Goal: Task Accomplishment & Management: Manage account settings

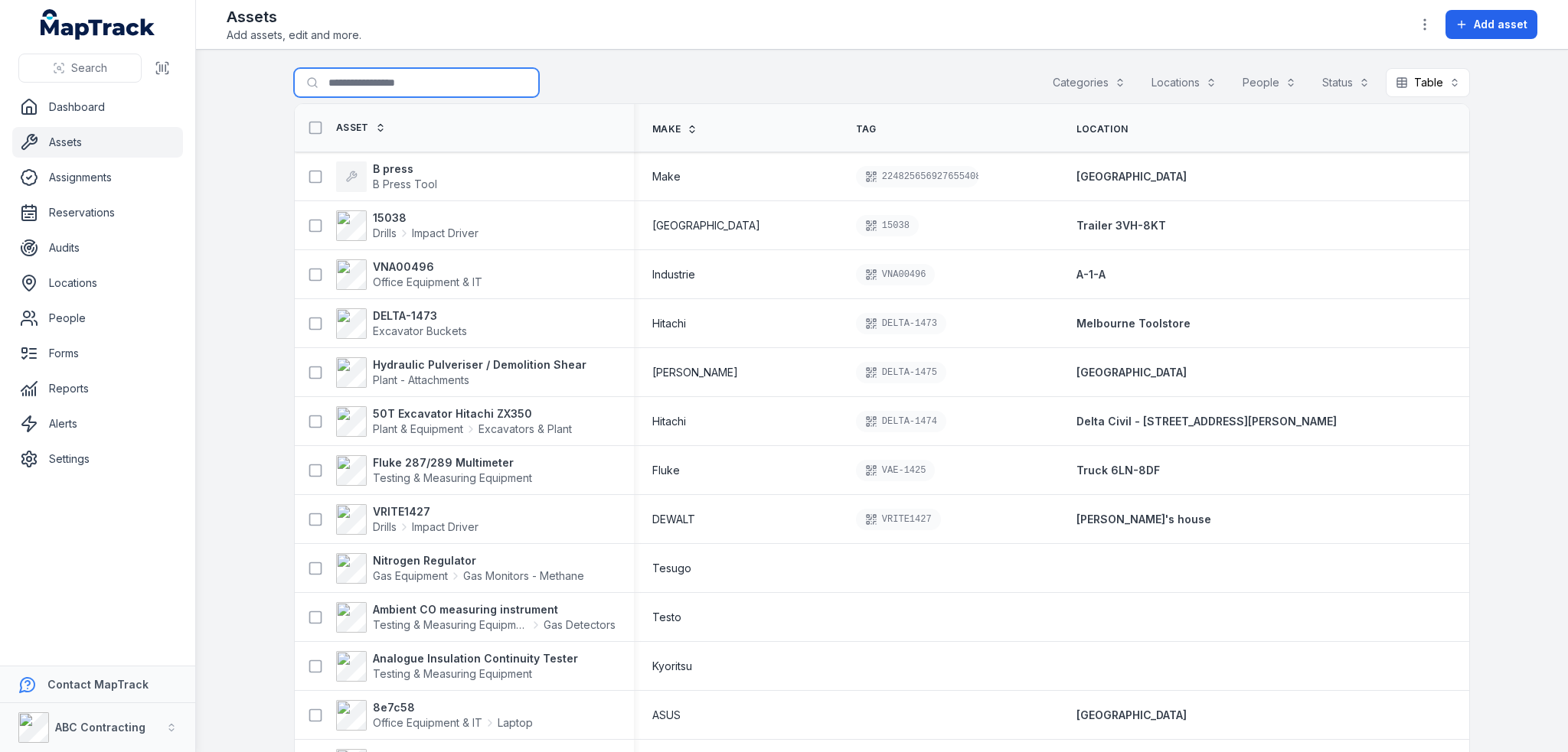
click at [377, 85] on input "Search for assets" at bounding box center [416, 83] width 245 height 29
click at [643, 86] on div "Search for assets Categories Locations People Status Table *****" at bounding box center [882, 85] width 1176 height 35
click at [1507, 31] on span "Add asset" at bounding box center [1500, 24] width 54 height 15
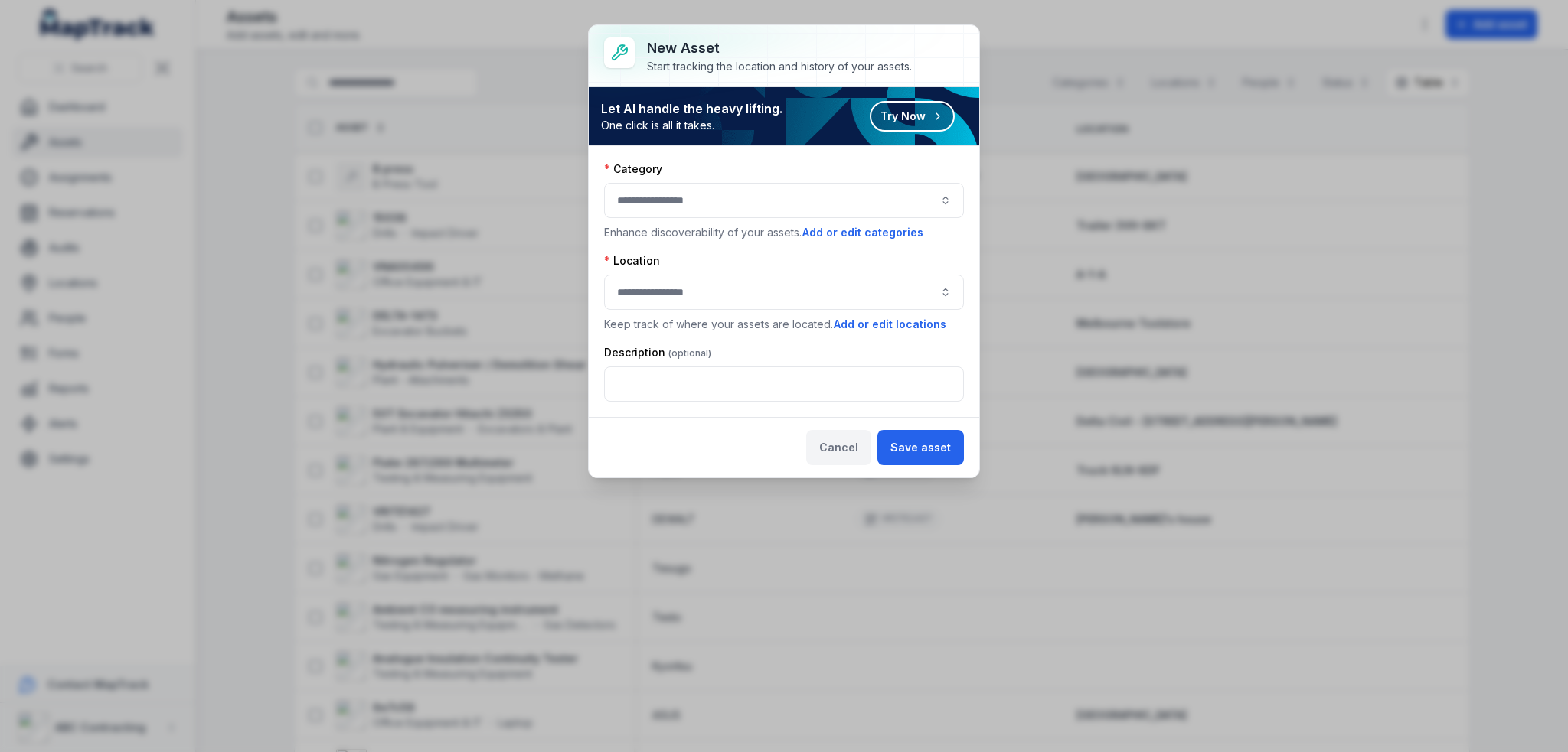
click at [848, 444] on button "Cancel" at bounding box center [839, 447] width 65 height 35
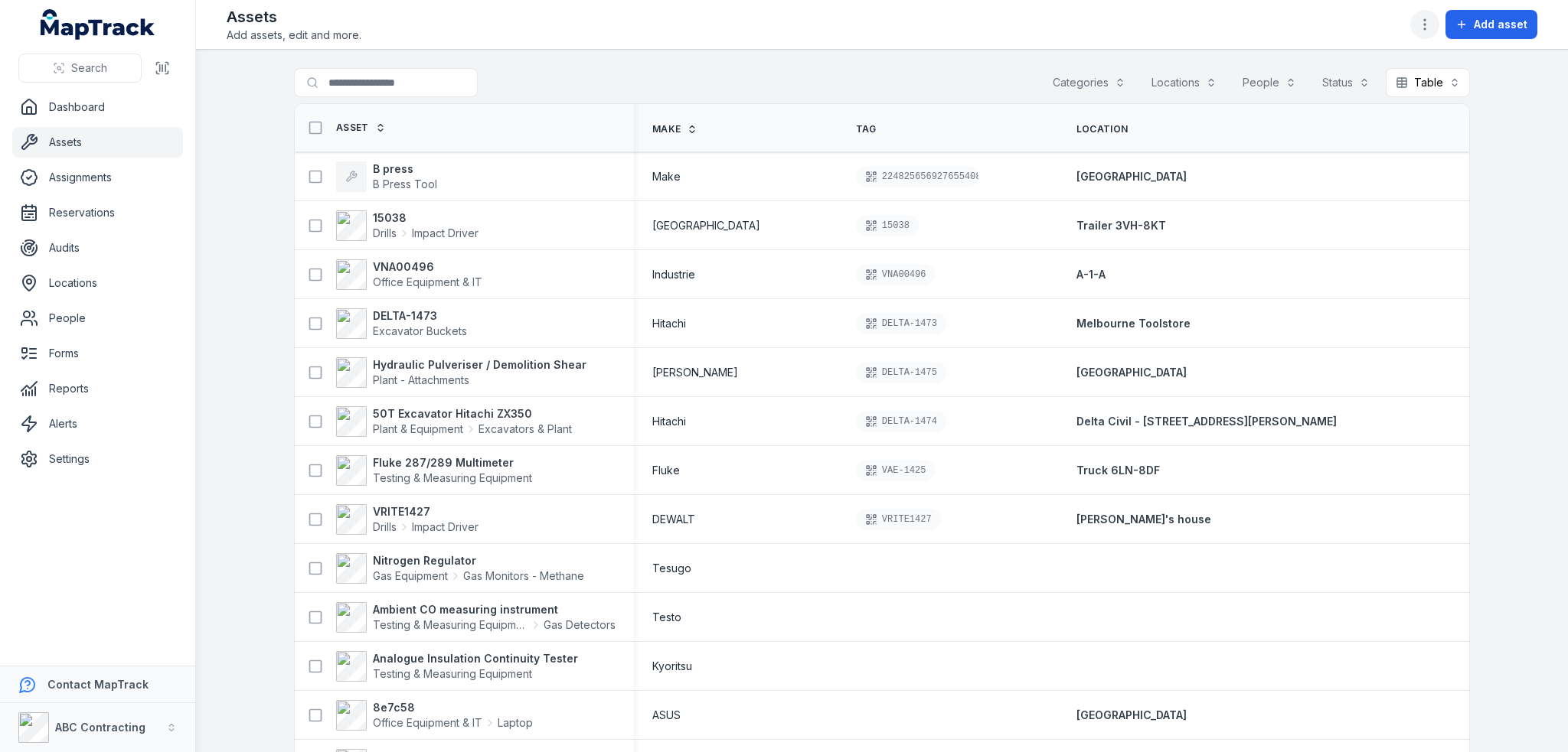
click at [1426, 30] on circle "button" at bounding box center [1425, 29] width 2 height 2
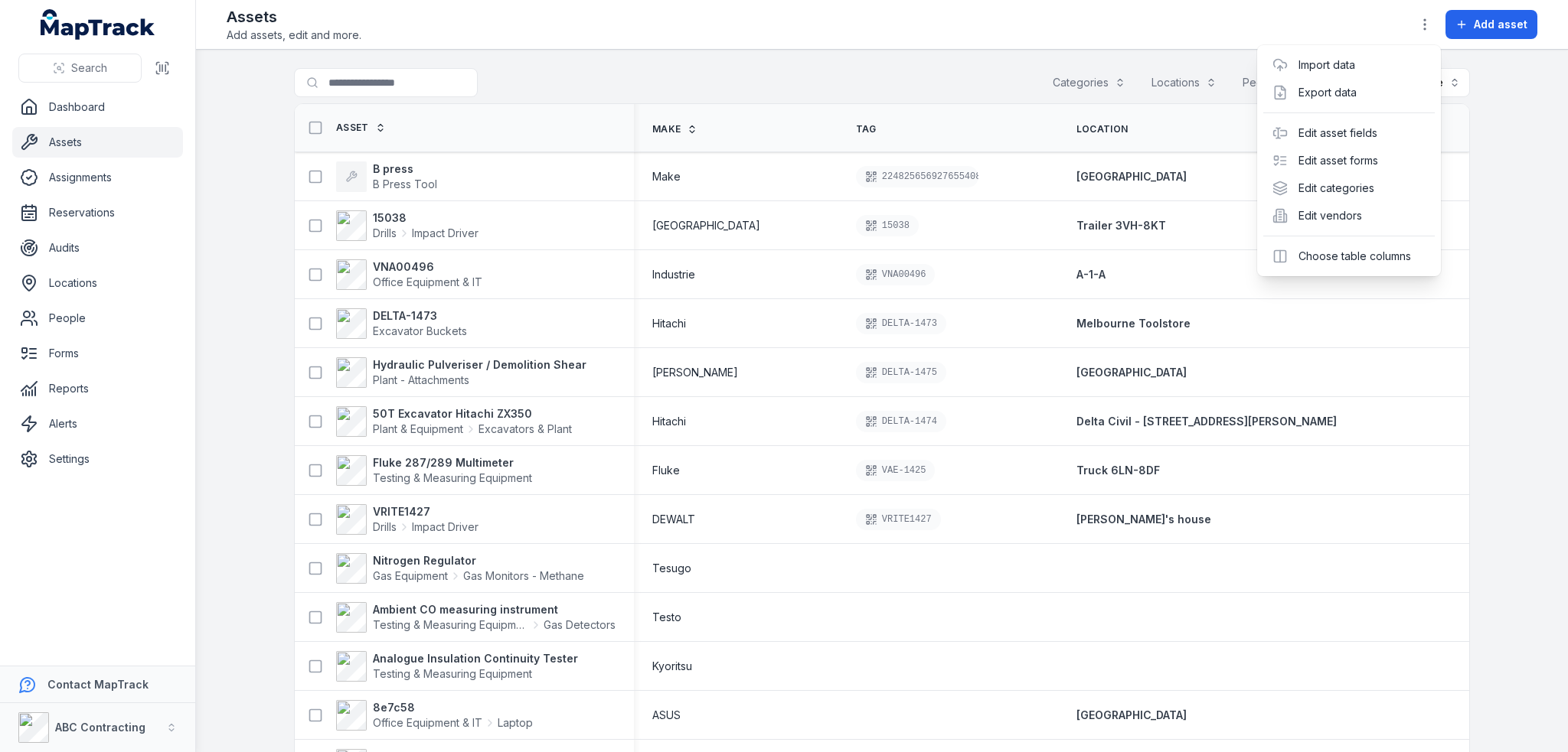
click at [961, 79] on div "Toggle Navigation Assets Add assets, edit and more. Add asset Search for assets…" at bounding box center [882, 376] width 1372 height 752
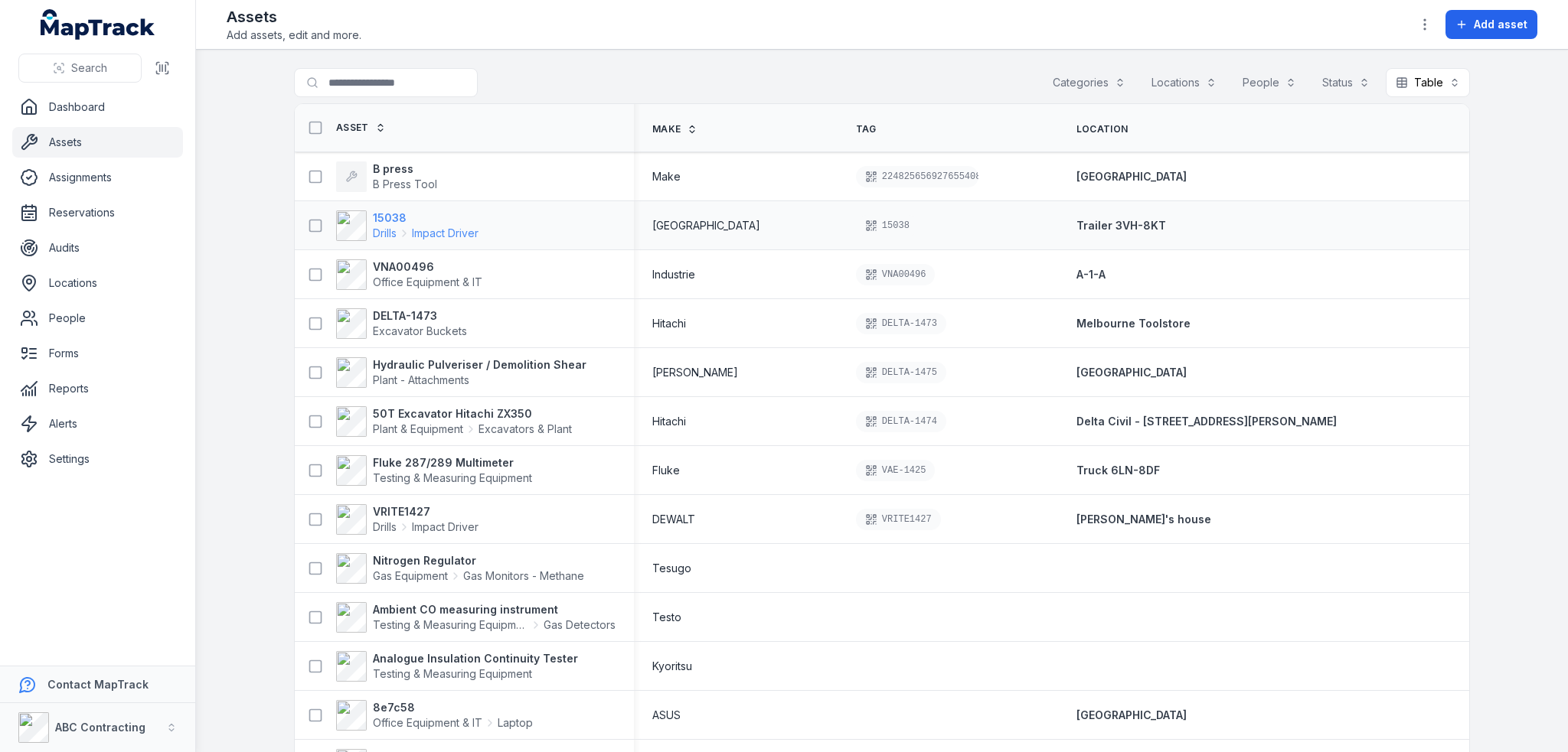
click at [375, 218] on strong "15038" at bounding box center [426, 218] width 106 height 15
click at [399, 312] on strong "DELTA-1473" at bounding box center [420, 316] width 94 height 15
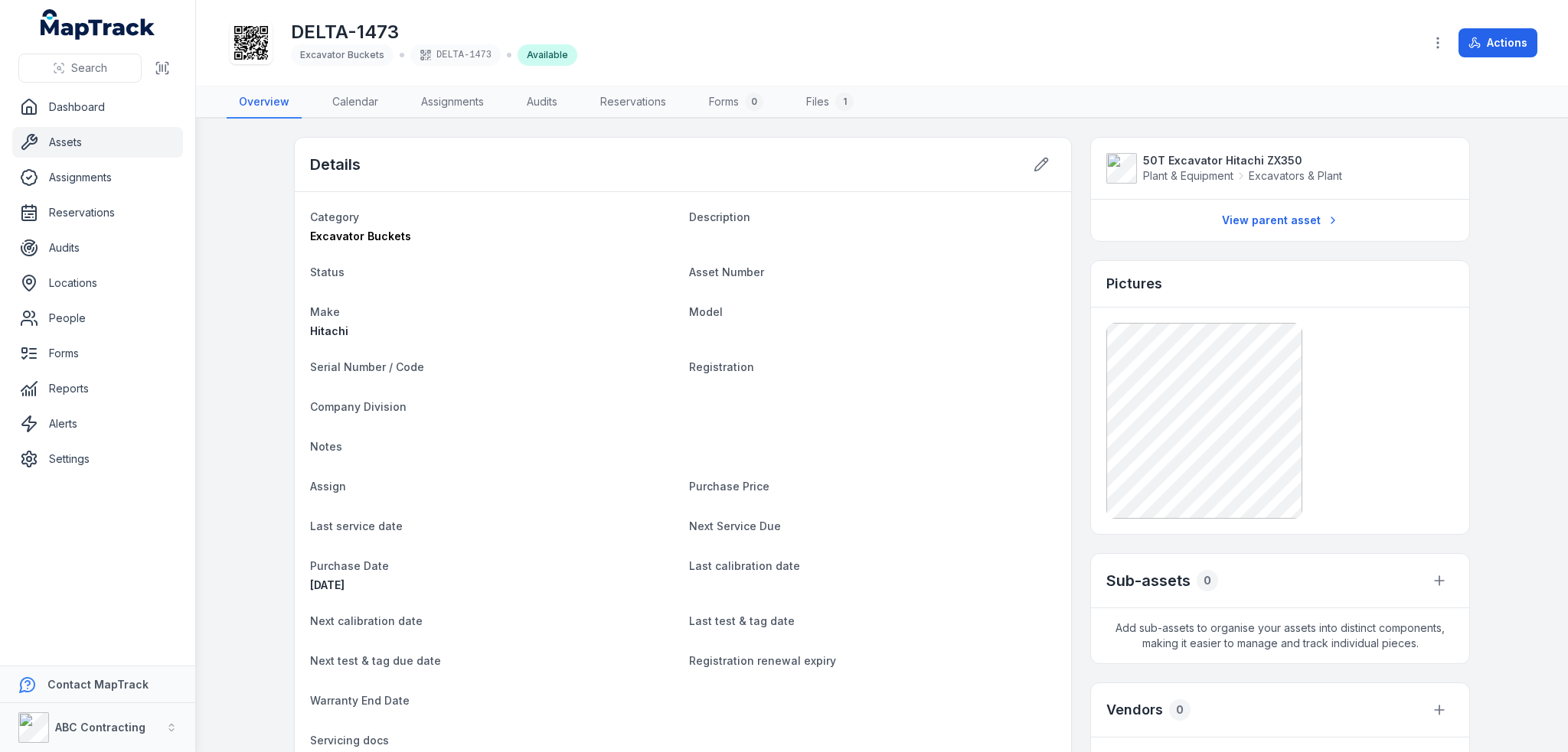
drag, startPoint x: 225, startPoint y: 221, endPoint x: 225, endPoint y: 196, distance: 25.0
click at [225, 221] on main "Details Category Excavator Buckets Description Status Asset Number Make Hitachi…" at bounding box center [882, 435] width 1372 height 634
click at [77, 140] on link "Assets" at bounding box center [98, 142] width 171 height 31
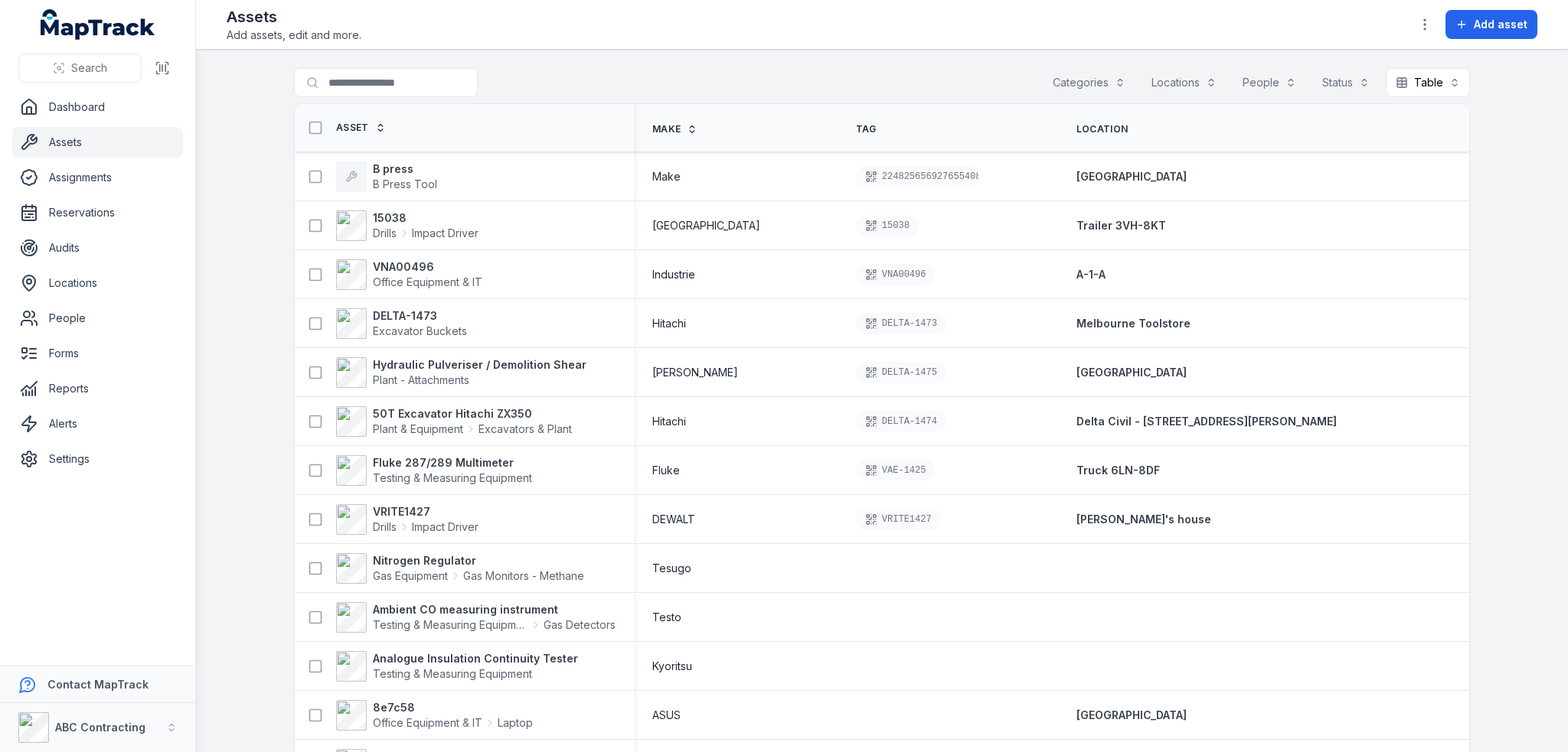
click at [226, 138] on main "Search for assets Categories Locations People Status Table ***** Asset Make Tag…" at bounding box center [882, 400] width 1372 height 702
click at [1504, 20] on span "Add asset" at bounding box center [1500, 24] width 54 height 15
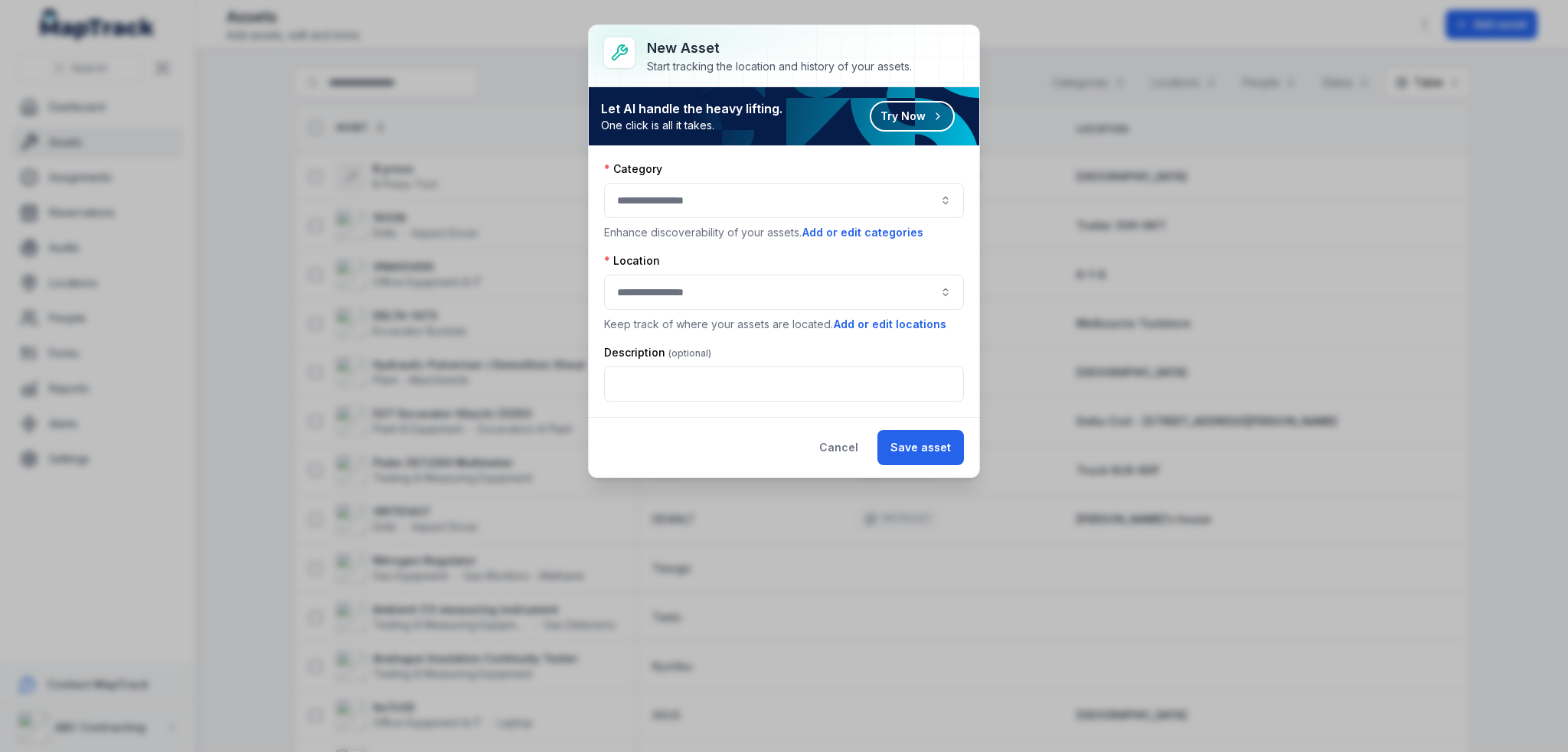
click at [778, 199] on button "button" at bounding box center [784, 200] width 360 height 35
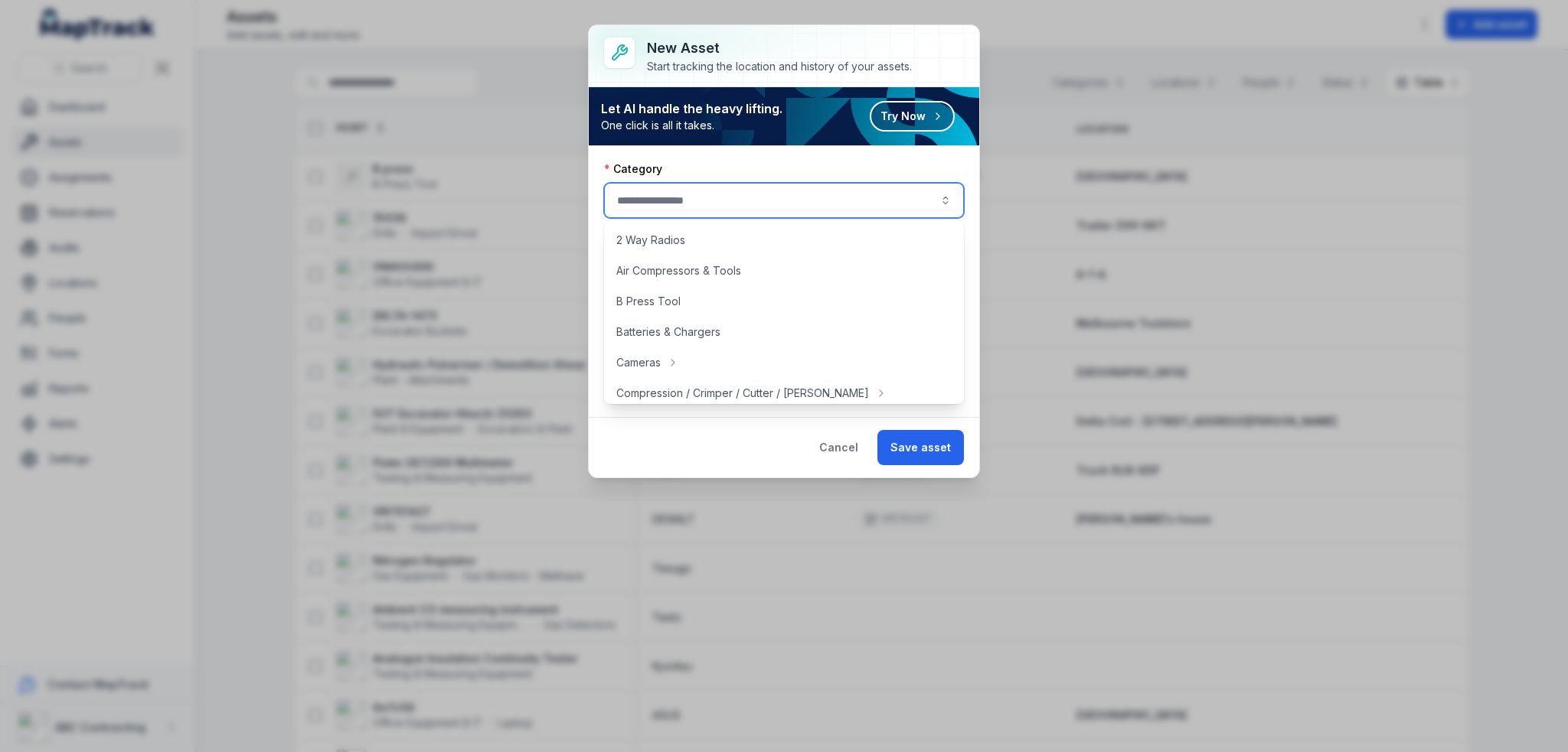
click at [853, 163] on div "Category" at bounding box center [784, 168] width 360 height 15
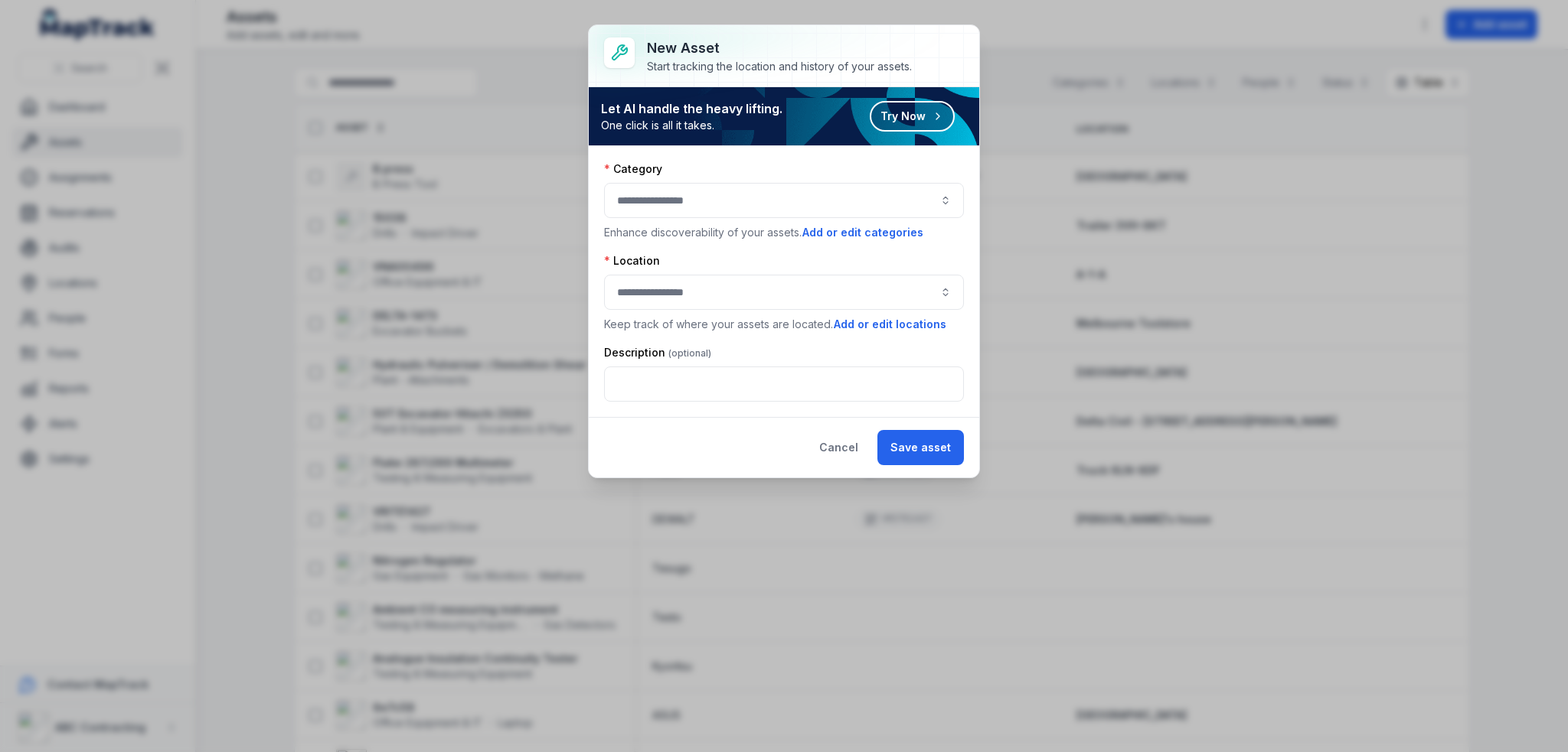
click at [855, 195] on button "button" at bounding box center [784, 200] width 360 height 35
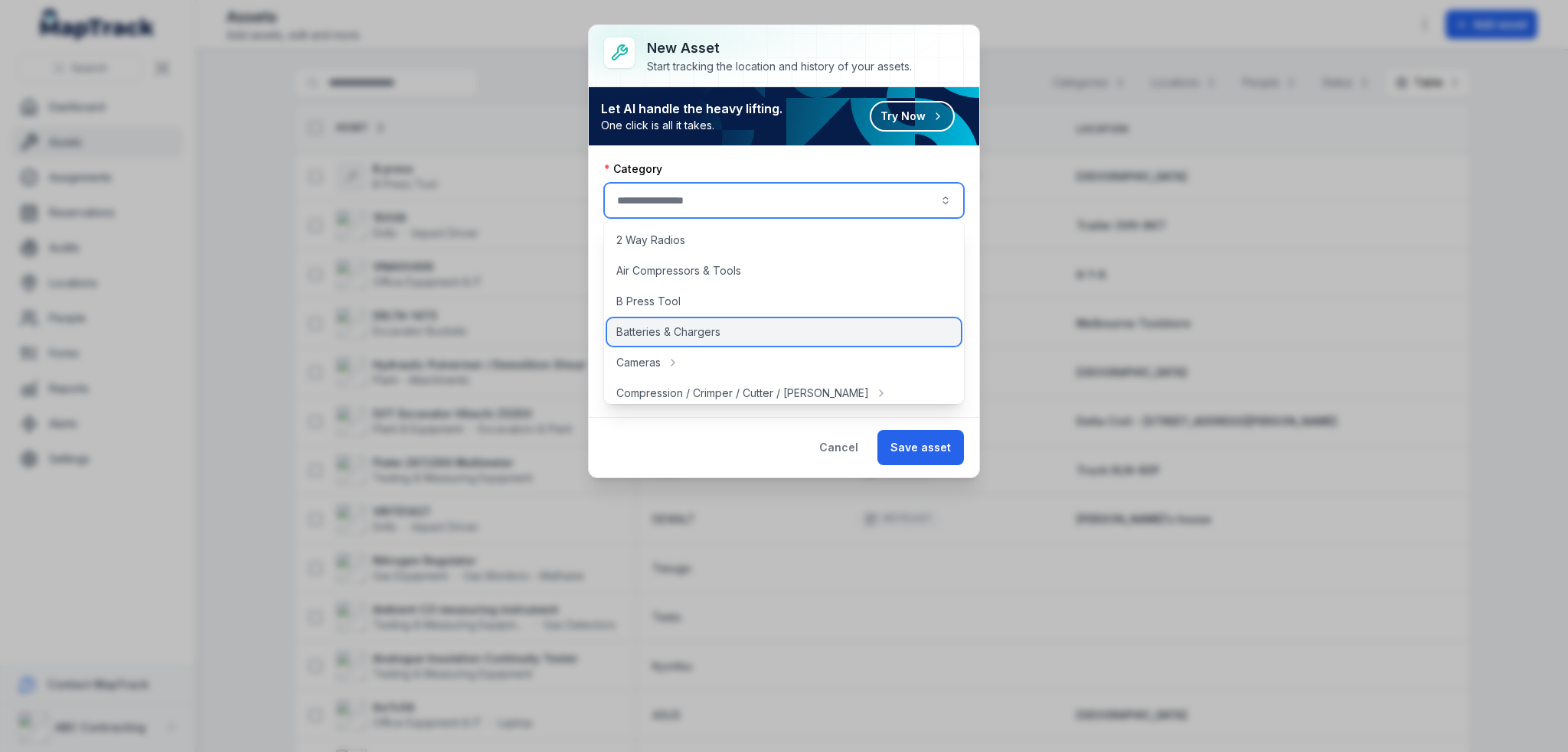
click at [677, 339] on span "Batteries & Chargers" at bounding box center [668, 332] width 104 height 15
type input "**********"
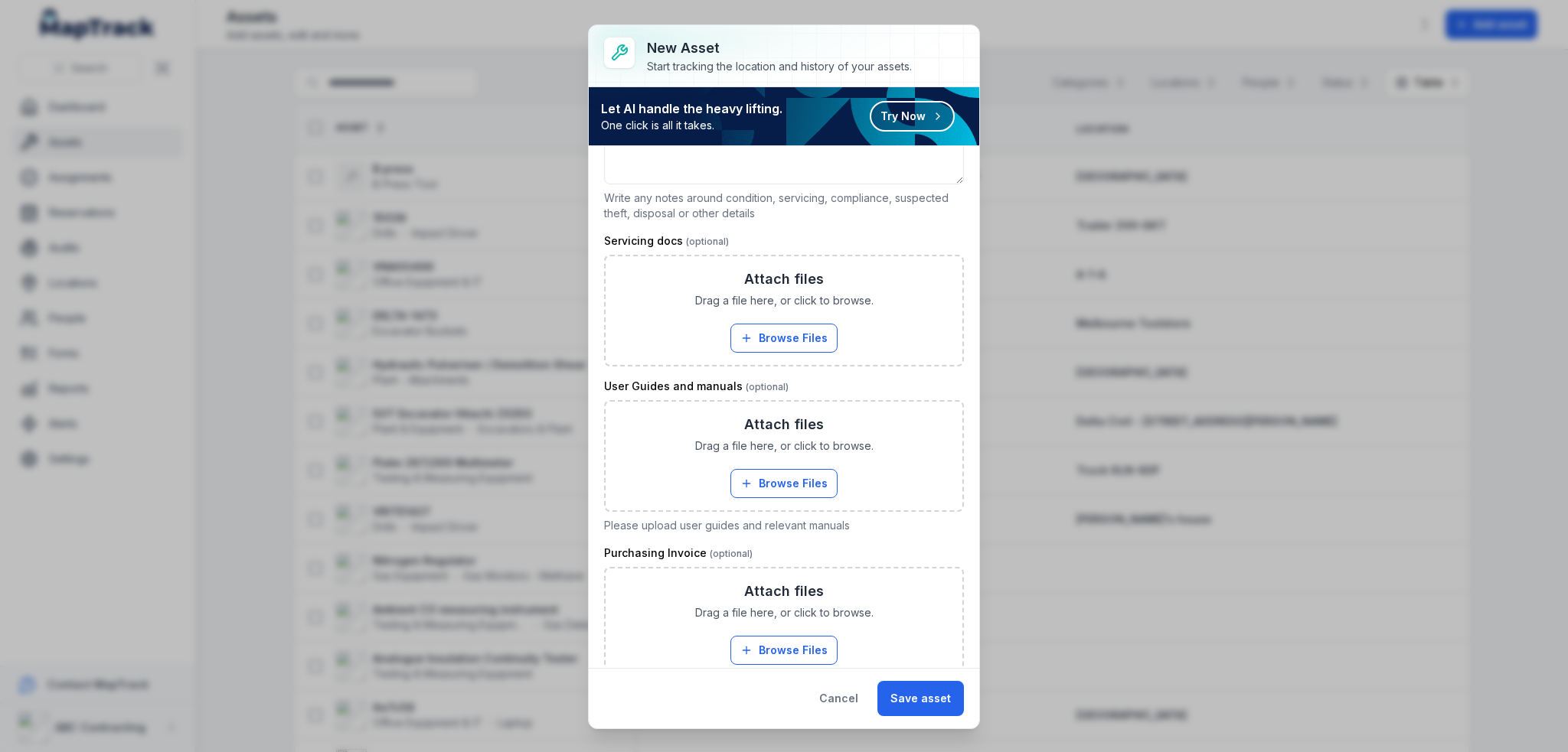
scroll to position [750, 0]
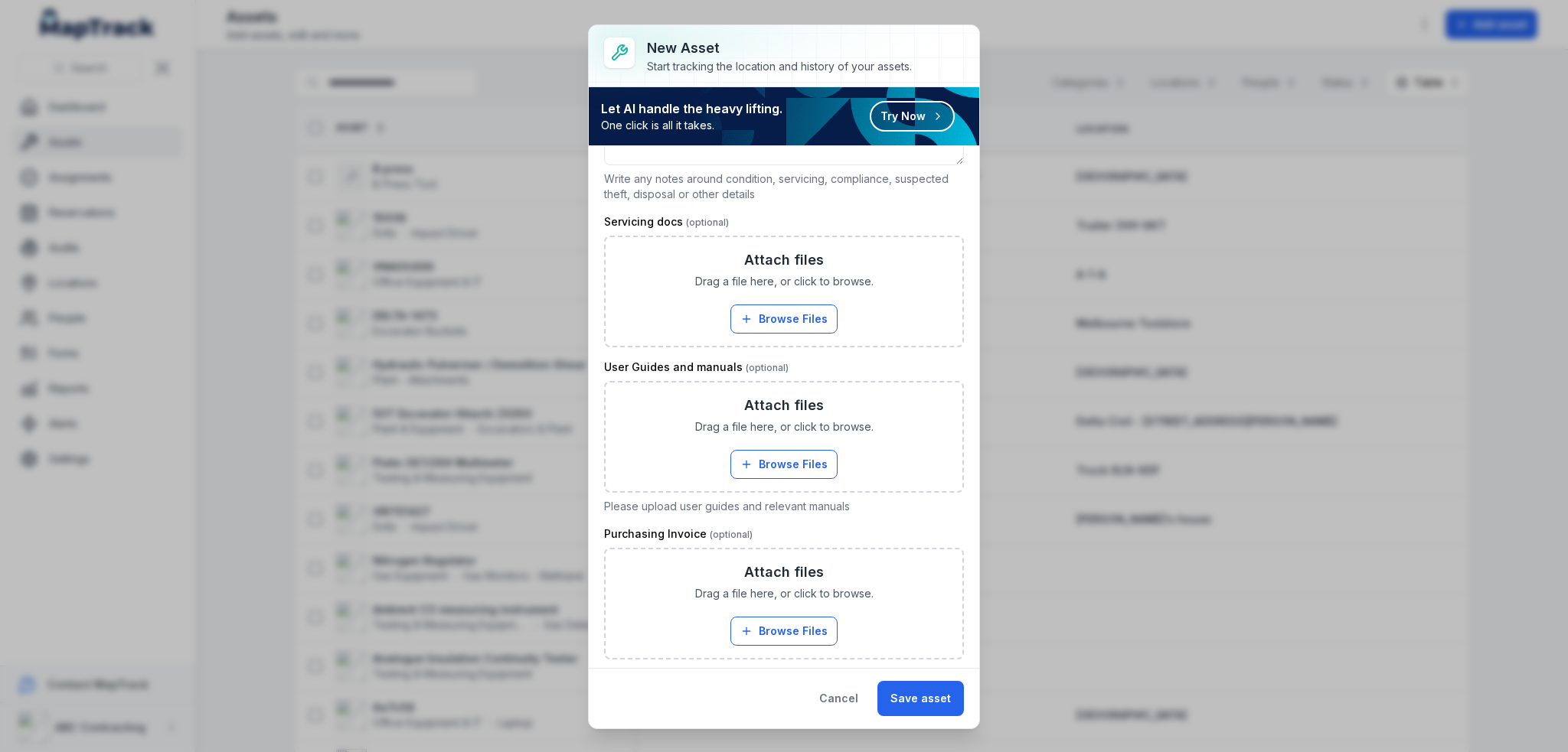
click at [458, 60] on div "**********" at bounding box center [784, 376] width 1568 height 752
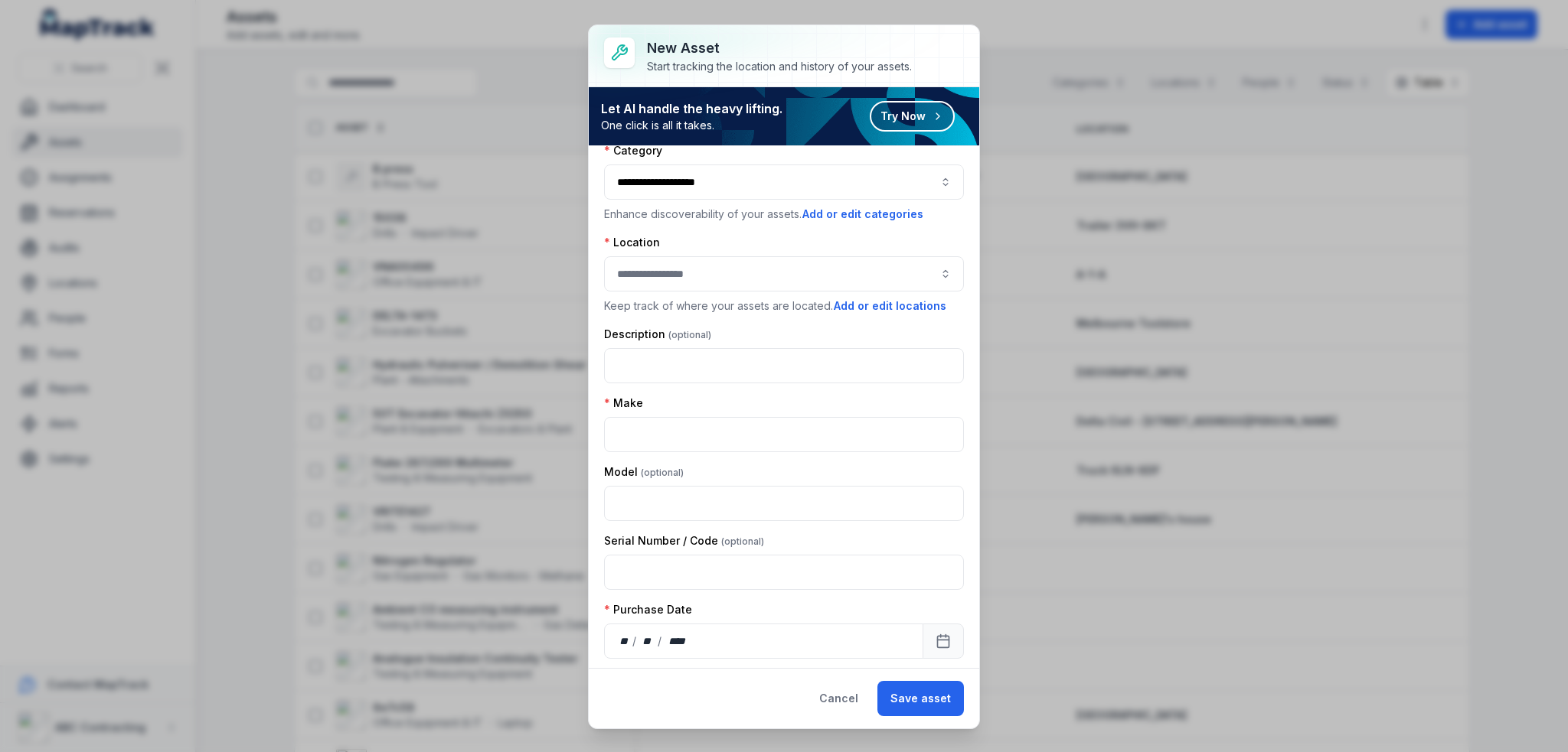
scroll to position [0, 0]
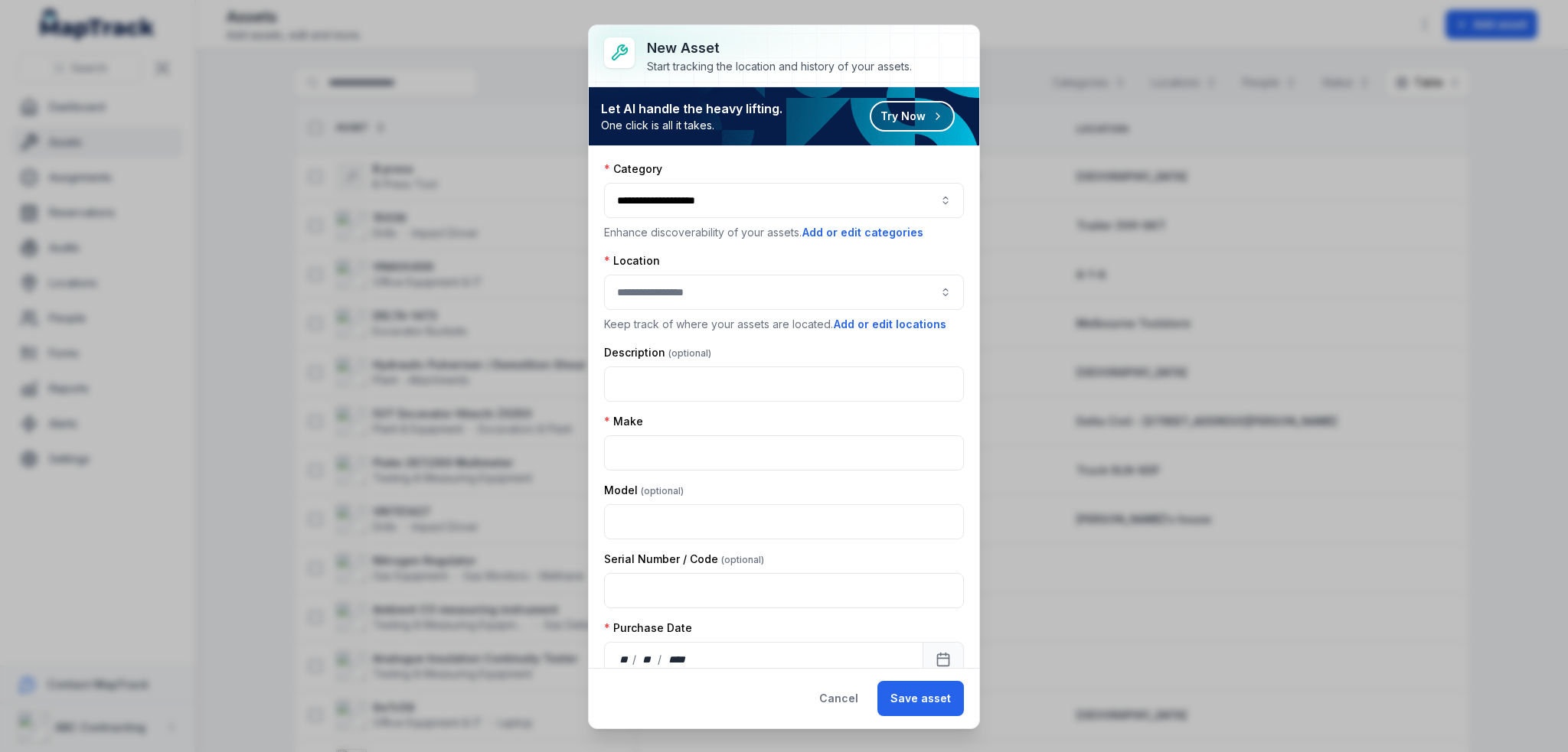
click at [725, 290] on button "button" at bounding box center [784, 292] width 360 height 35
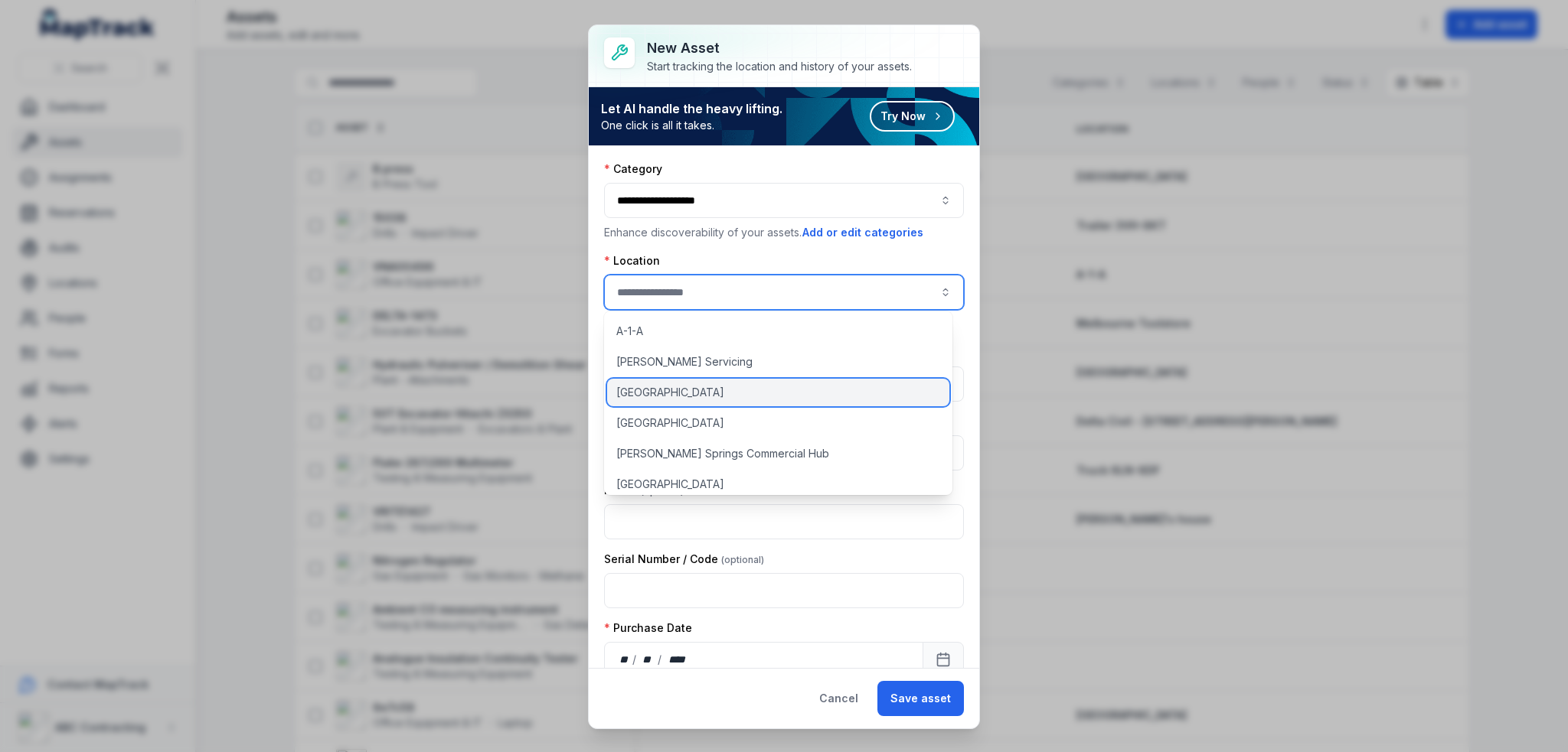
click at [667, 391] on span "[GEOGRAPHIC_DATA]" at bounding box center [670, 392] width 108 height 15
type input "**********"
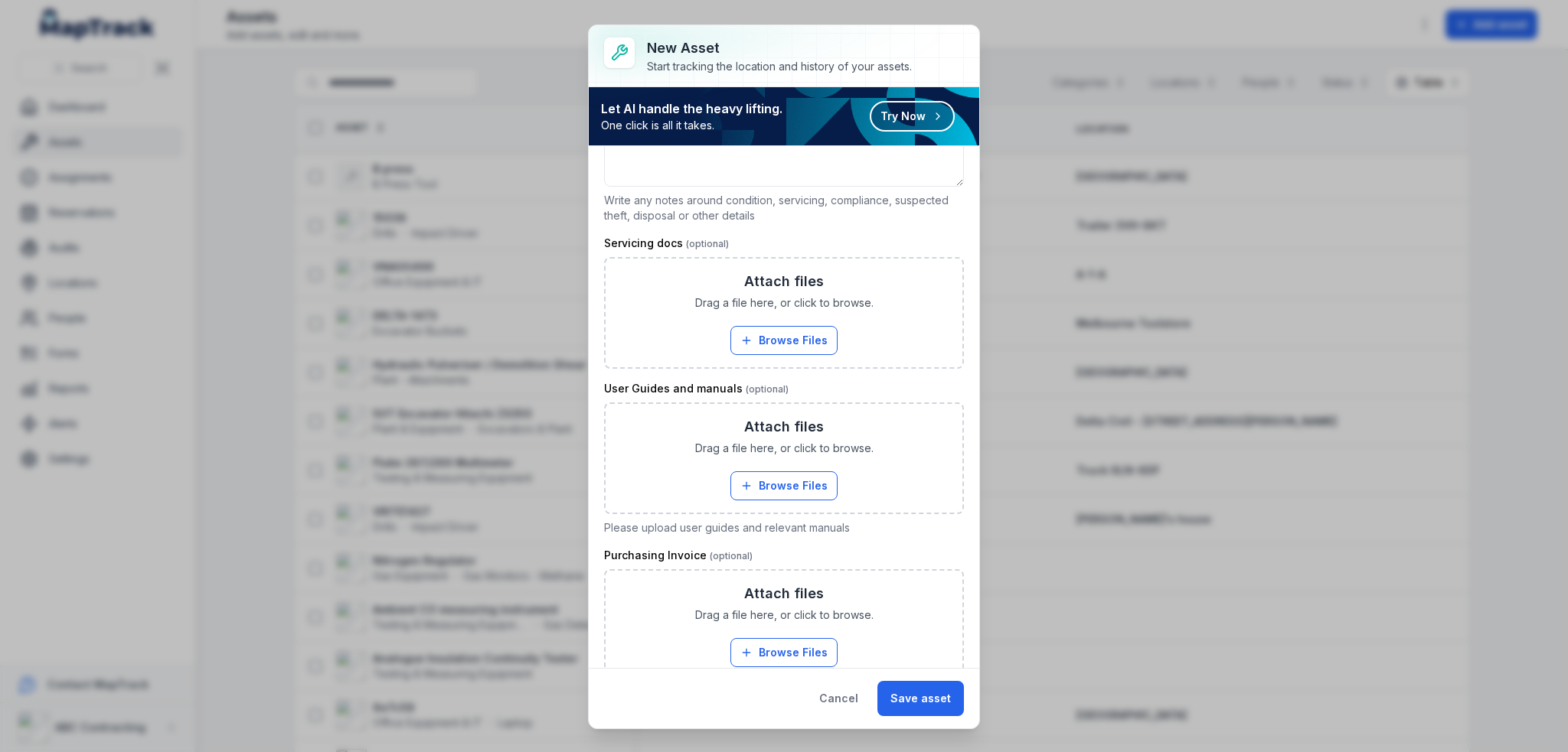
scroll to position [750, 0]
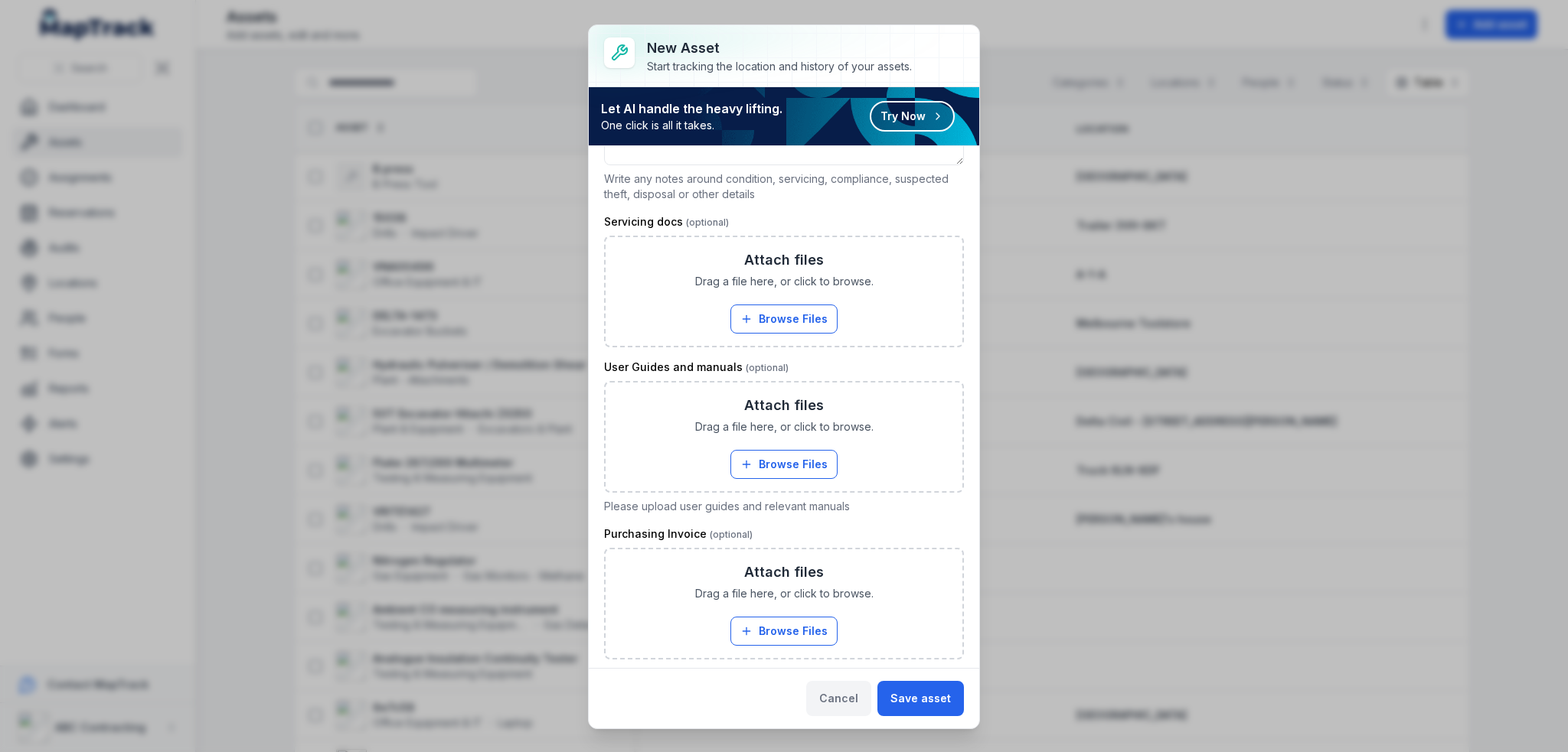
click at [857, 706] on button "Cancel" at bounding box center [839, 698] width 65 height 35
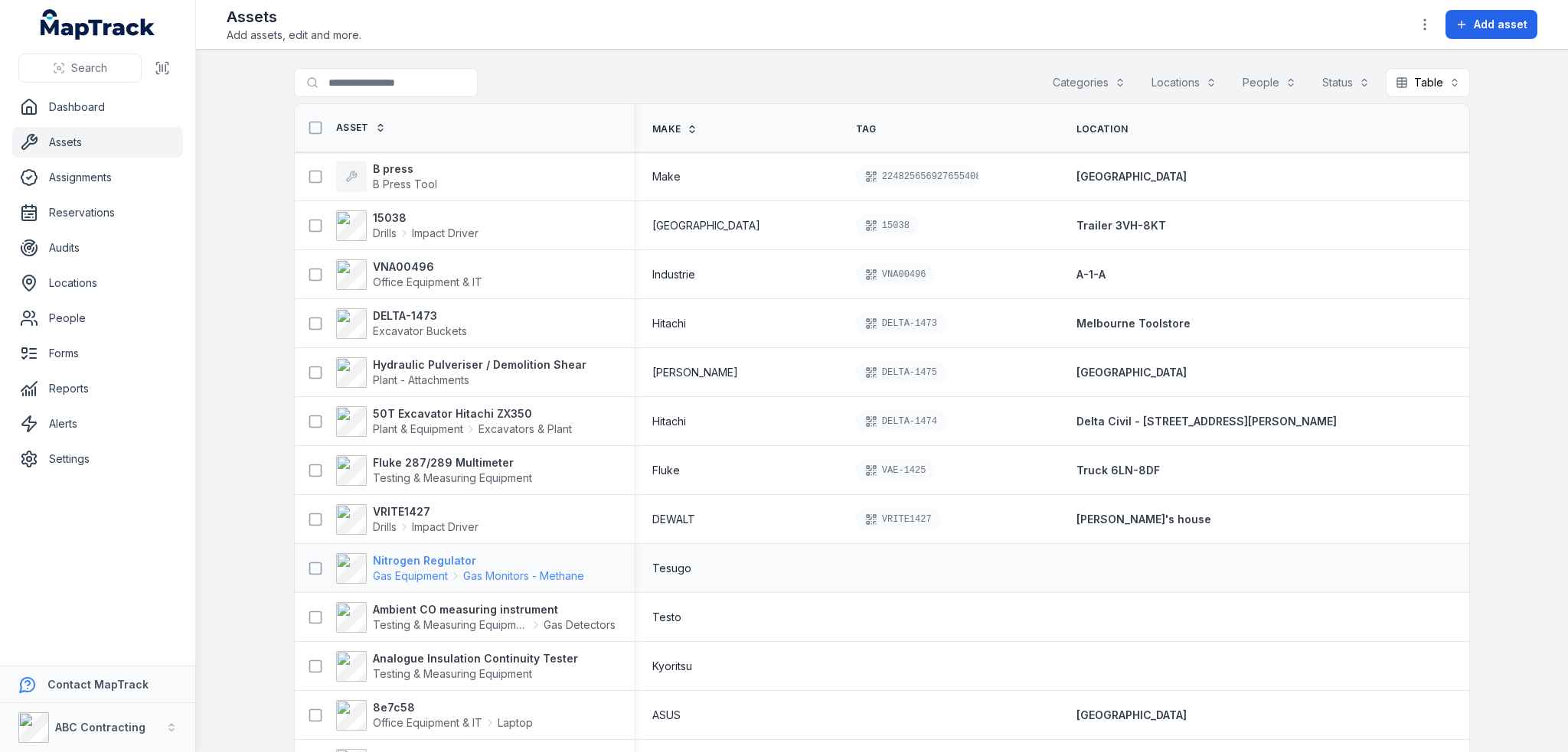
click at [410, 561] on strong "Nitrogen Regulator" at bounding box center [479, 561] width 212 height 15
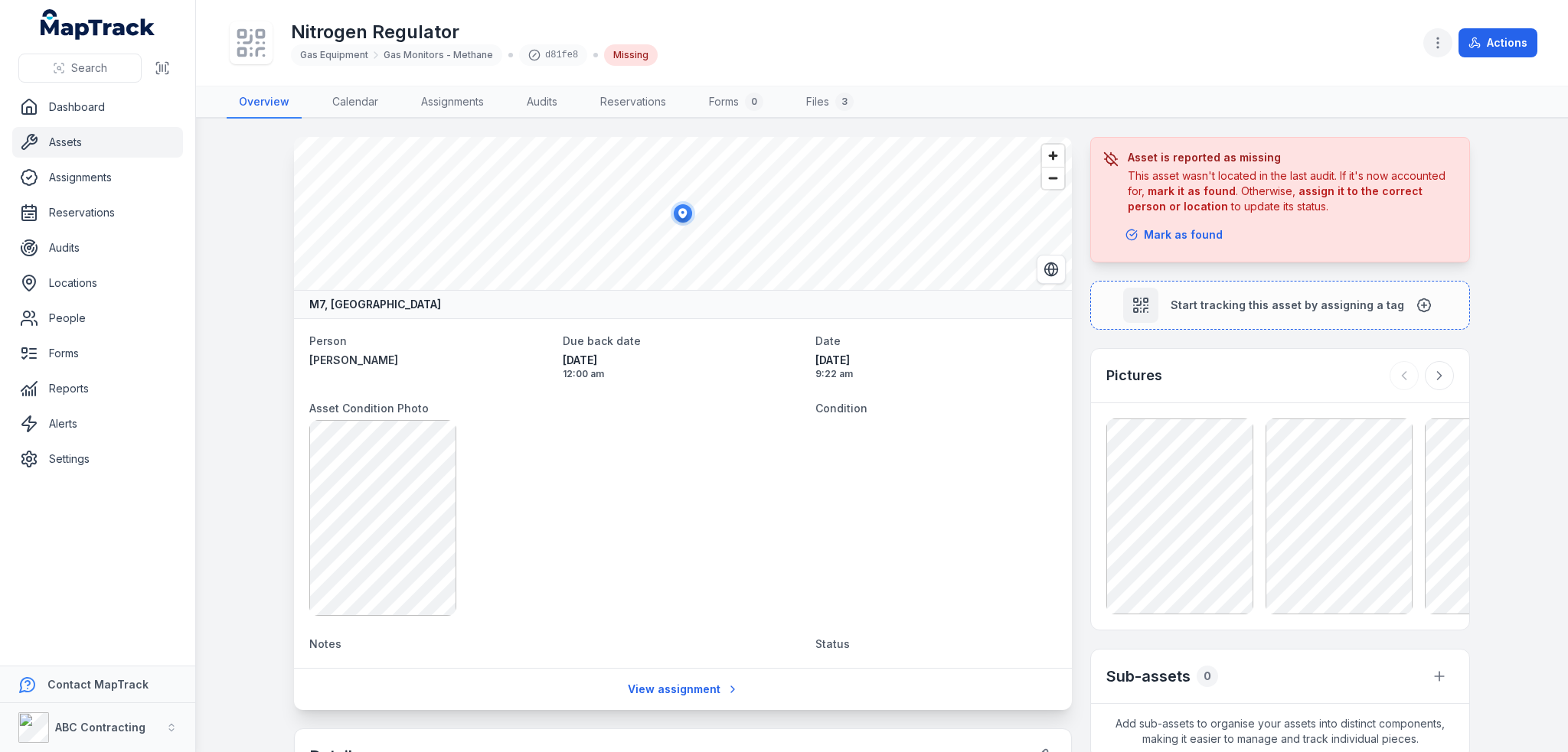
click at [1436, 42] on icon "button" at bounding box center [1438, 42] width 15 height 15
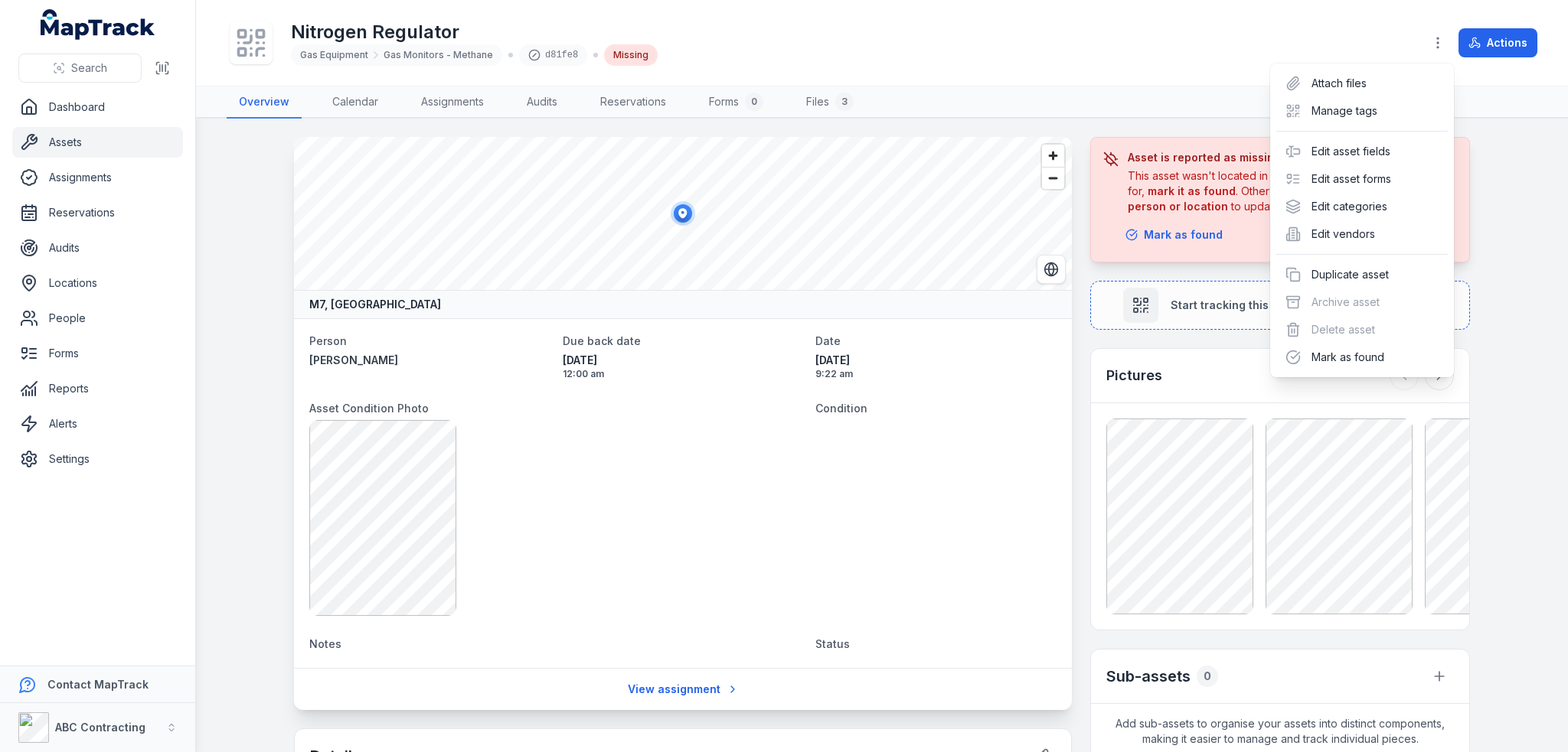
click at [1011, 58] on div "Nitrogen Regulator Gas Equipment Gas Monitors - Methane d81fe8 Missing Actions" at bounding box center [882, 43] width 1311 height 73
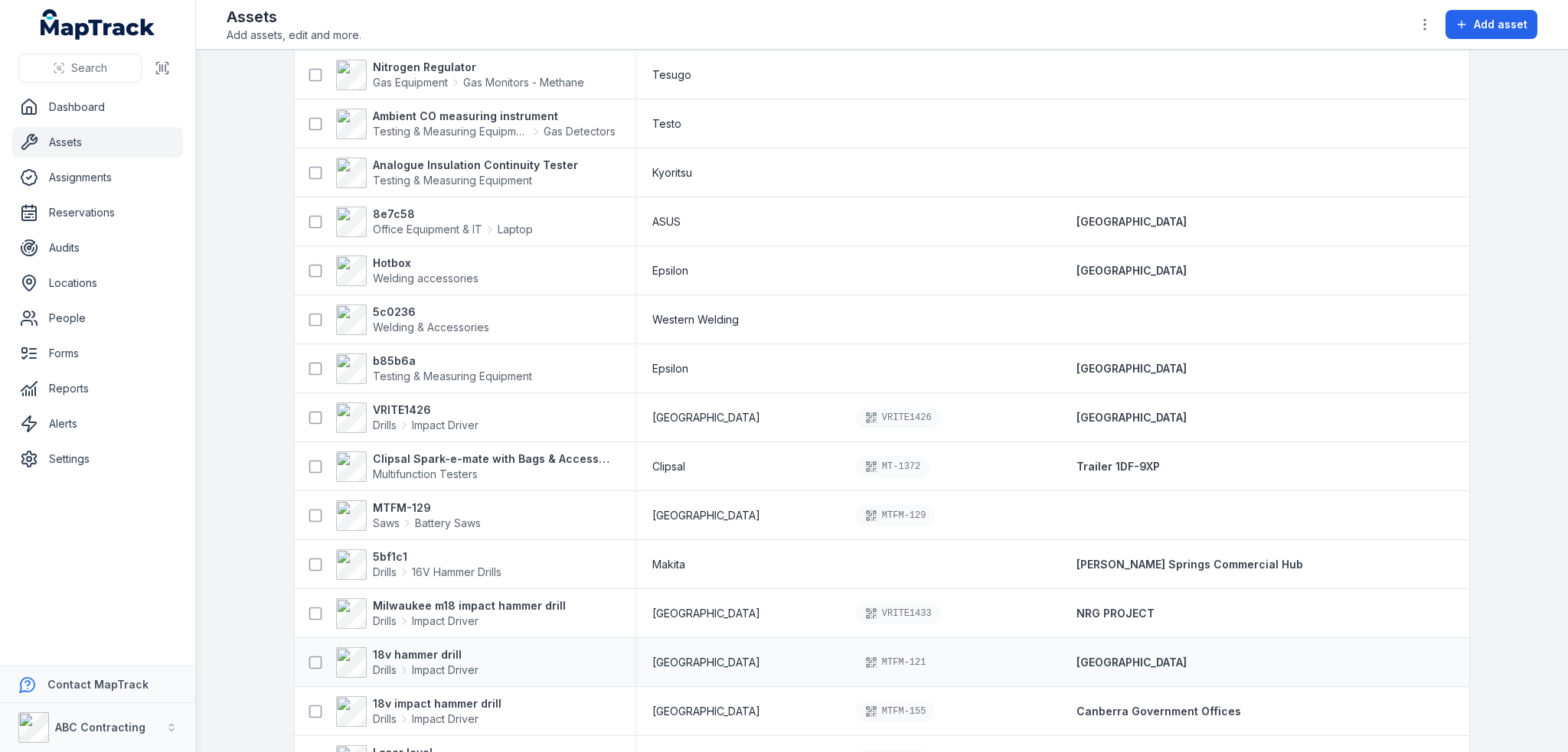
scroll to position [612, 0]
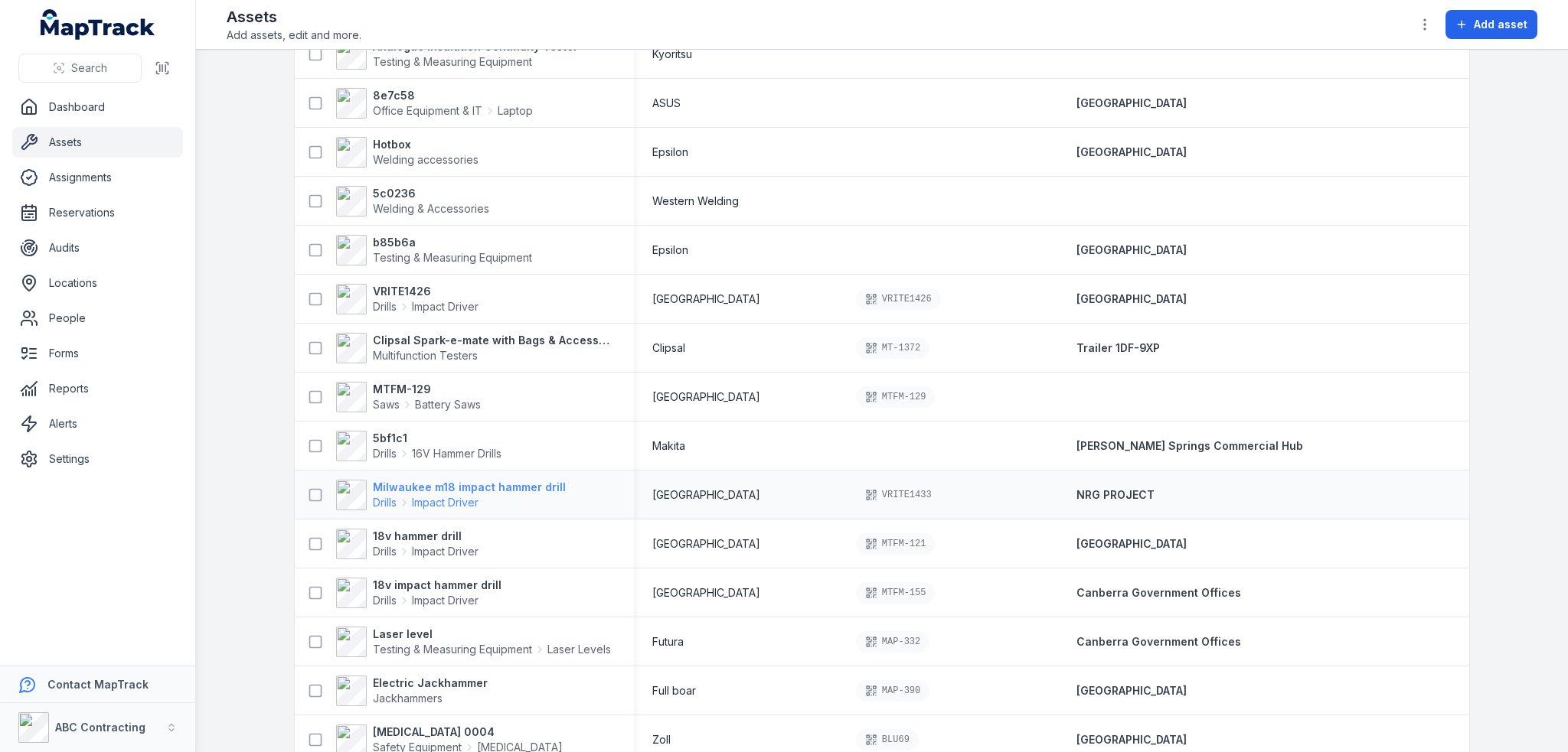
click at [435, 489] on strong "Milwaukee m18 impact hammer drill" at bounding box center [469, 487] width 193 height 15
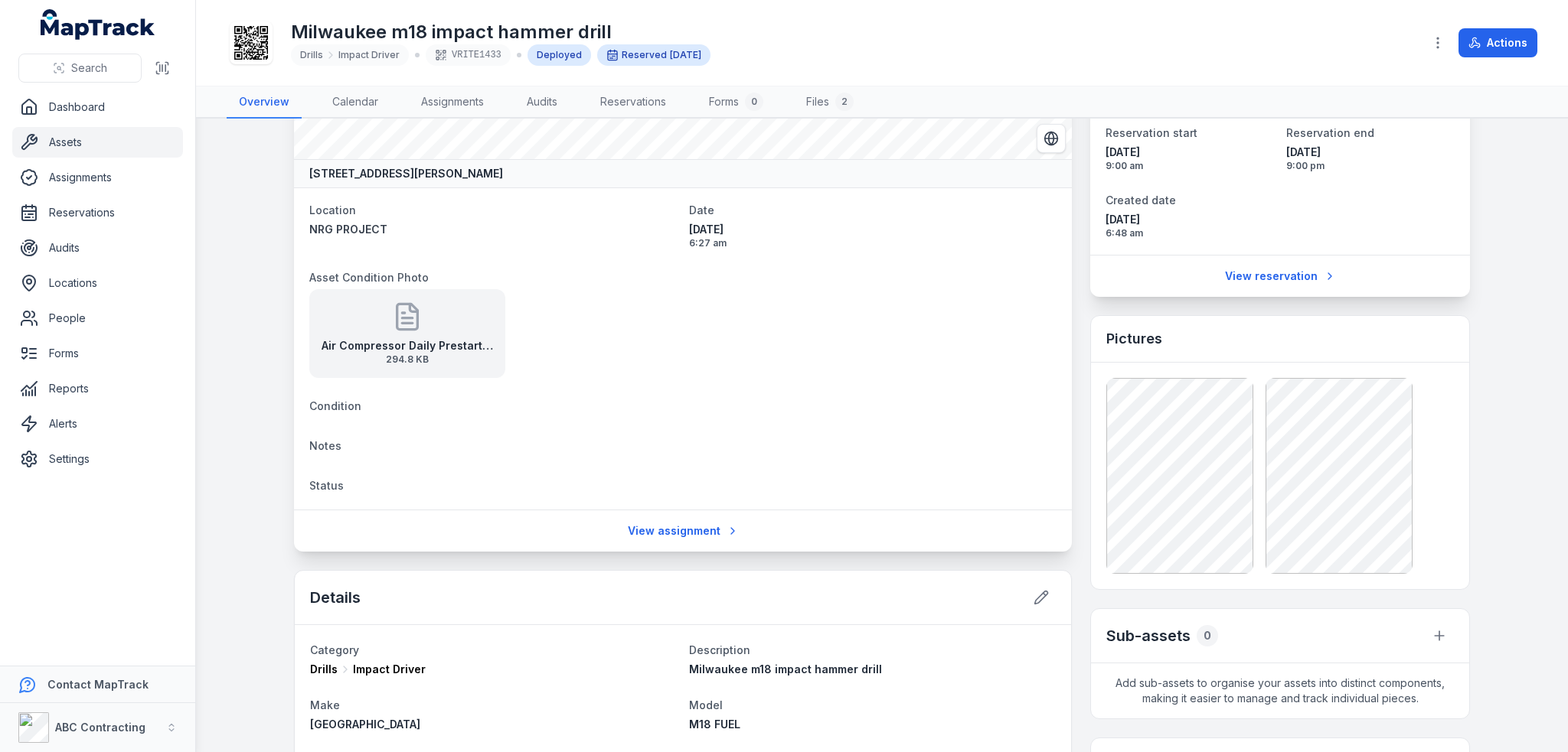
scroll to position [77, 0]
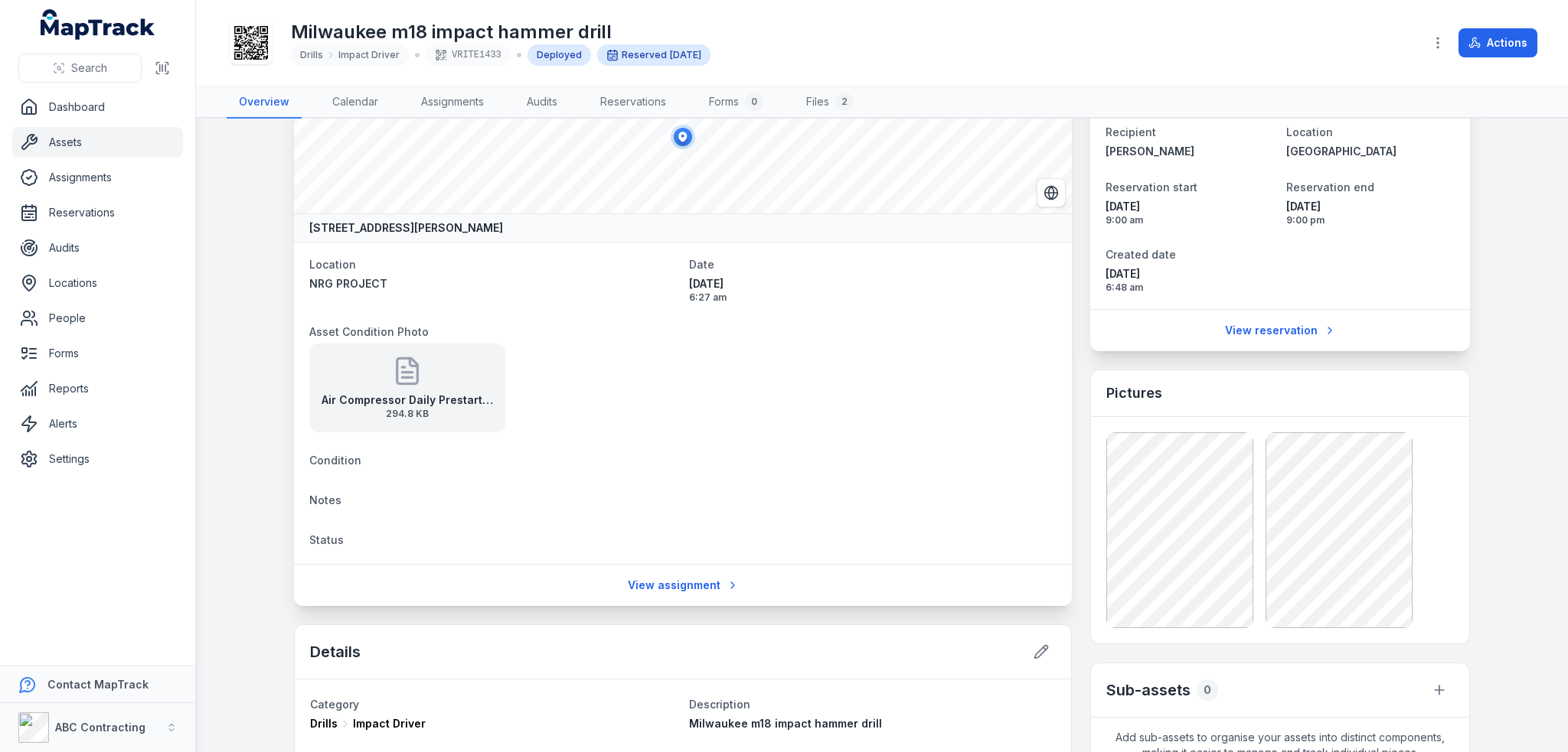
click at [426, 409] on span "294.8 KB" at bounding box center [407, 413] width 172 height 12
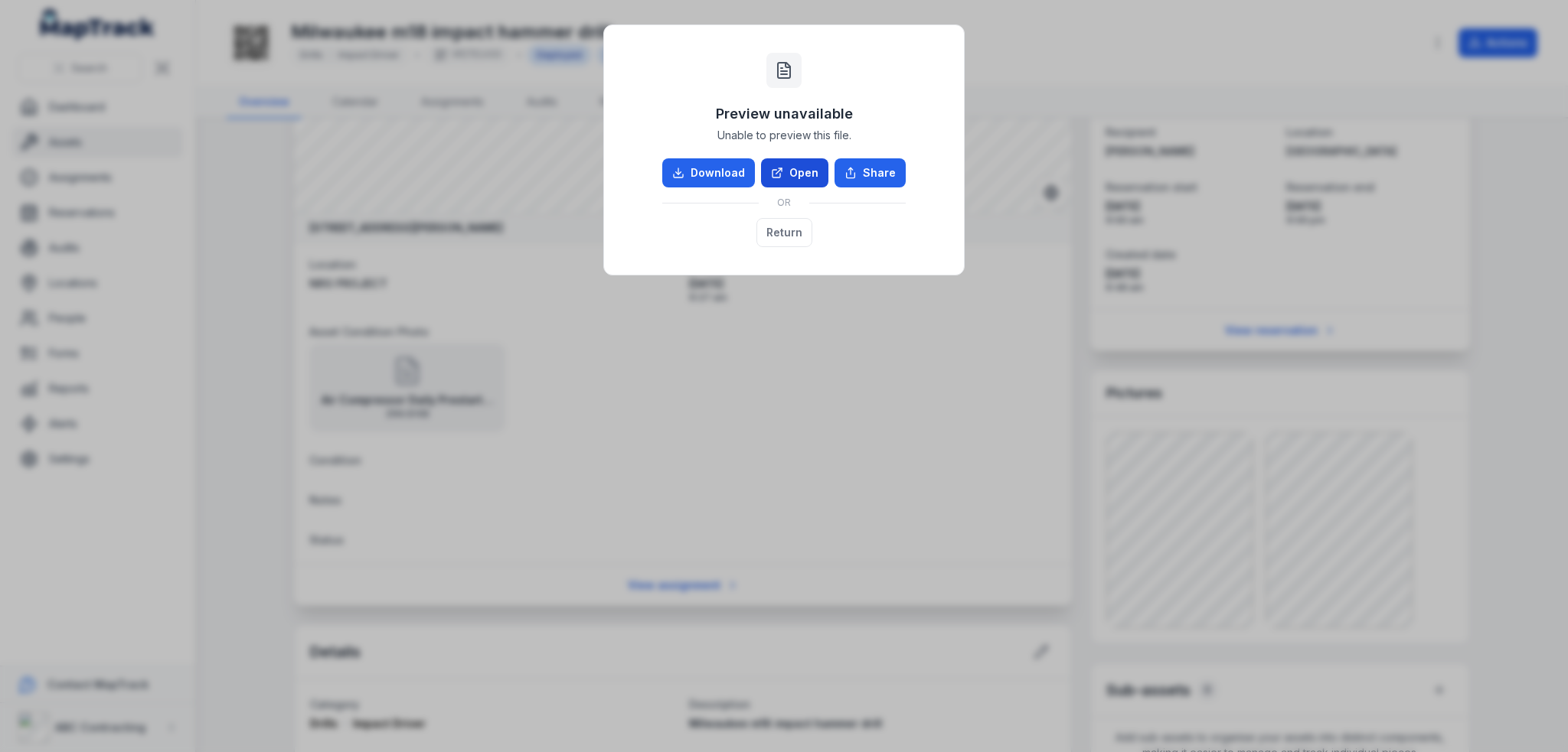
click at [792, 160] on link "Open" at bounding box center [795, 173] width 68 height 29
click at [789, 234] on button "Return" at bounding box center [784, 233] width 56 height 29
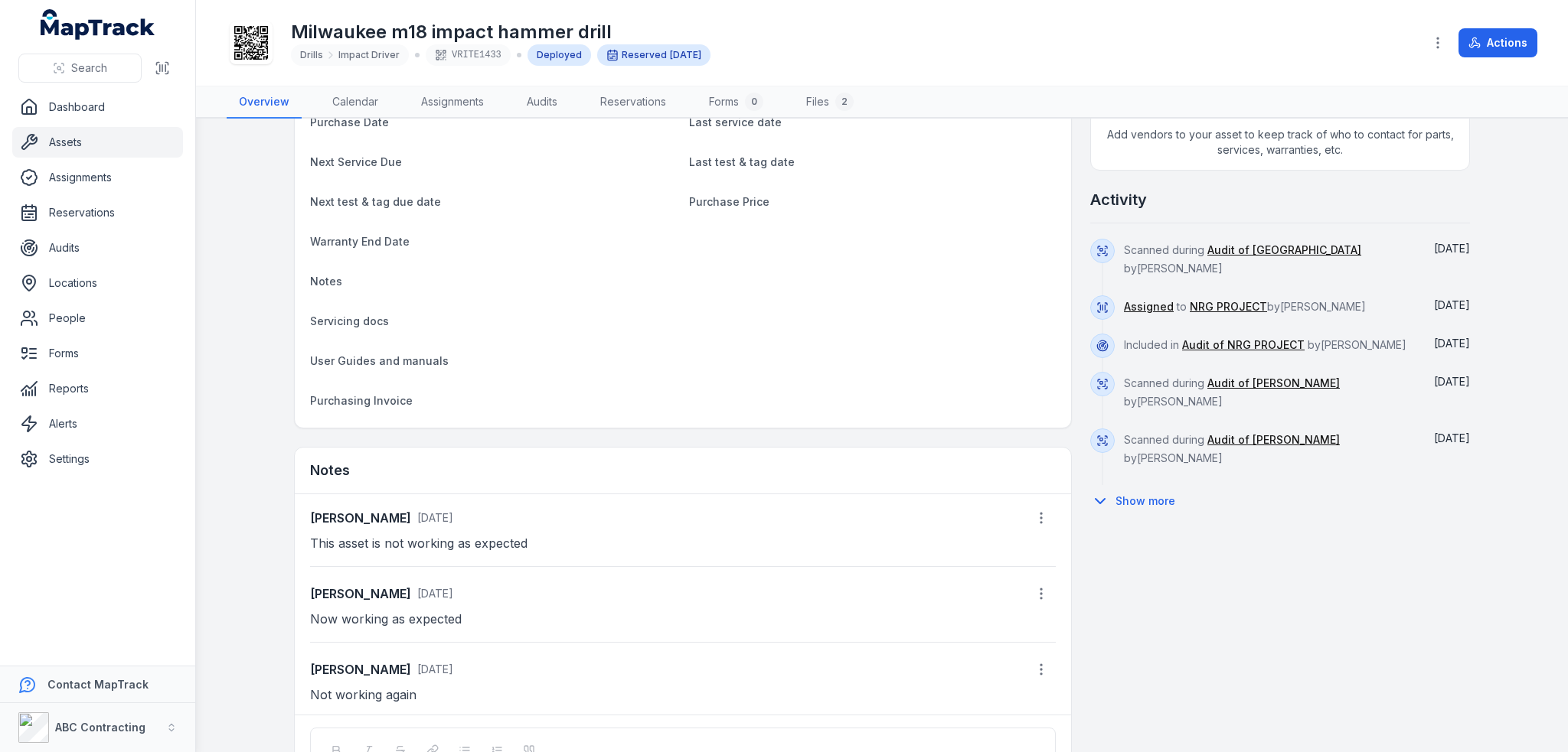
scroll to position [961, 0]
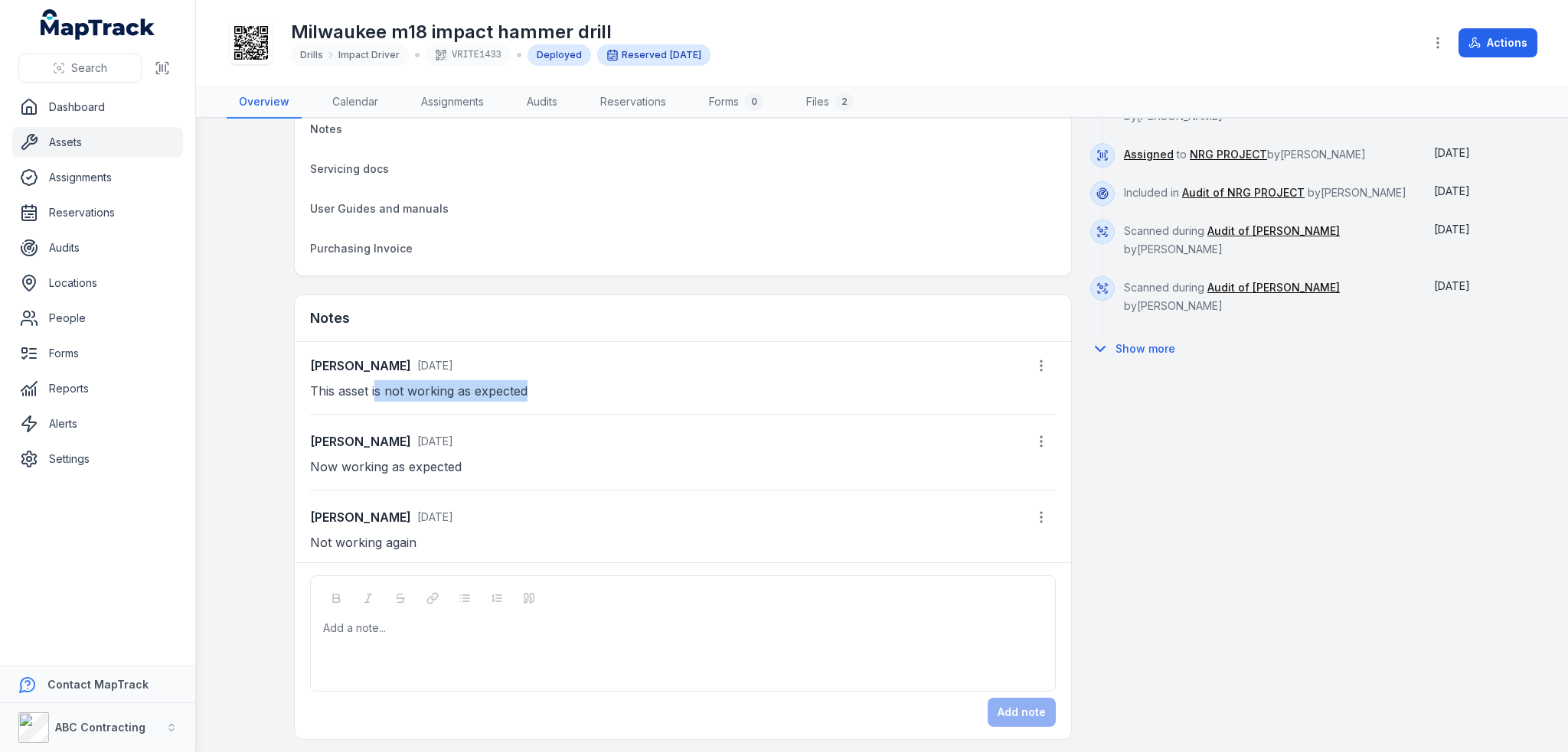
drag, startPoint x: 398, startPoint y: 390, endPoint x: 618, endPoint y: 388, distance: 220.0
click at [618, 388] on p "This asset is not working as expected" at bounding box center [683, 391] width 746 height 21
drag, startPoint x: 361, startPoint y: 470, endPoint x: 549, endPoint y: 465, distance: 188.1
click at [549, 465] on p "Now working as expected" at bounding box center [683, 466] width 746 height 21
click at [620, 464] on p "Now working as expected" at bounding box center [683, 466] width 746 height 21
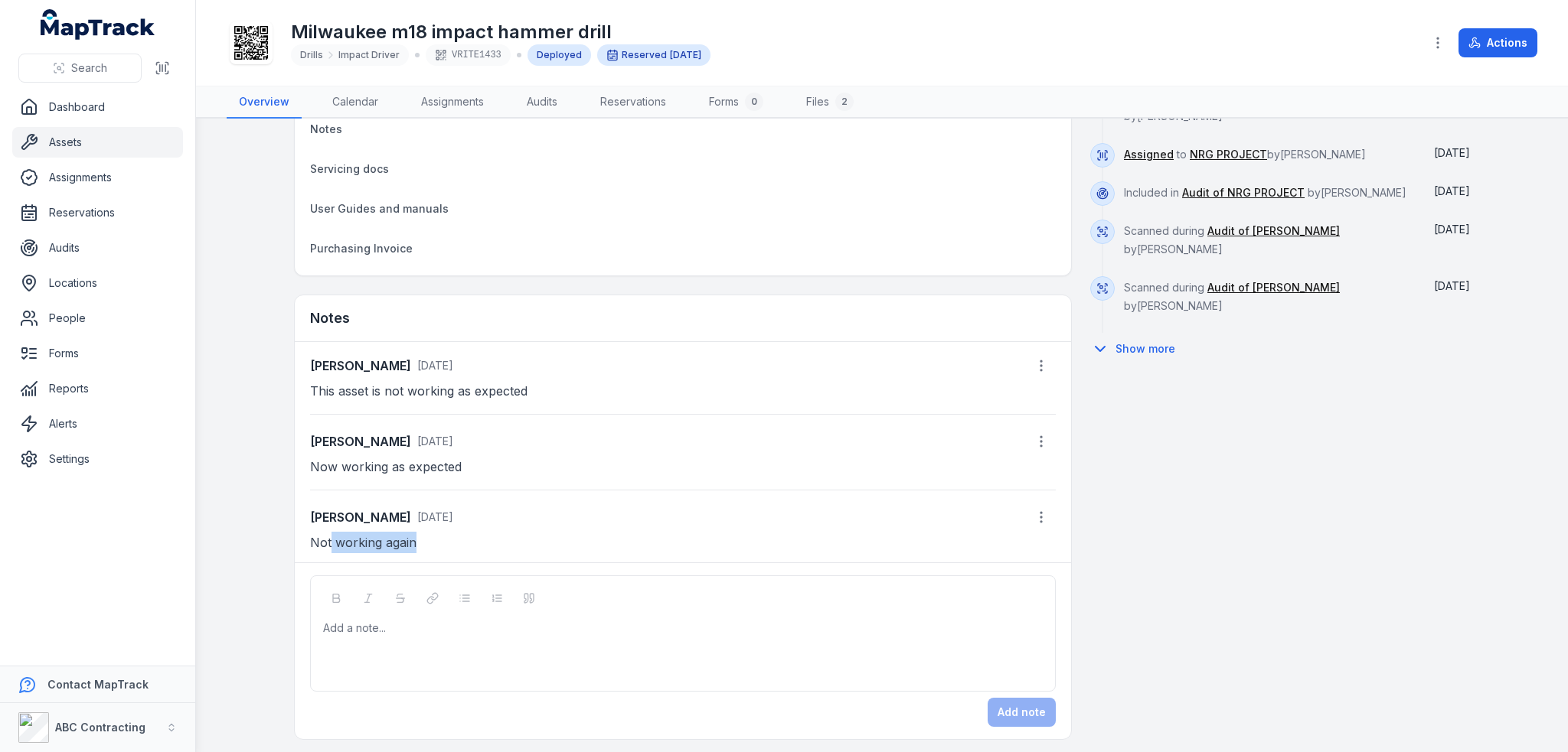
drag, startPoint x: 326, startPoint y: 536, endPoint x: 593, endPoint y: 548, distance: 267.3
click at [593, 548] on p "Not working again" at bounding box center [683, 543] width 746 height 21
click at [686, 532] on p "Not working again" at bounding box center [683, 543] width 746 height 21
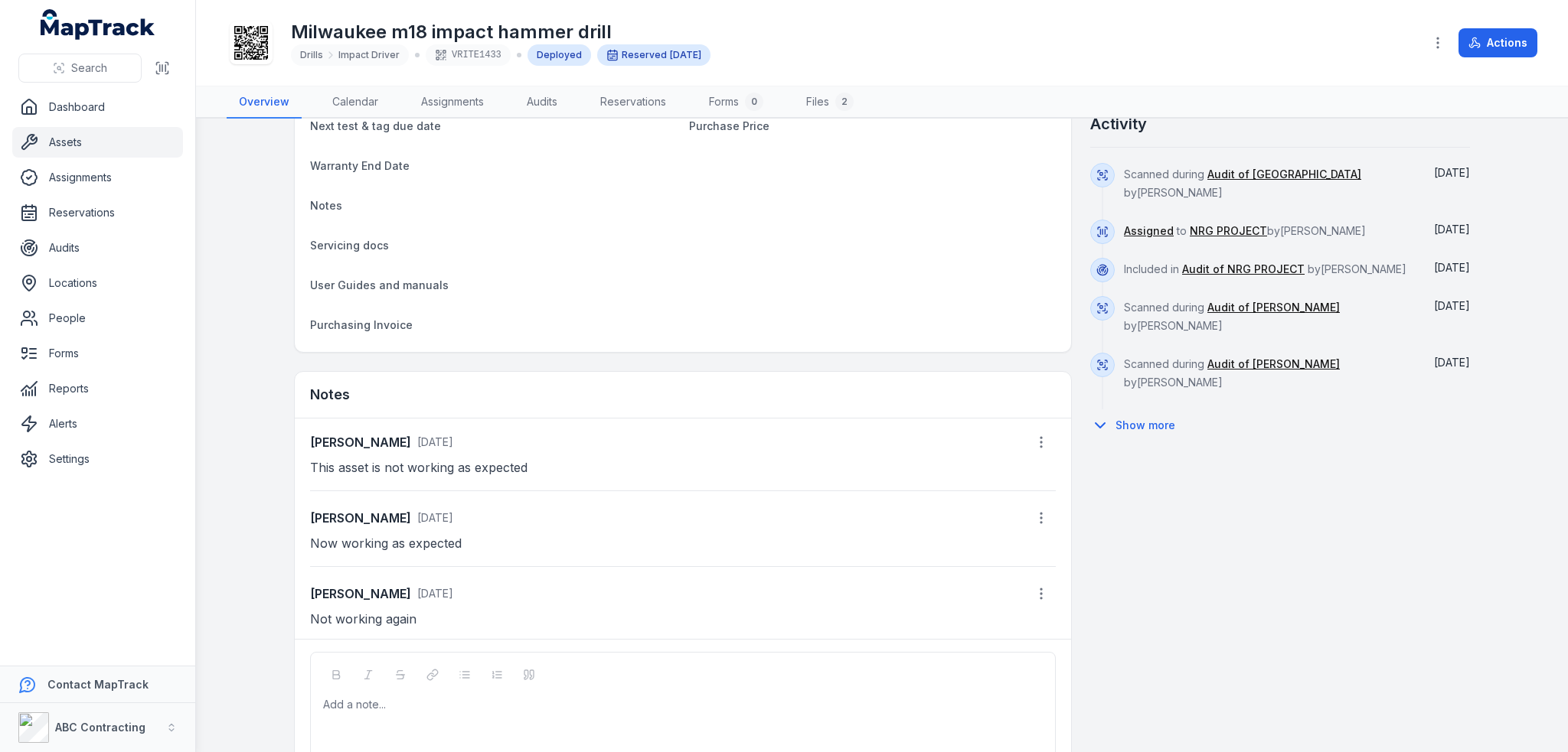
scroll to position [808, 0]
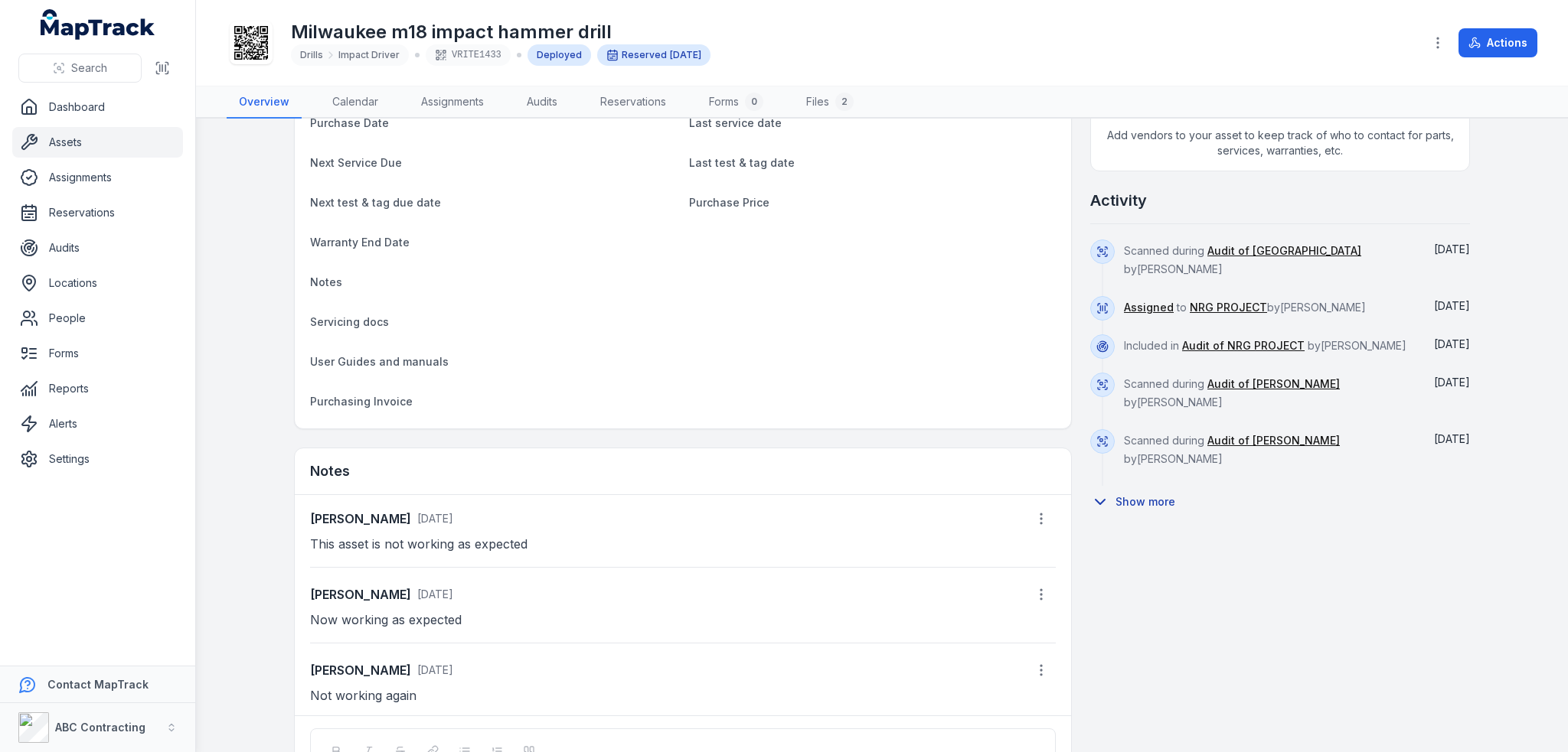
click at [1133, 501] on button "Show more" at bounding box center [1137, 501] width 95 height 32
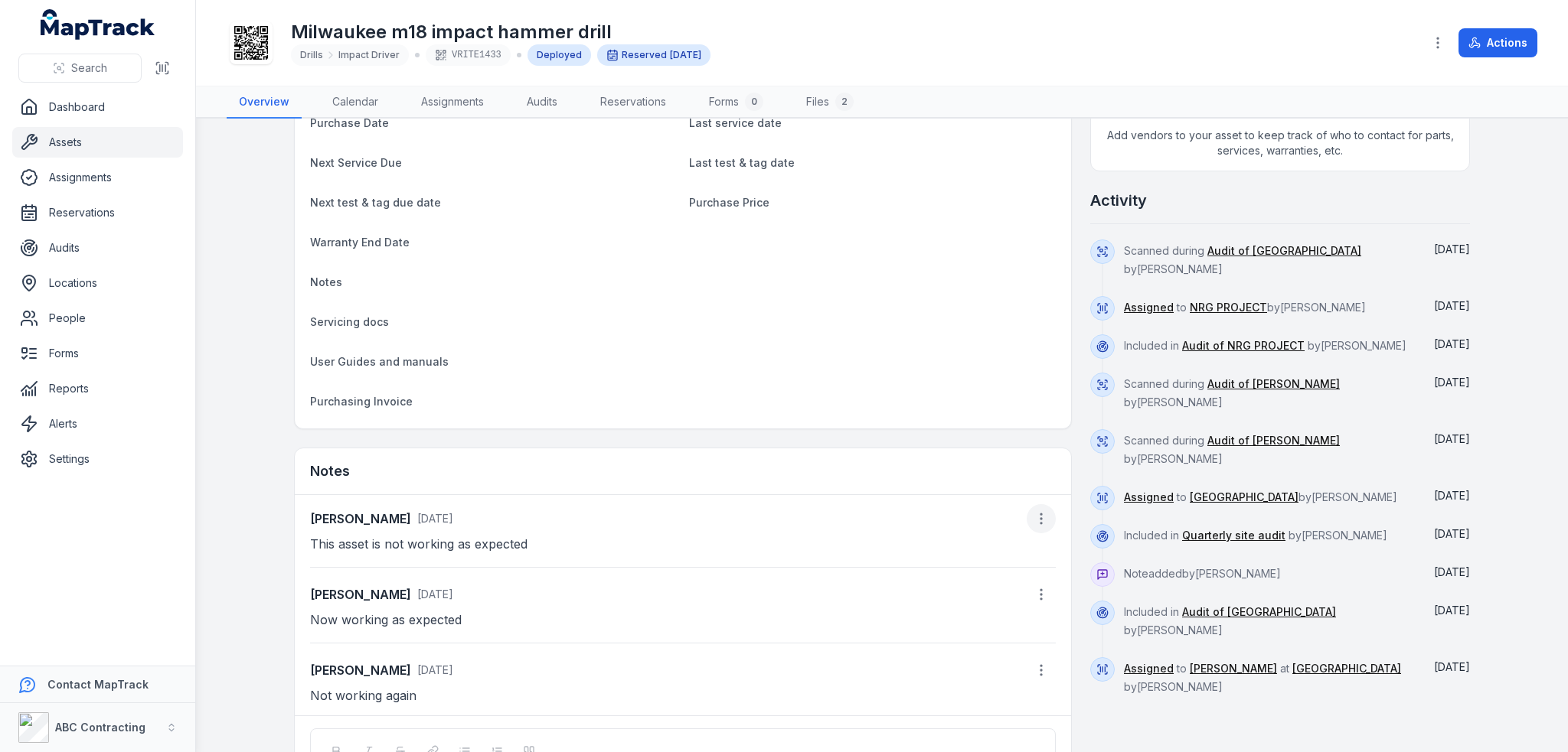
click at [1038, 527] on button "button" at bounding box center [1041, 519] width 29 height 29
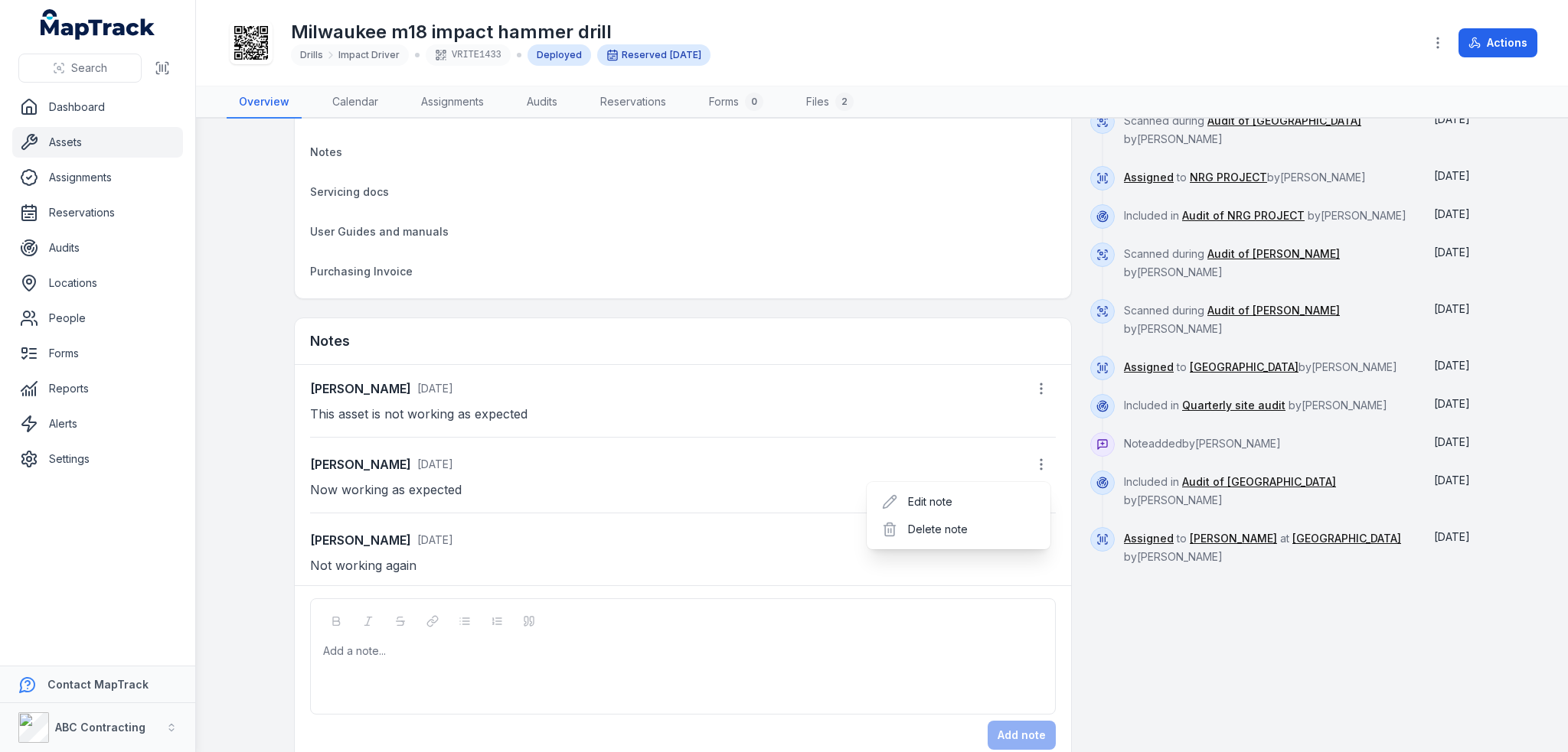
scroll to position [961, 0]
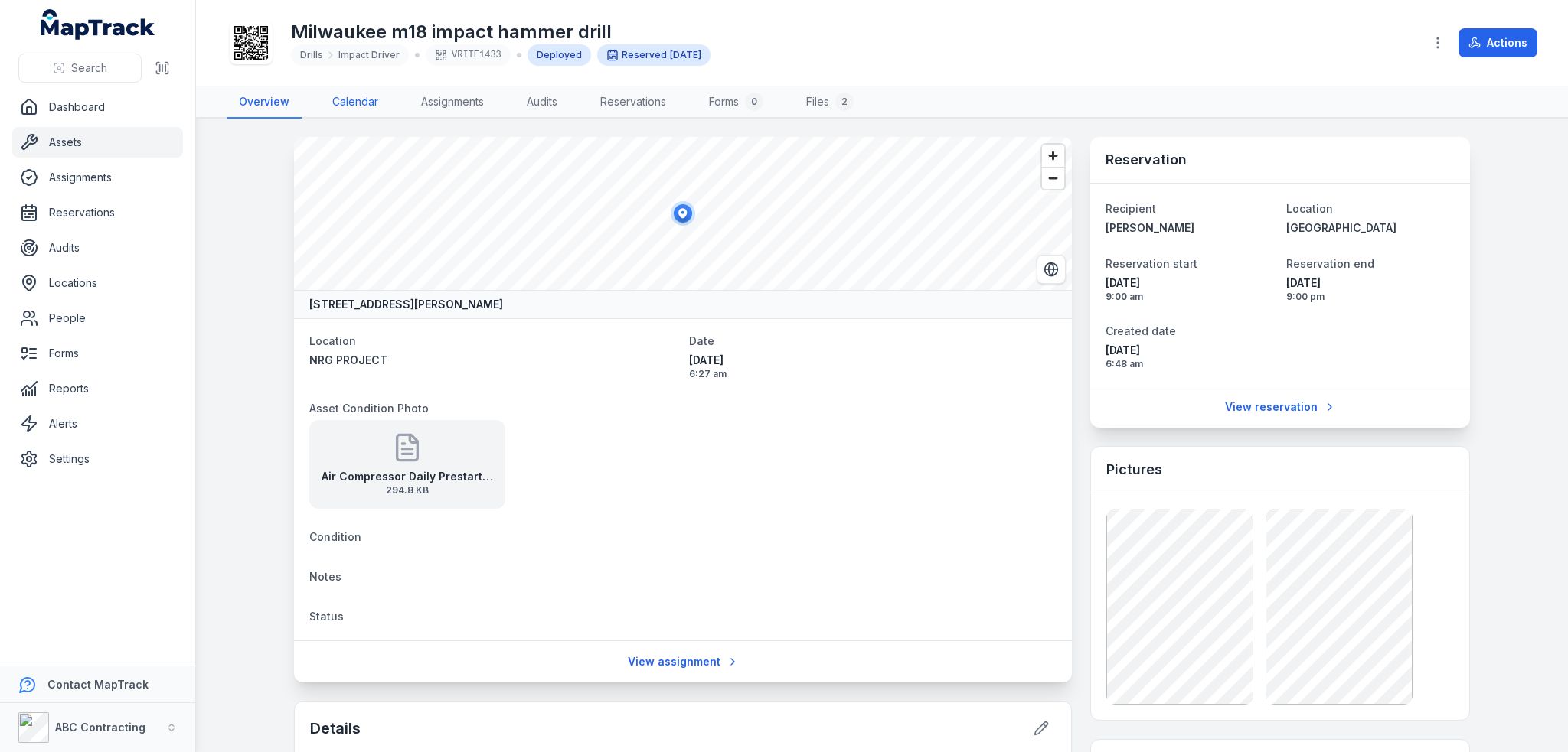
click at [368, 106] on link "Calendar" at bounding box center [355, 102] width 71 height 32
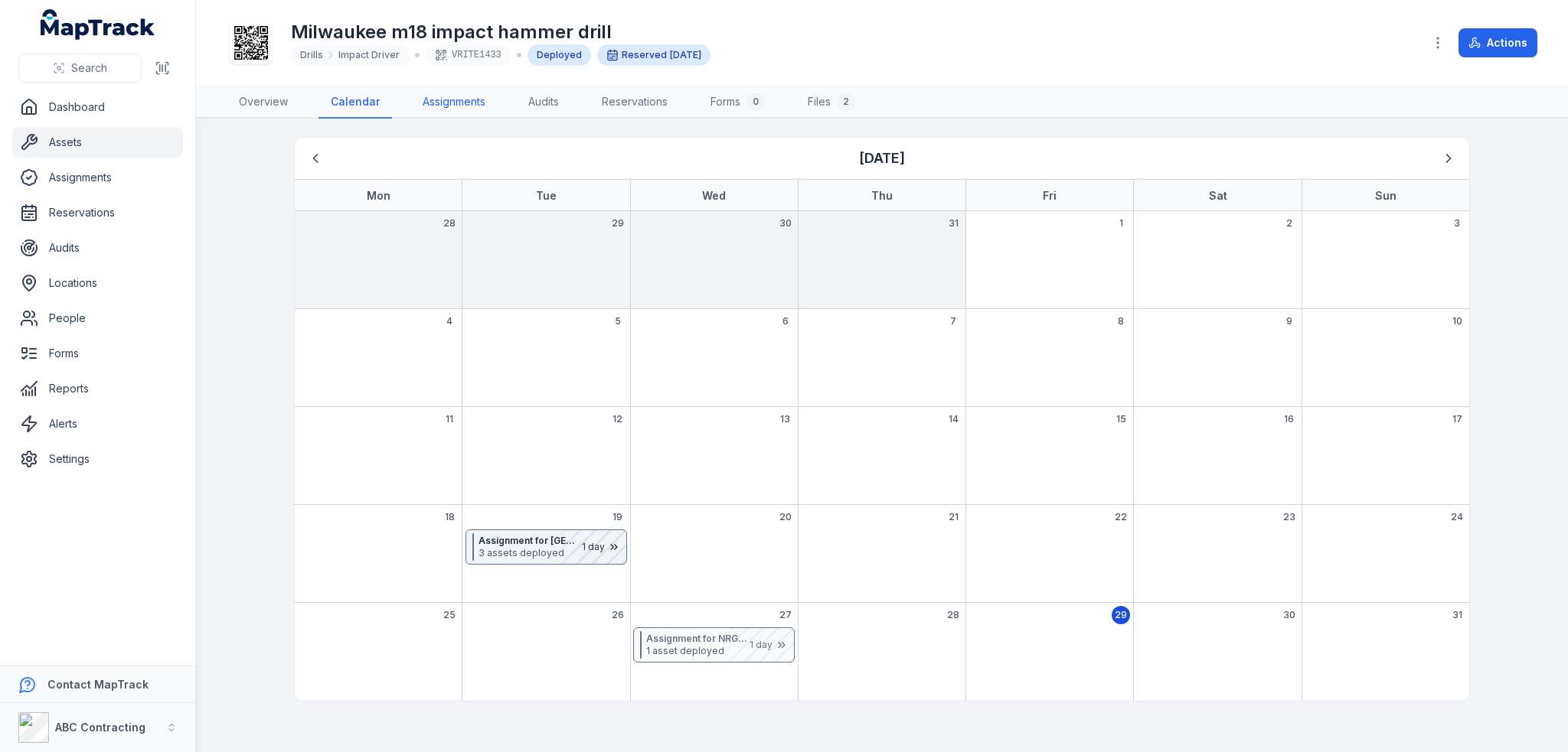
click at [471, 100] on link "Assignments" at bounding box center [453, 102] width 87 height 32
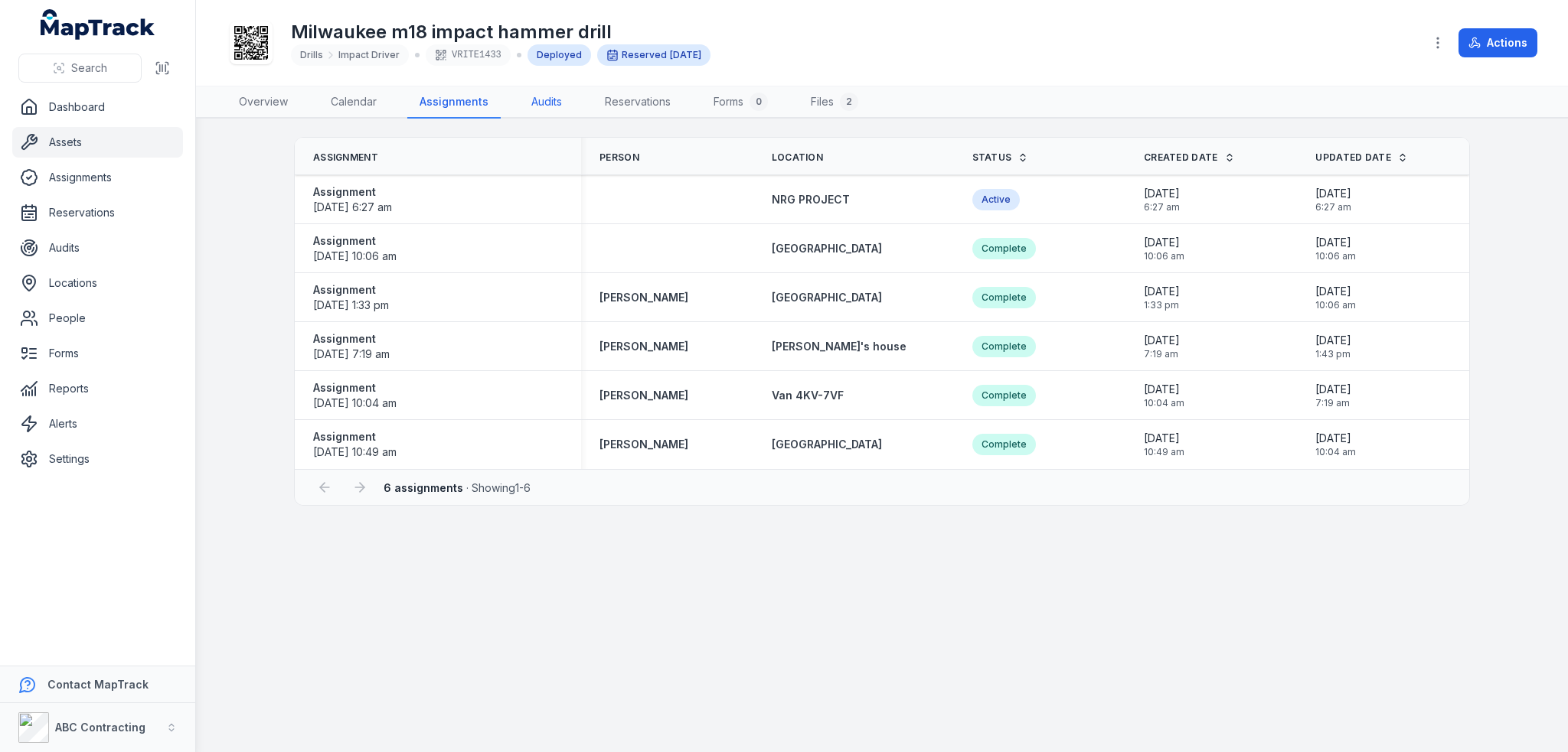
click at [551, 100] on link "Audits" at bounding box center [547, 102] width 55 height 32
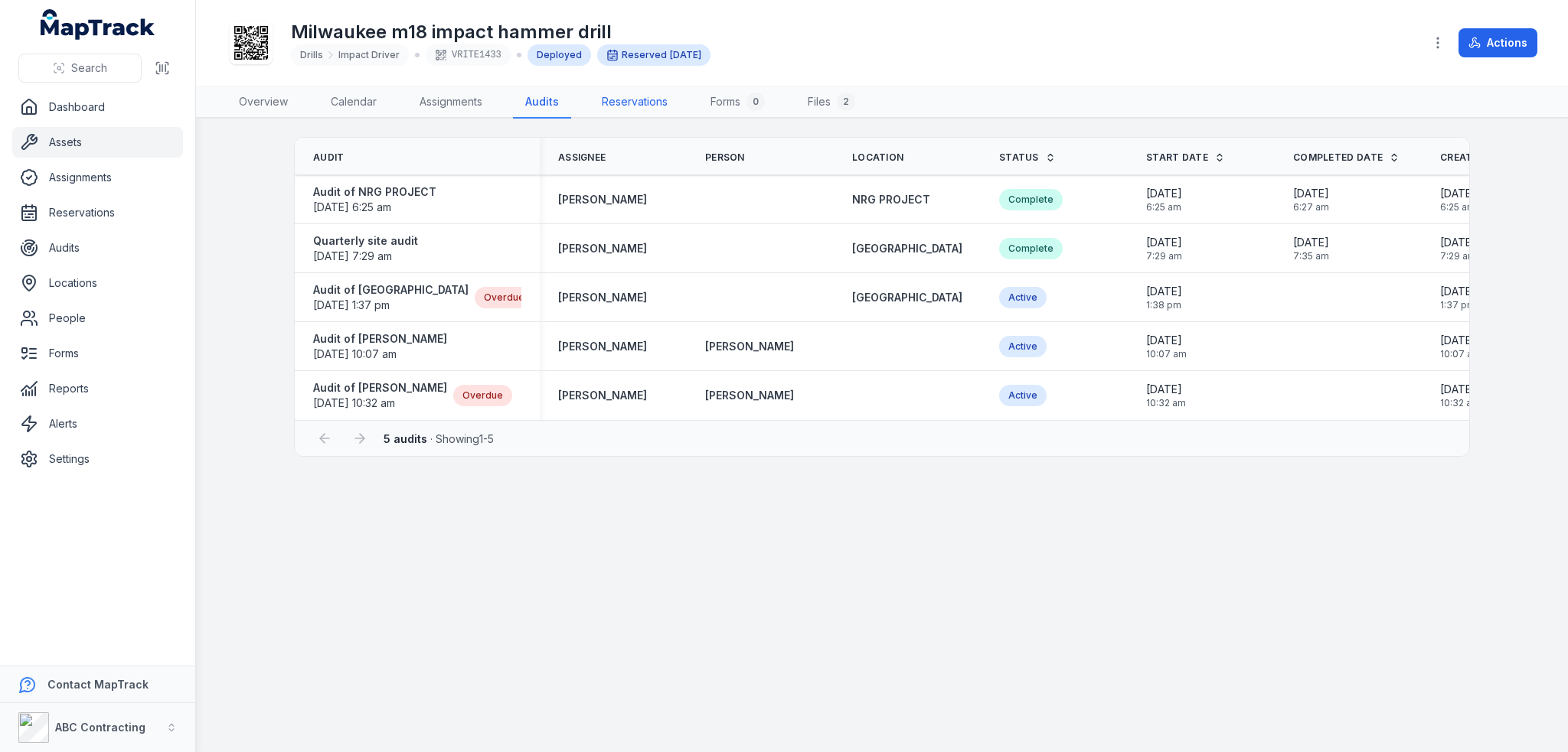
click at [656, 95] on link "Reservations" at bounding box center [634, 102] width 90 height 32
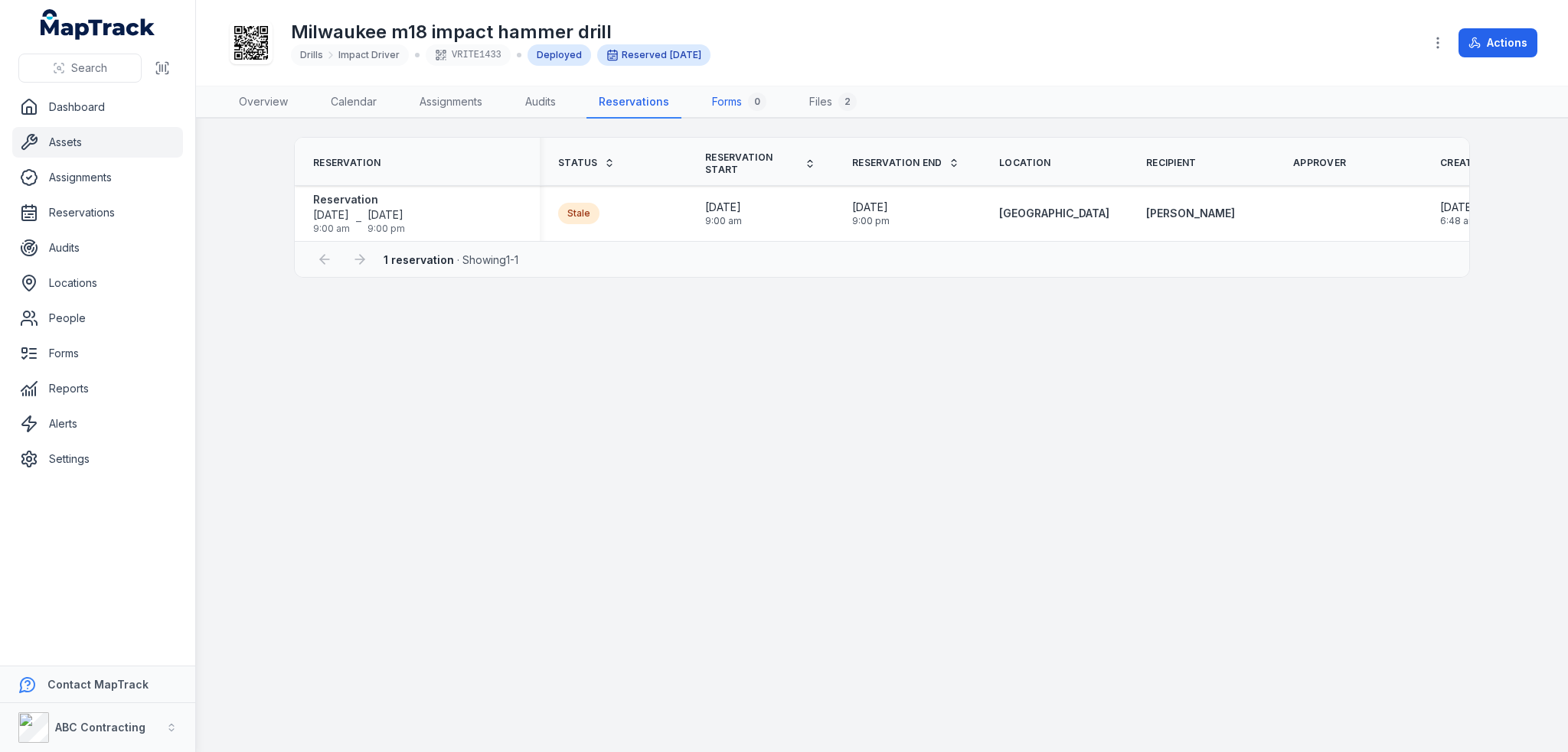
click at [729, 101] on link "Forms 0" at bounding box center [738, 102] width 79 height 32
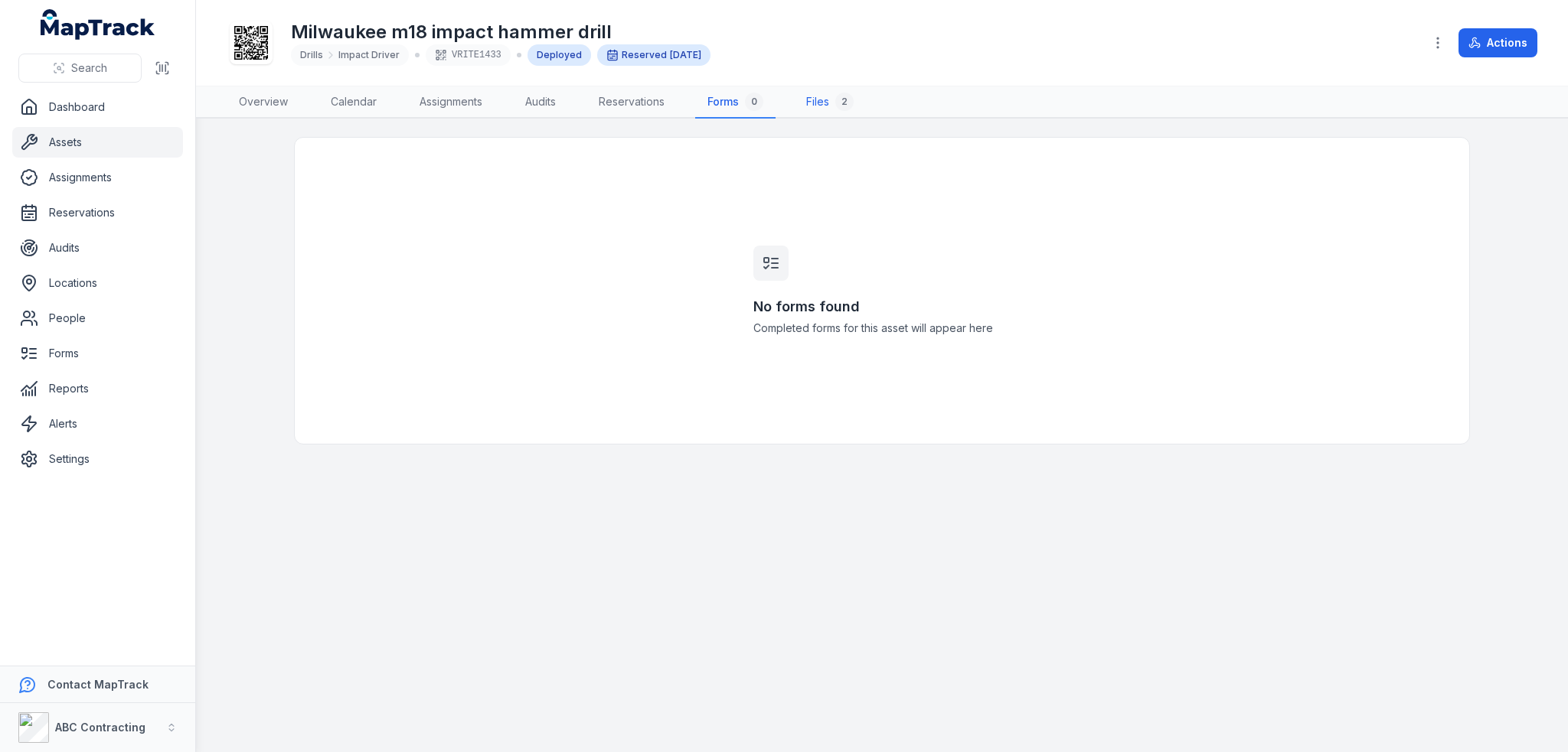
click at [815, 99] on link "Files 2" at bounding box center [830, 102] width 72 height 32
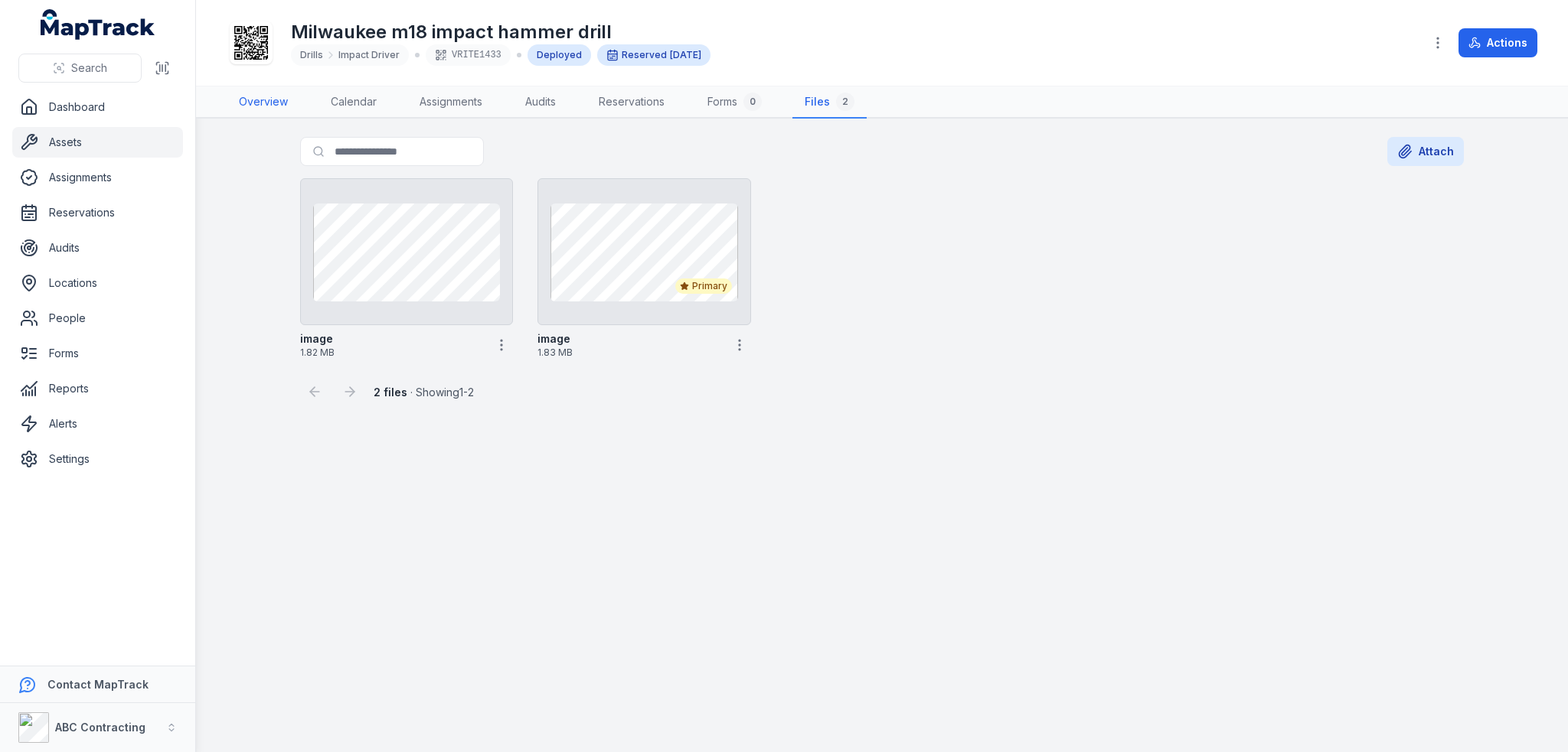
click at [272, 98] on link "Overview" at bounding box center [263, 102] width 73 height 32
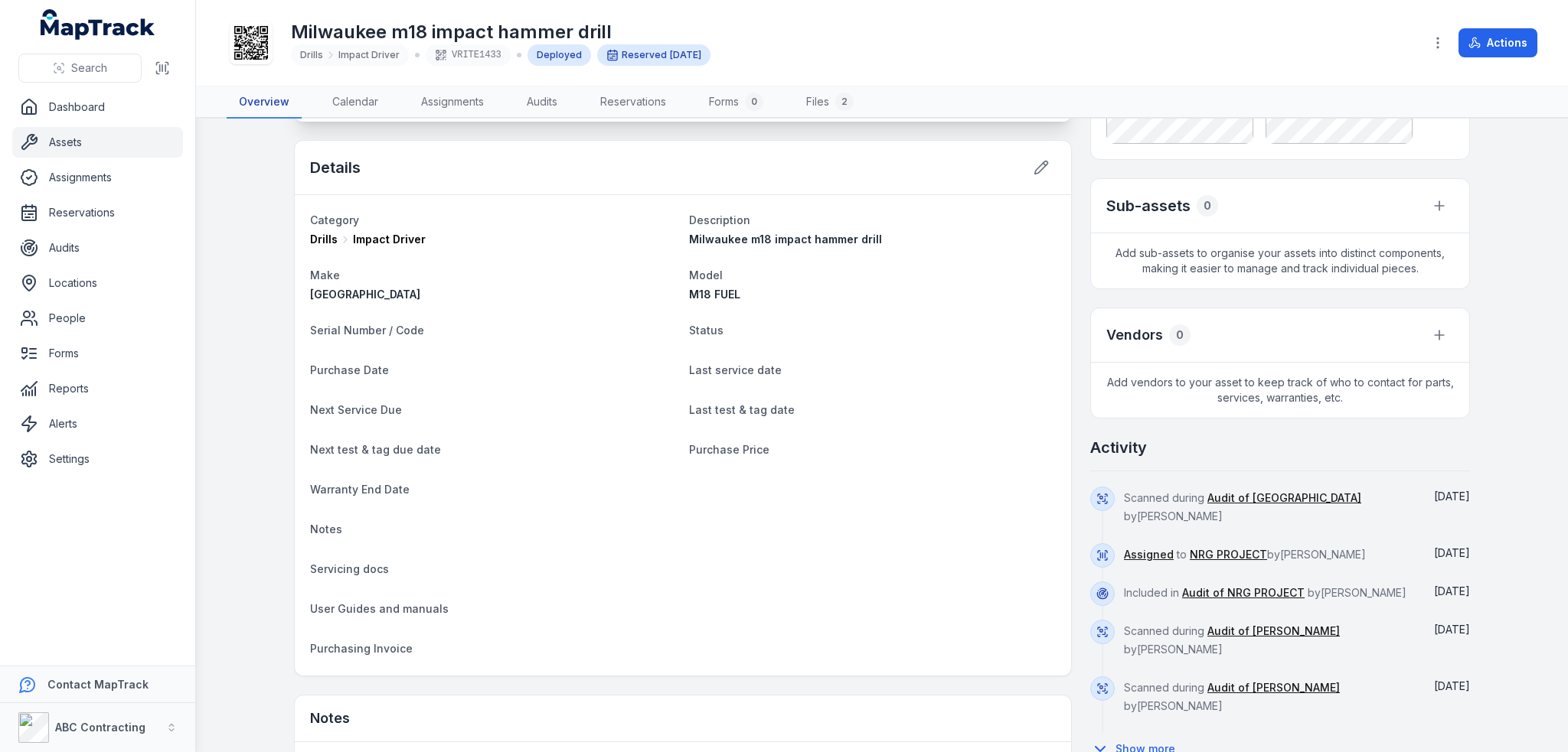
scroll to position [689, 0]
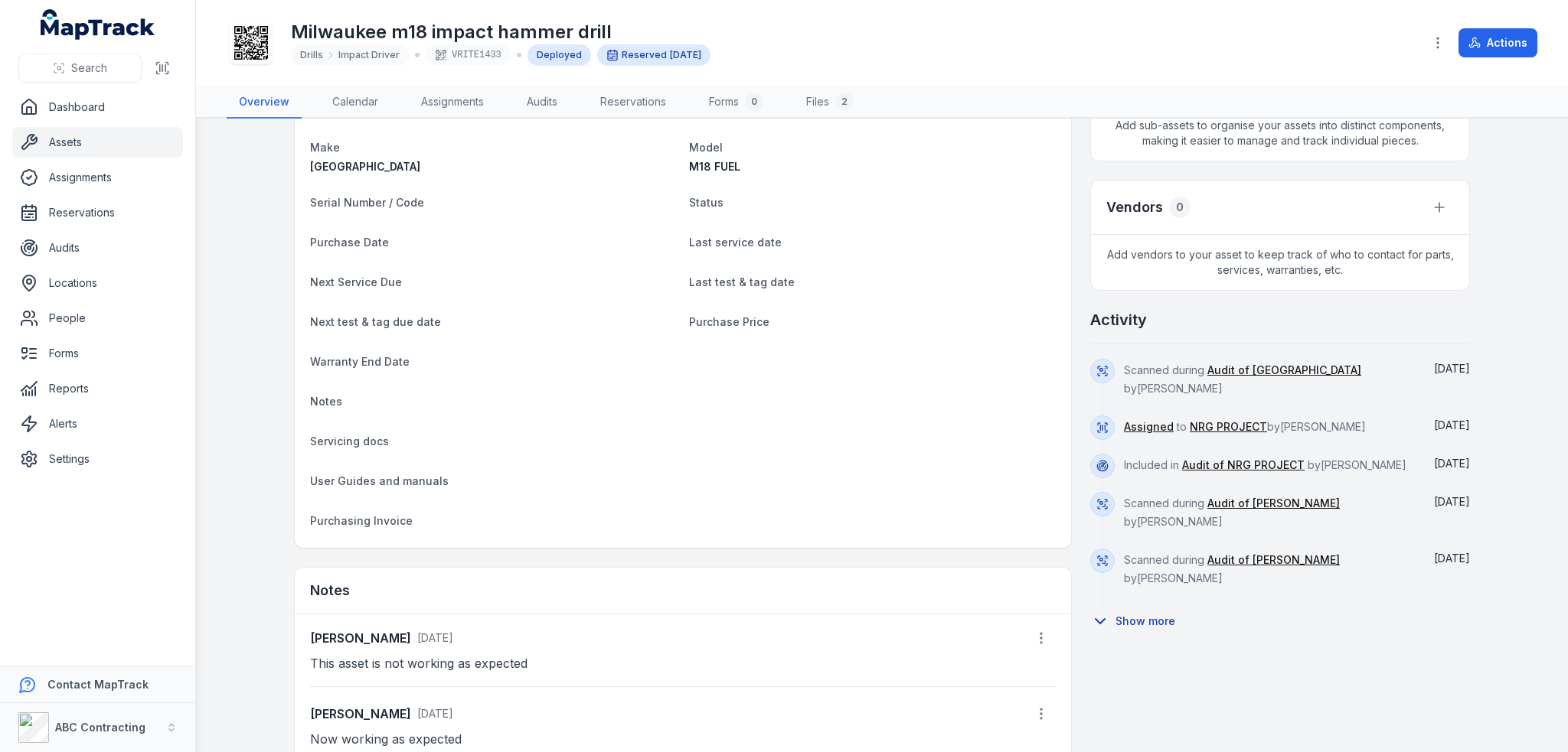
click at [1127, 616] on button "Show more" at bounding box center [1137, 621] width 95 height 32
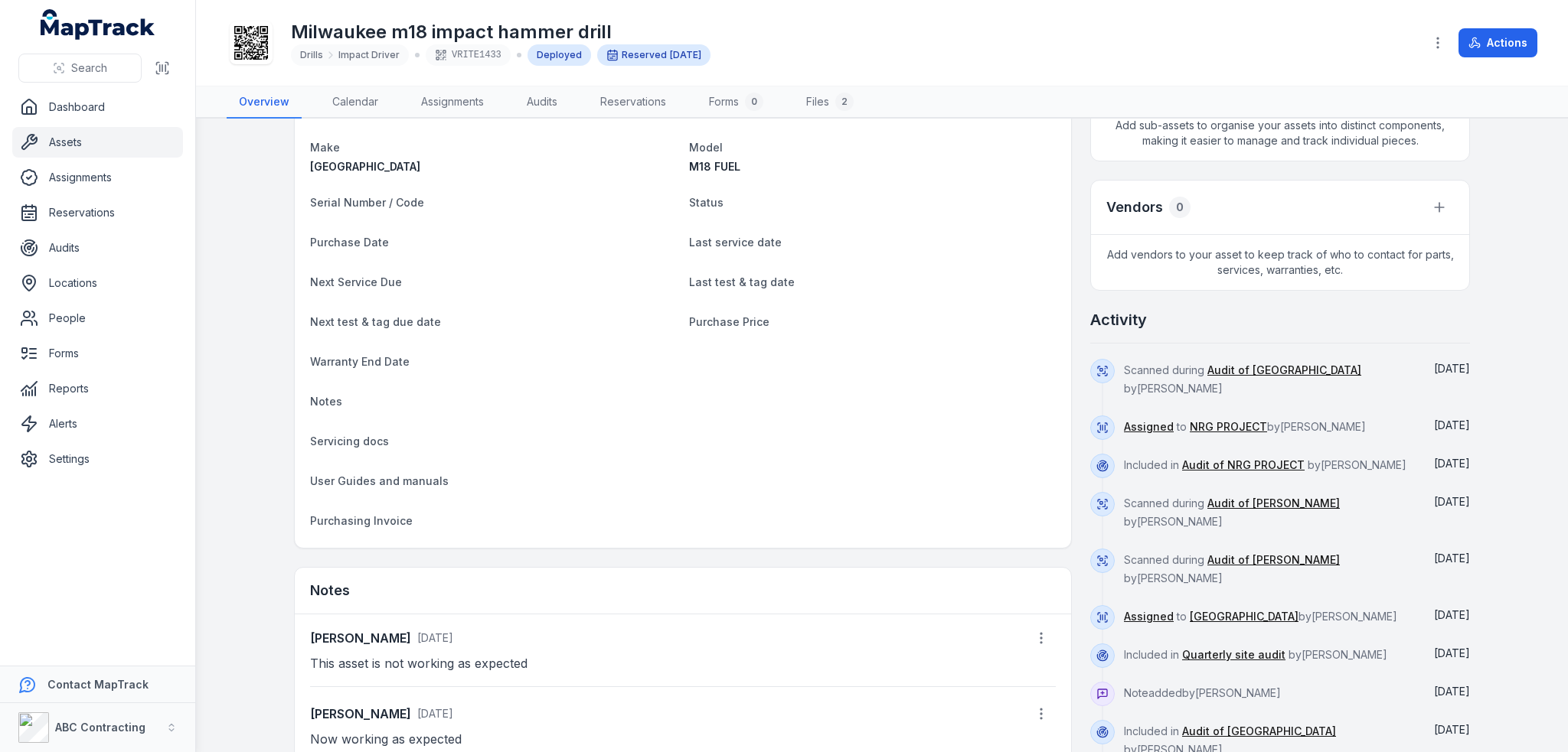
scroll to position [918, 0]
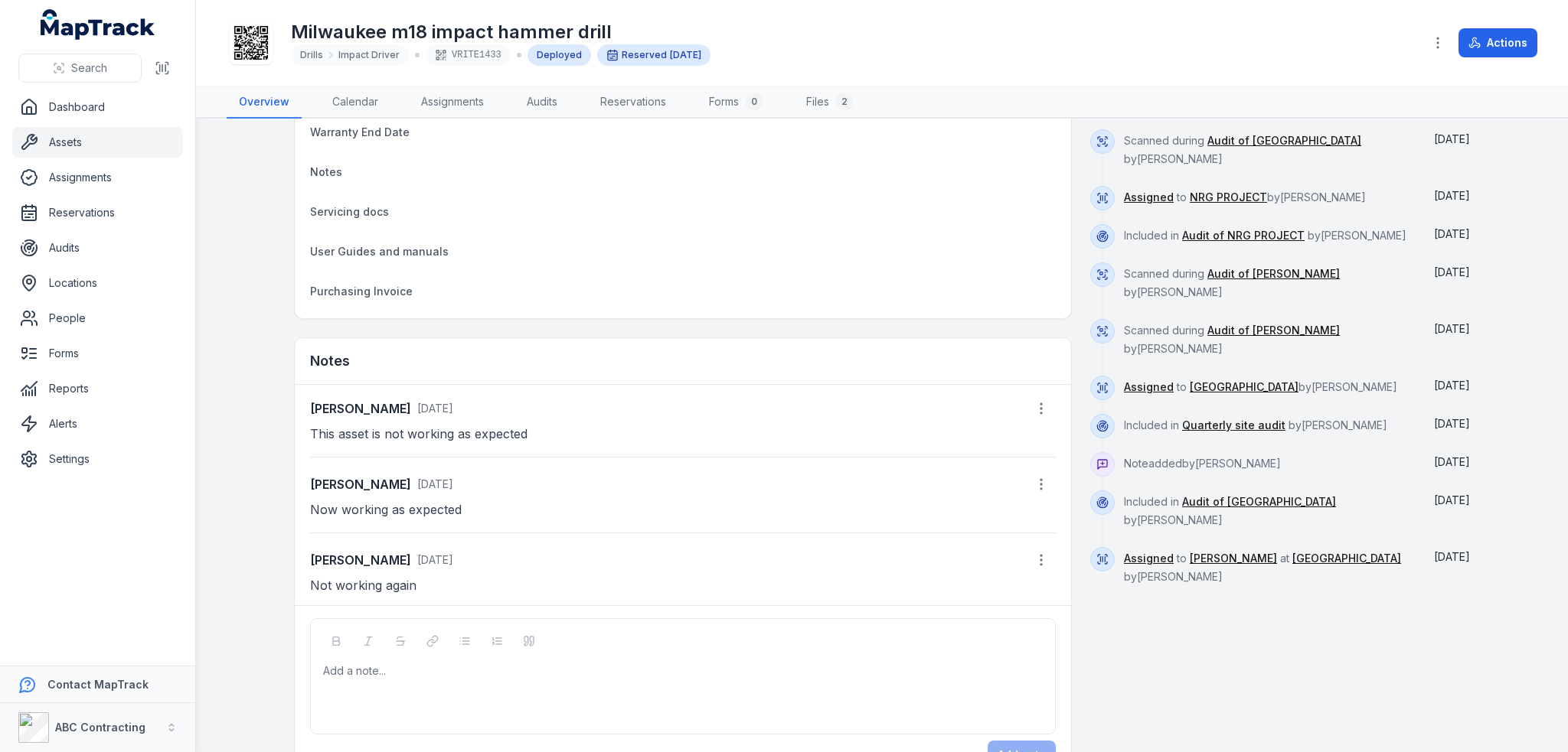
drag, startPoint x: 1151, startPoint y: 461, endPoint x: 1294, endPoint y: 456, distance: 143.1
click at [1294, 456] on div "Note added by [PERSON_NAME]" at bounding box center [1268, 471] width 288 height 38
click at [1344, 456] on div "Note added by [PERSON_NAME]" at bounding box center [1268, 471] width 288 height 38
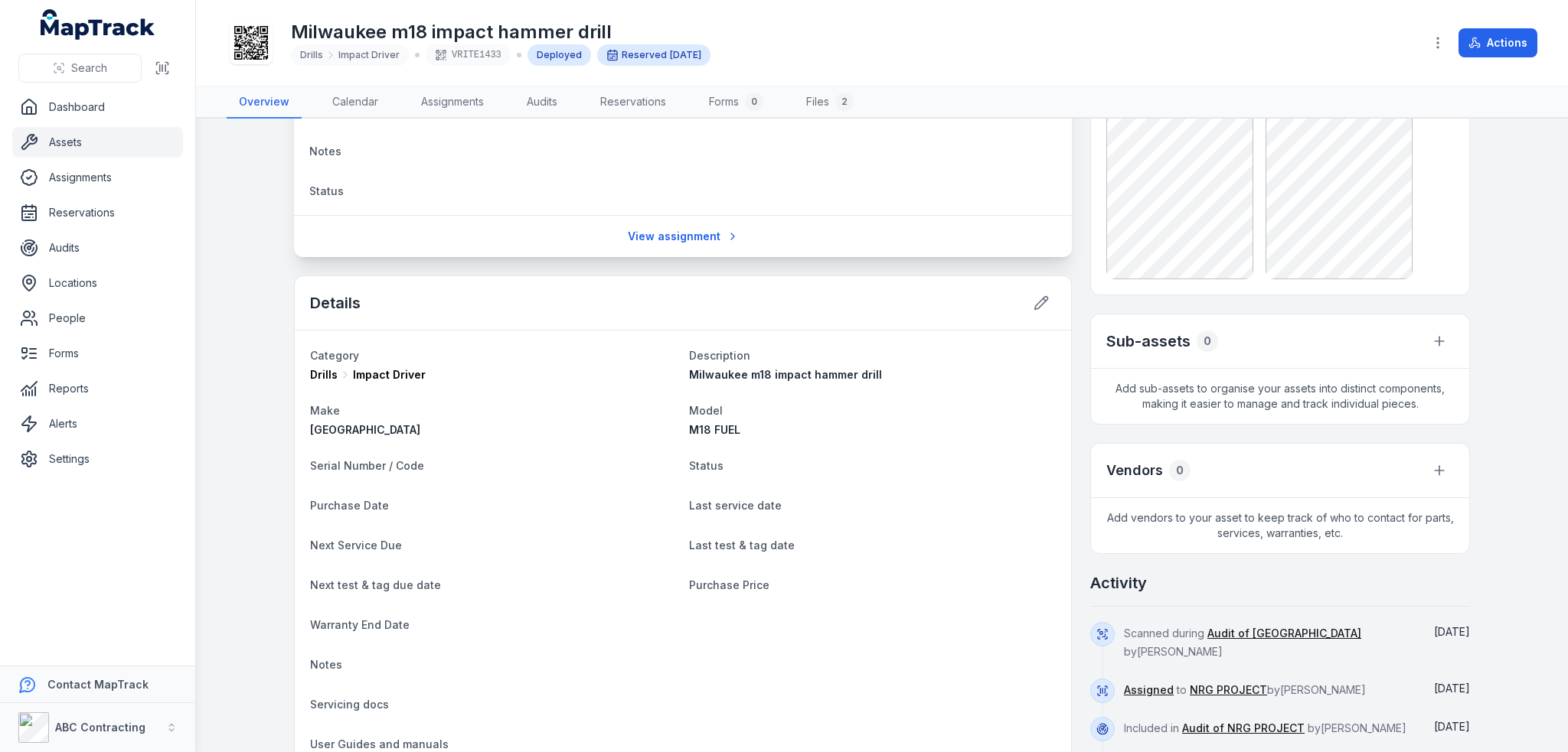
scroll to position [426, 0]
click at [1439, 339] on icon "button" at bounding box center [1439, 340] width 0 height 9
click at [1230, 453] on div "Reservation Recipient [PERSON_NAME] Location [GEOGRAPHIC_DATA] start [DATE] 9:0…" at bounding box center [1280, 394] width 379 height 1366
click at [1431, 468] on icon at bounding box center [1439, 470] width 15 height 15
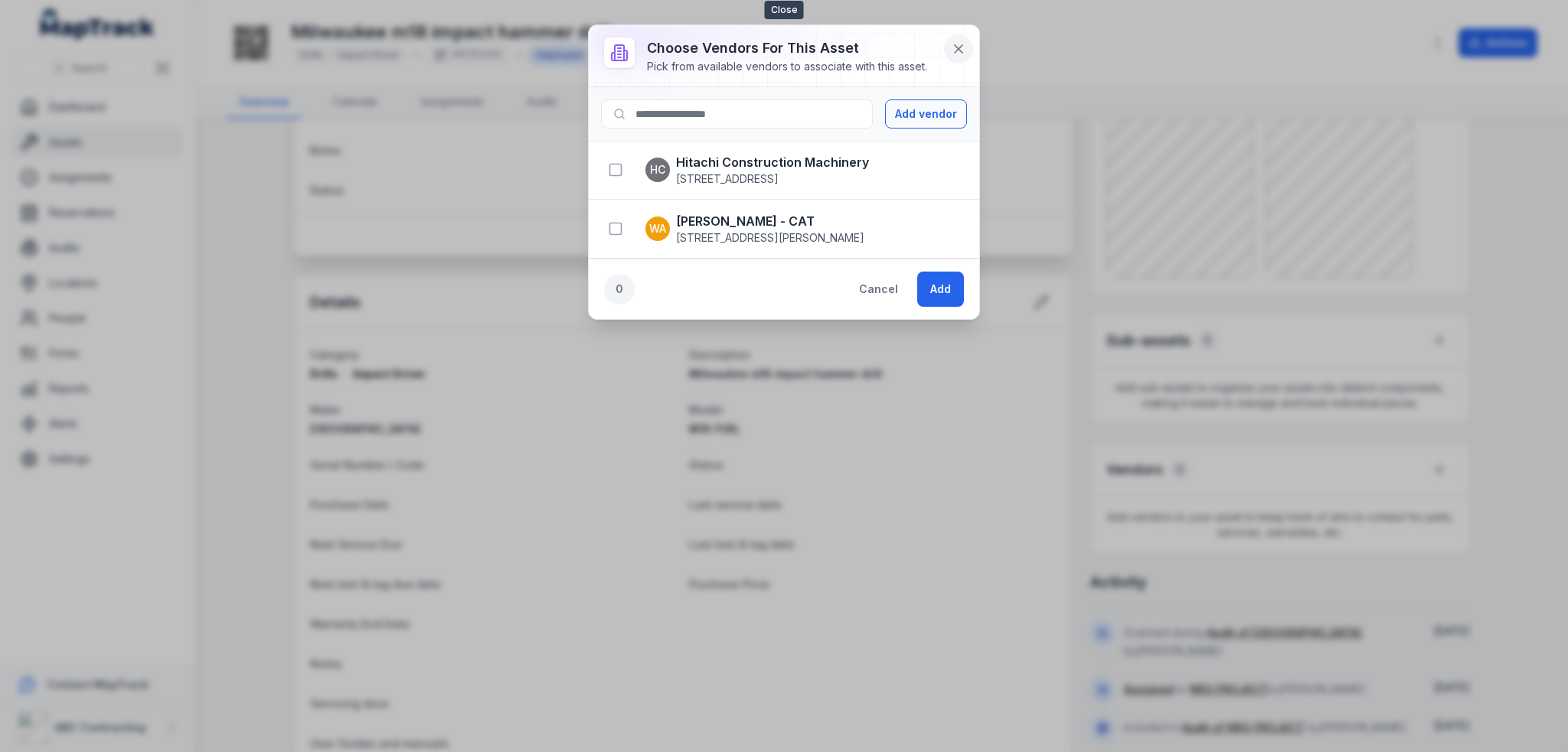
click at [958, 45] on icon at bounding box center [958, 49] width 15 height 15
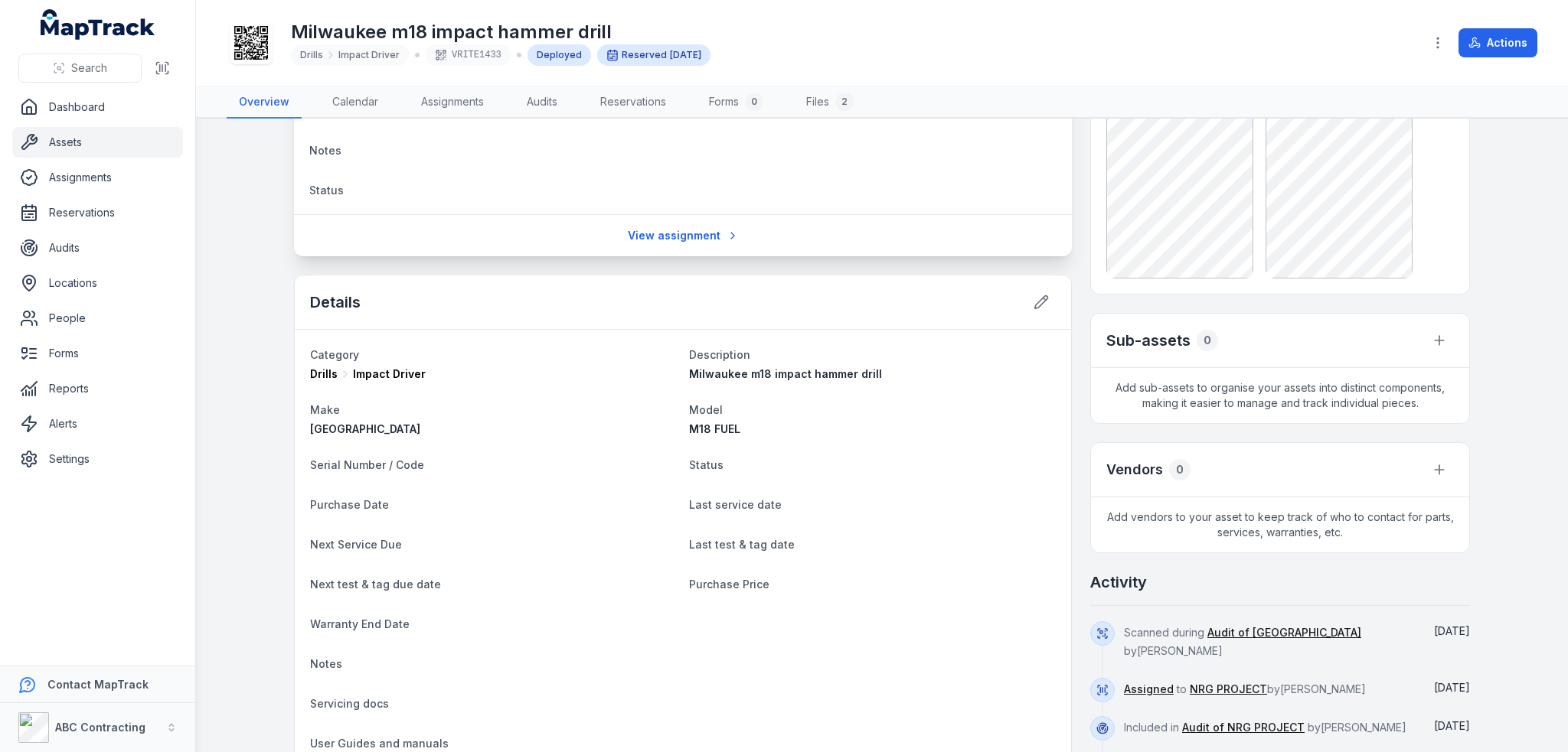
scroll to position [273, 0]
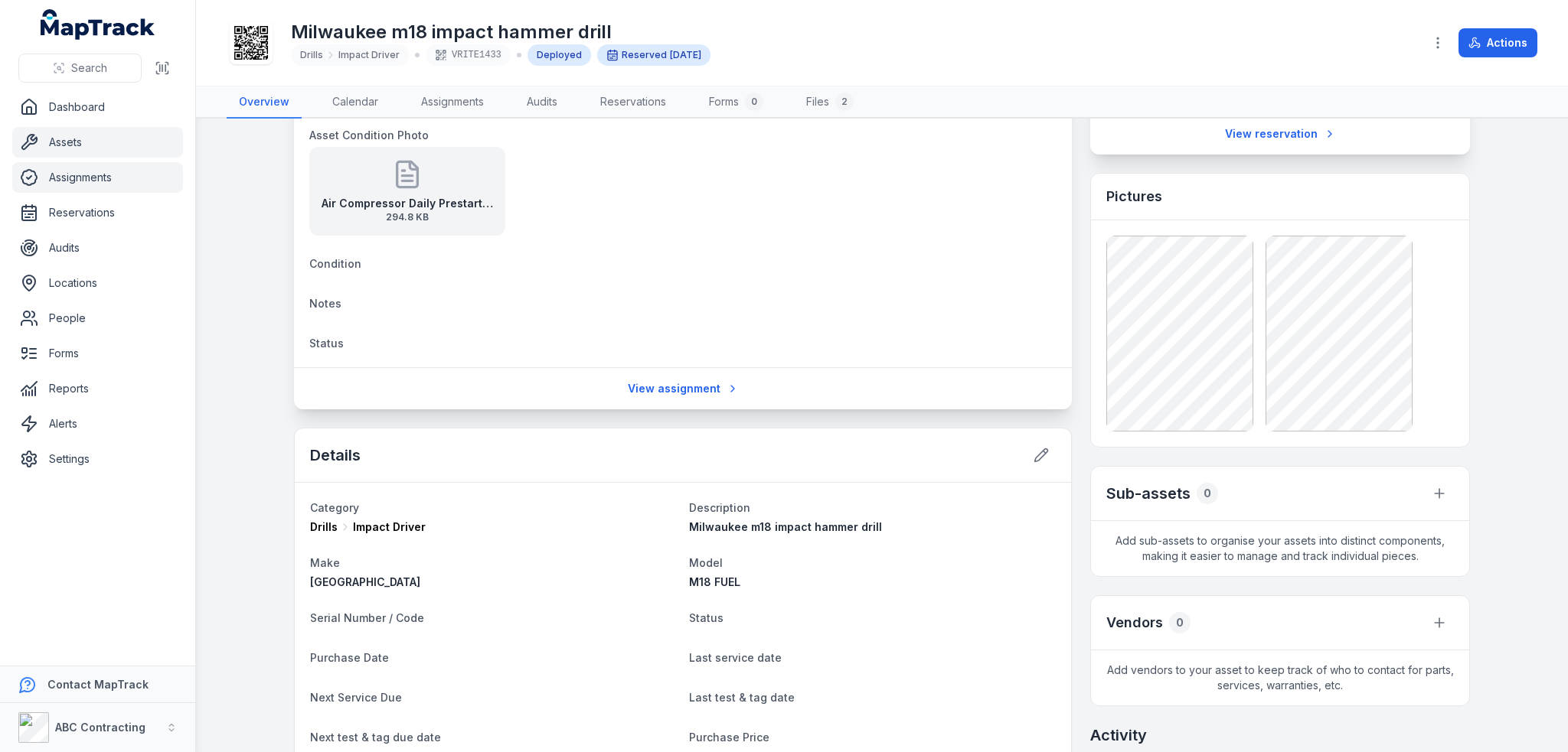
click at [85, 162] on link "Assignments" at bounding box center [98, 177] width 171 height 31
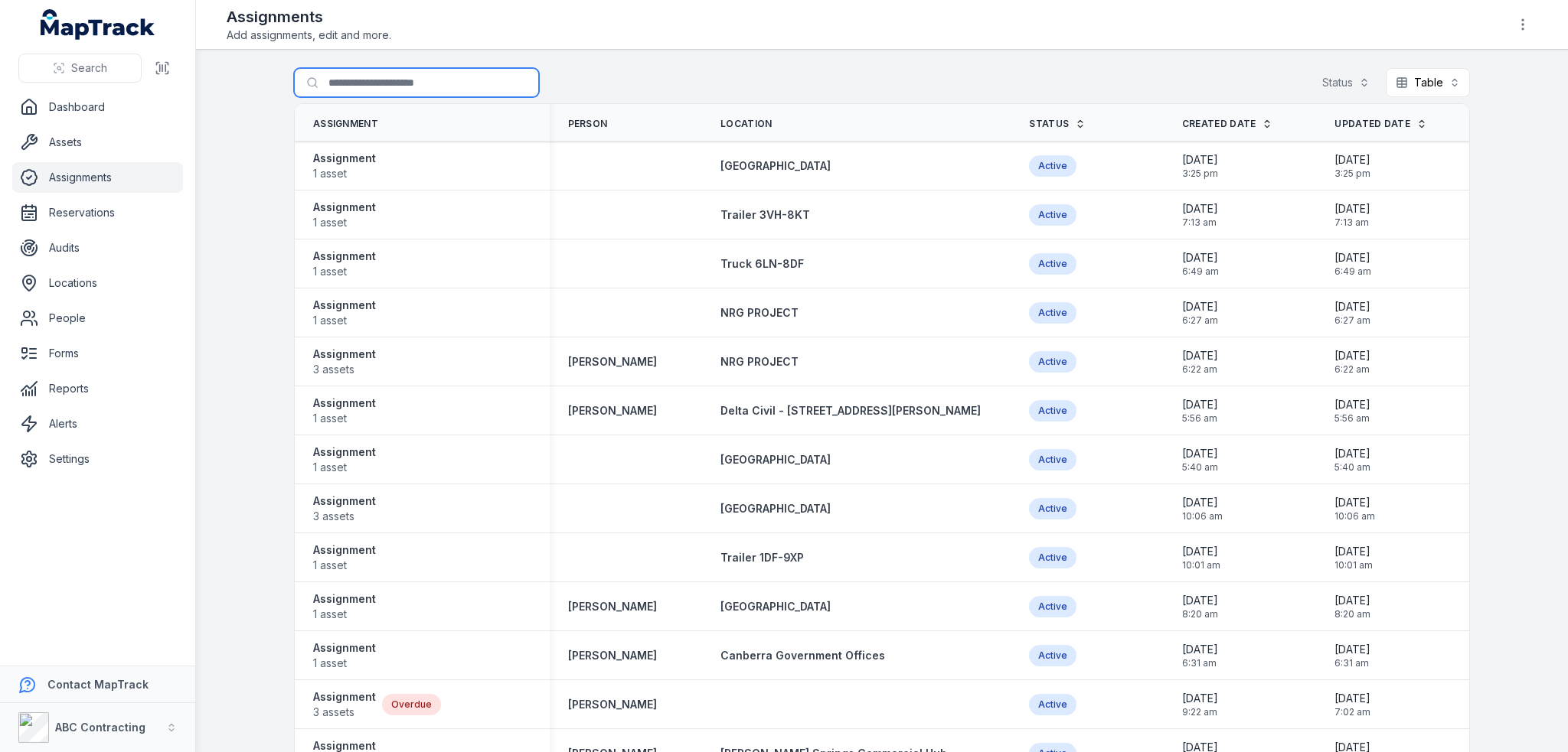
click at [396, 79] on input "Search for assignments" at bounding box center [416, 83] width 245 height 29
click at [610, 73] on div "Search for assignments Status Table *****" at bounding box center [882, 85] width 1176 height 35
click at [1528, 27] on icon "button" at bounding box center [1522, 24] width 15 height 15
click at [1111, 66] on div "Toggle Navigation Assignments Add assignments, edit and more. Search for assign…" at bounding box center [882, 376] width 1372 height 752
click at [1049, 85] on div "Search for assignments Status Table *****" at bounding box center [882, 85] width 1176 height 35
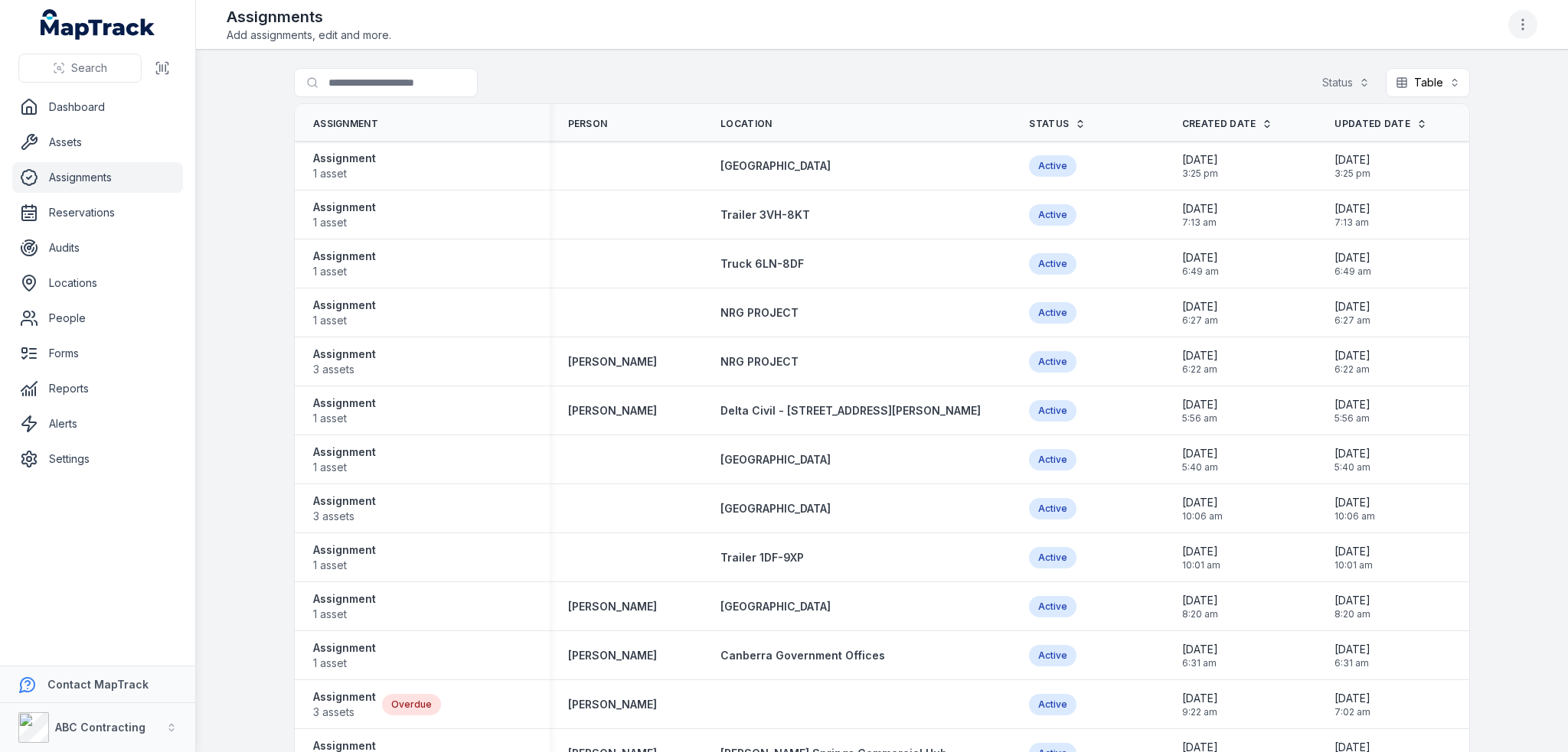
click at [1522, 27] on icon "button" at bounding box center [1522, 24] width 15 height 15
click at [1478, 142] on div "Choose table columns" at bounding box center [1445, 133] width 172 height 28
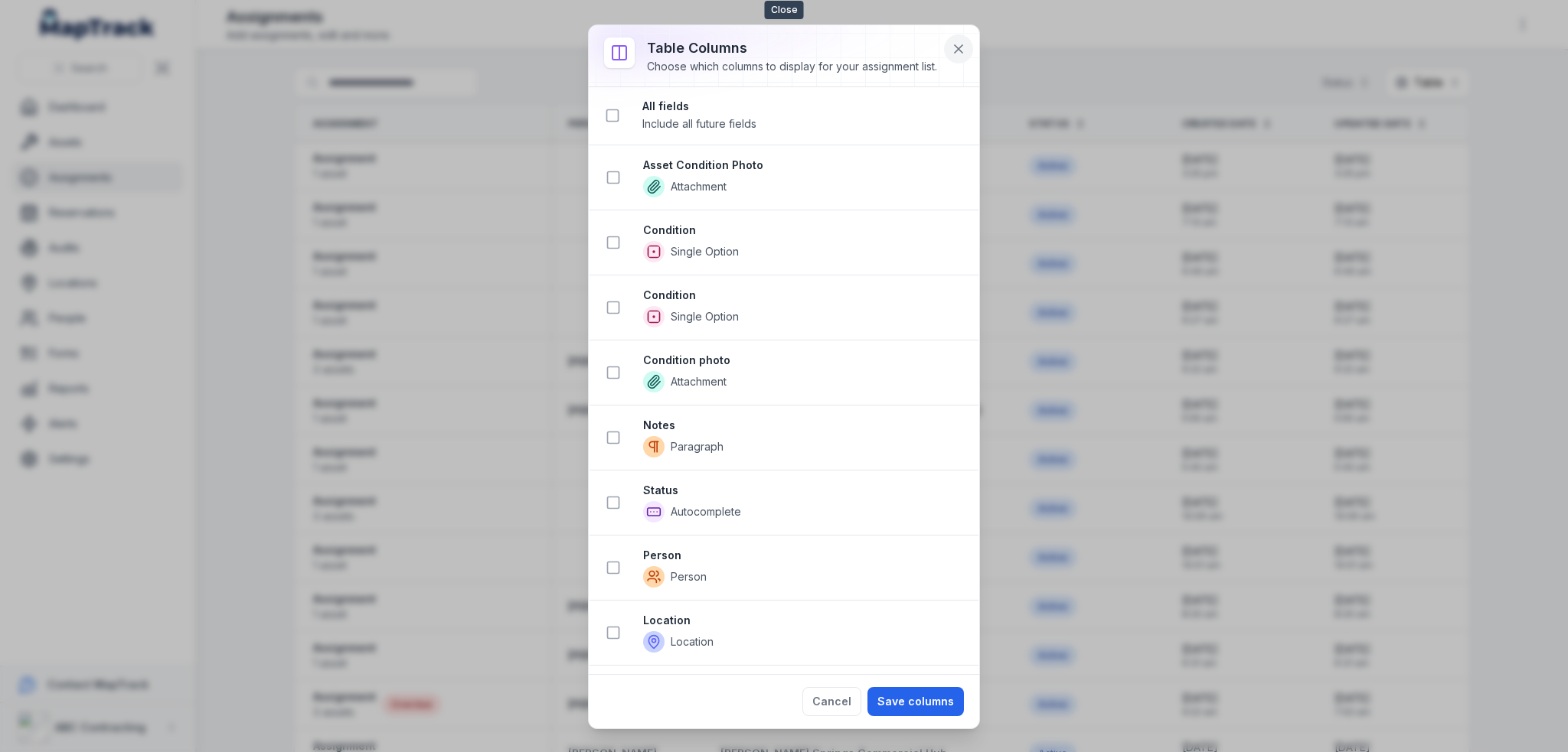
click at [957, 51] on icon at bounding box center [958, 49] width 15 height 15
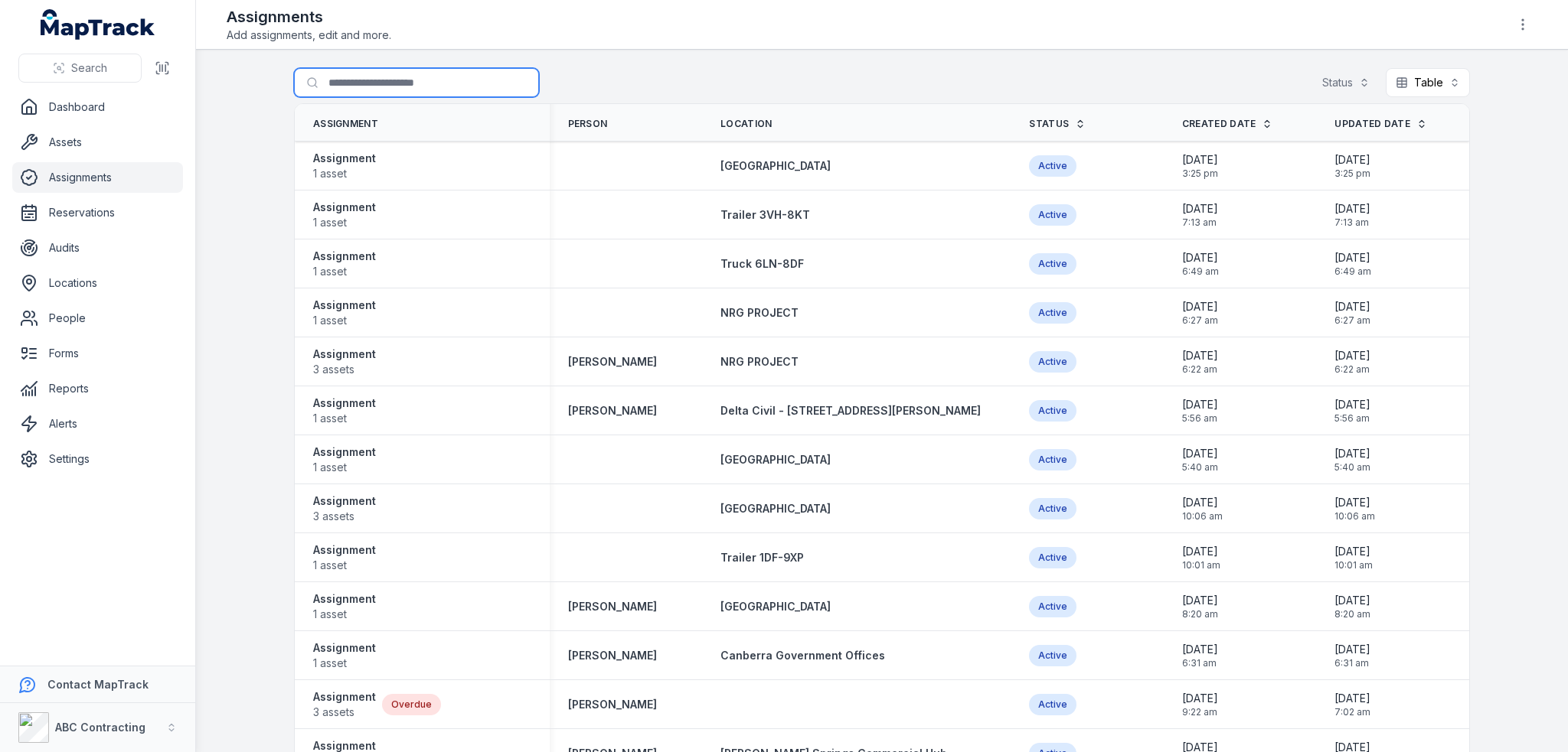
click at [404, 88] on input "Search for assignments" at bounding box center [416, 83] width 245 height 29
type input "******"
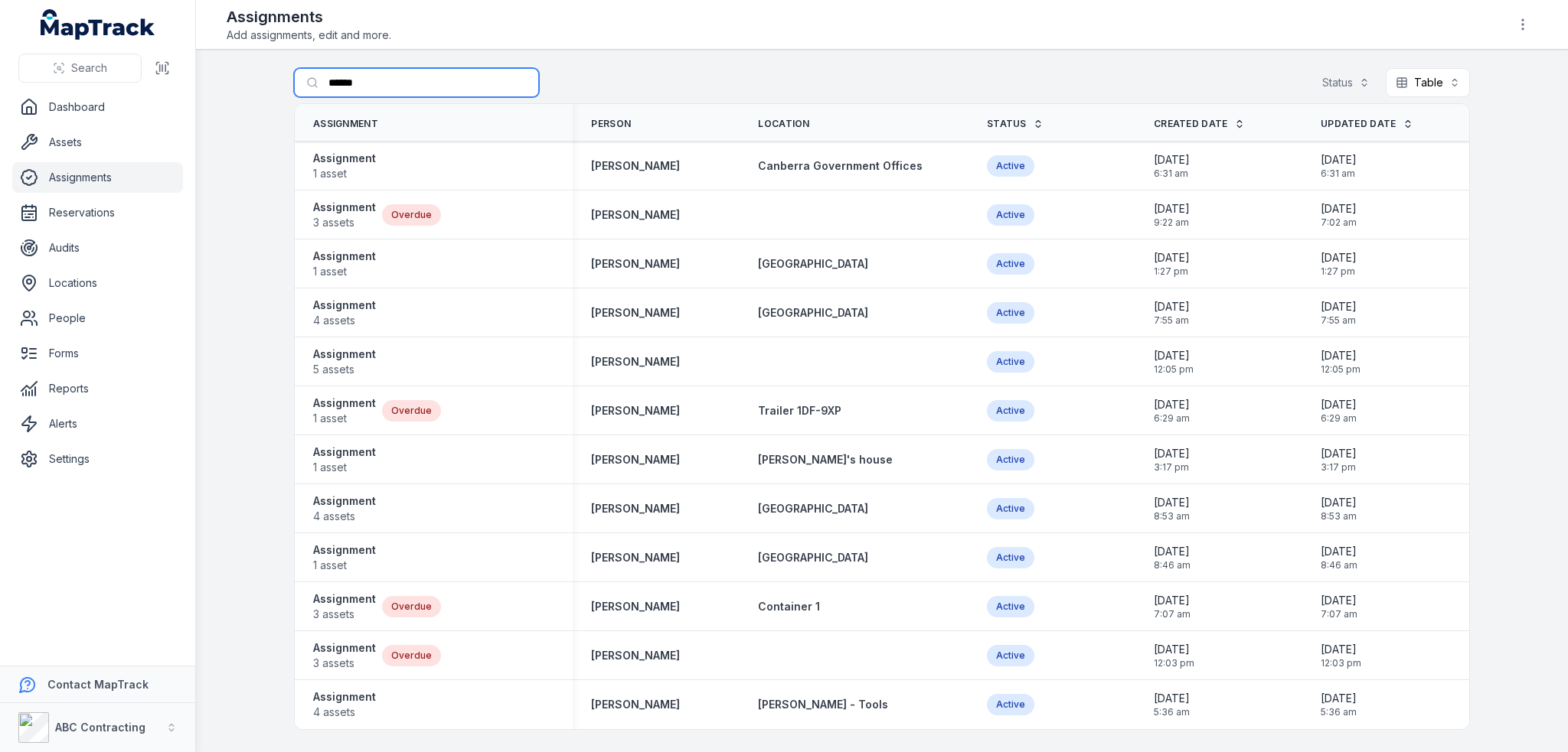
click at [358, 72] on input "******" at bounding box center [416, 83] width 245 height 29
drag, startPoint x: 377, startPoint y: 77, endPoint x: 279, endPoint y: 79, distance: 98.0
click at [279, 79] on main "Search for assignments ****** Status Table ***** Assignment Person Location Sta…" at bounding box center [882, 400] width 1372 height 702
click at [1495, 581] on main "Search for assignments ****** Status Table ***** Assignment Person Location Sta…" at bounding box center [882, 400] width 1372 height 702
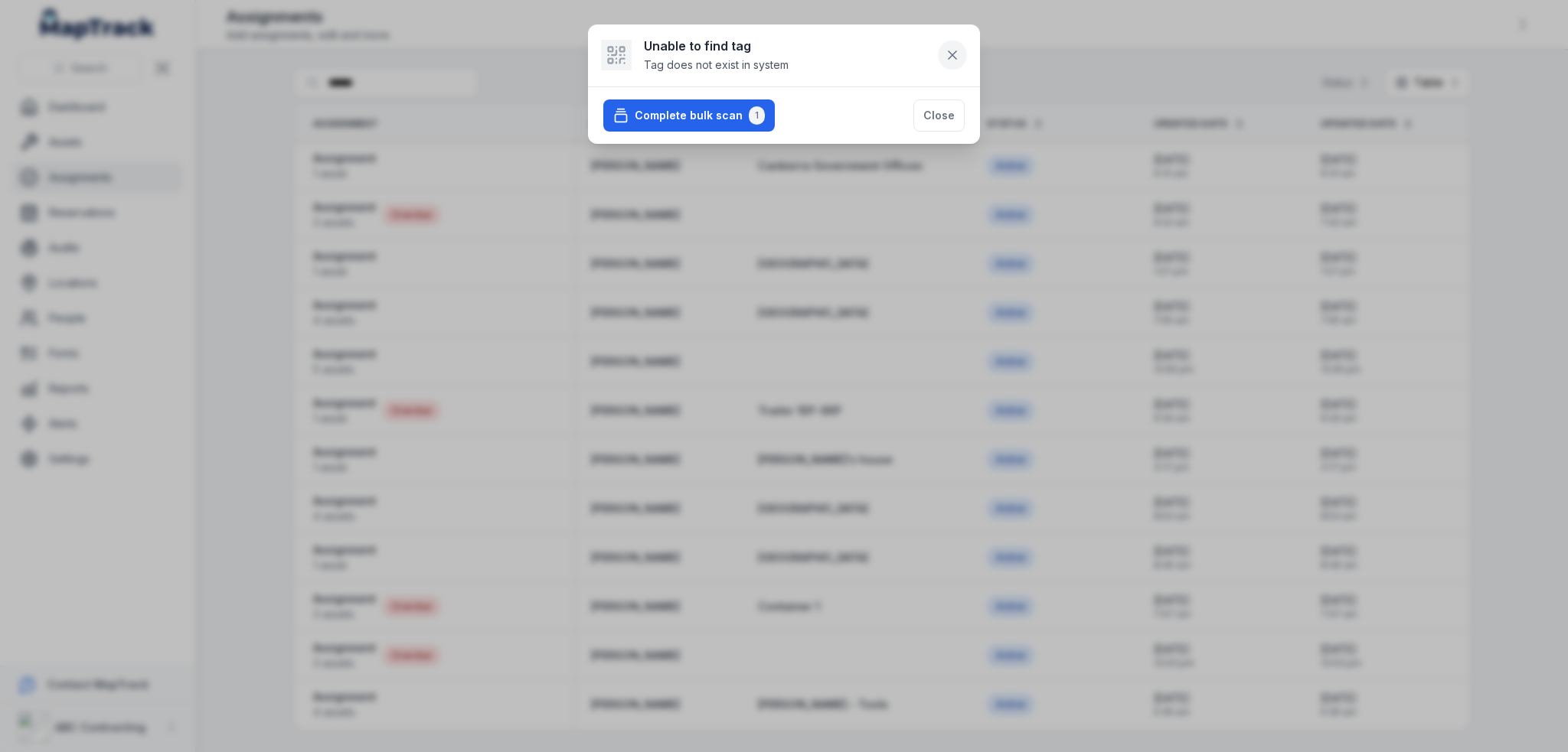
click at [958, 42] on button at bounding box center [953, 55] width 29 height 29
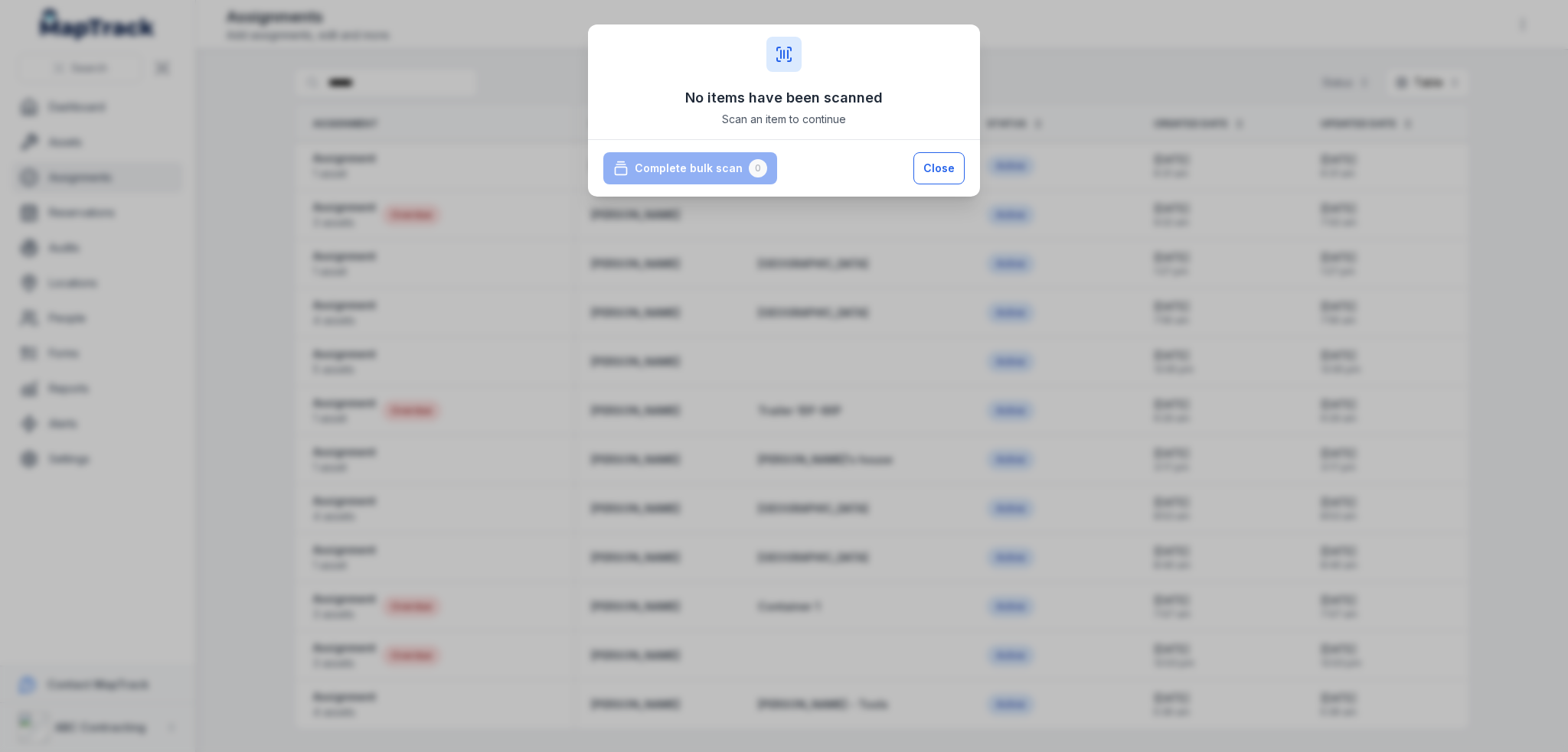
click at [944, 171] on button "Close" at bounding box center [939, 168] width 51 height 32
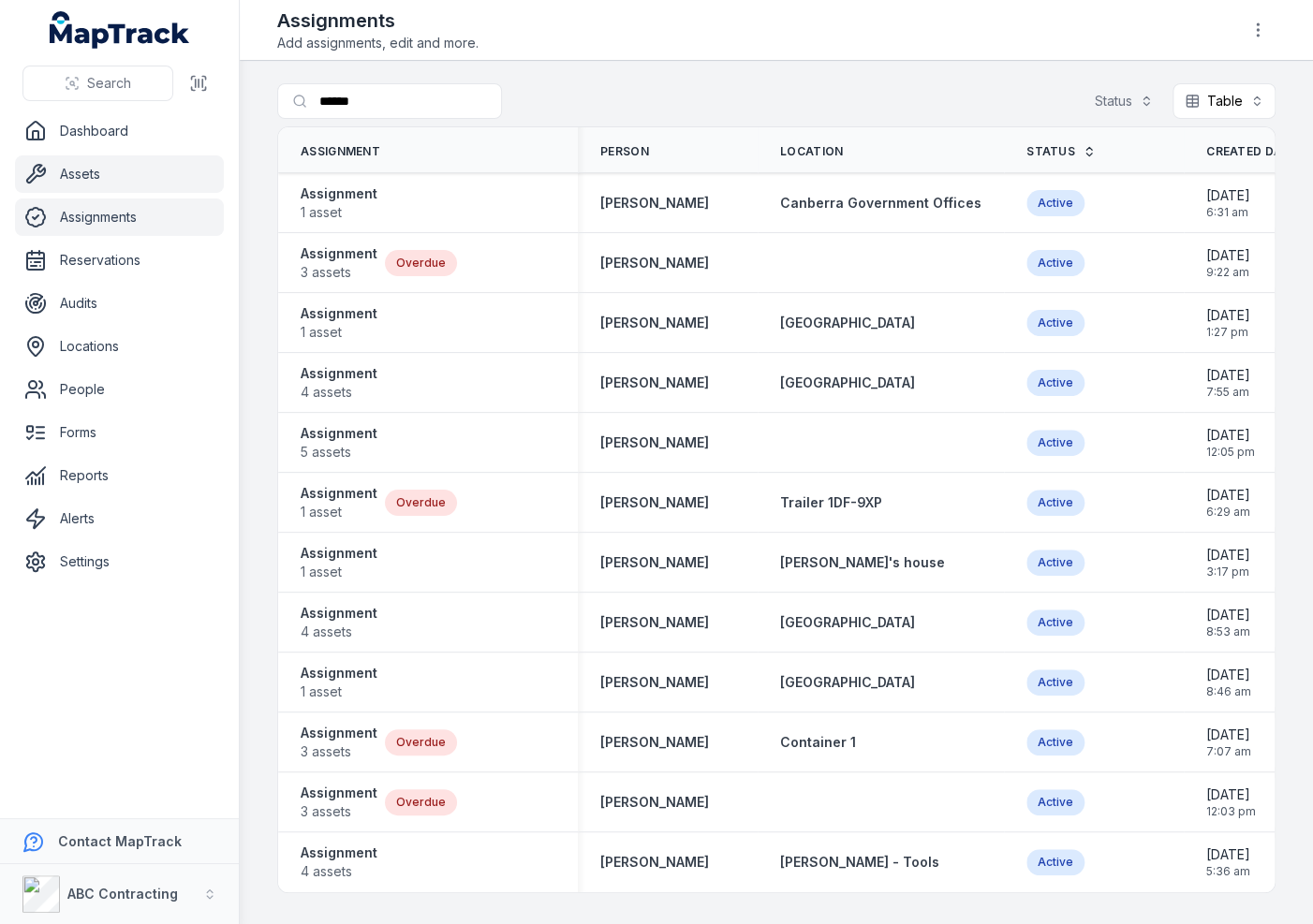
click at [79, 177] on link "Assets" at bounding box center [120, 174] width 209 height 38
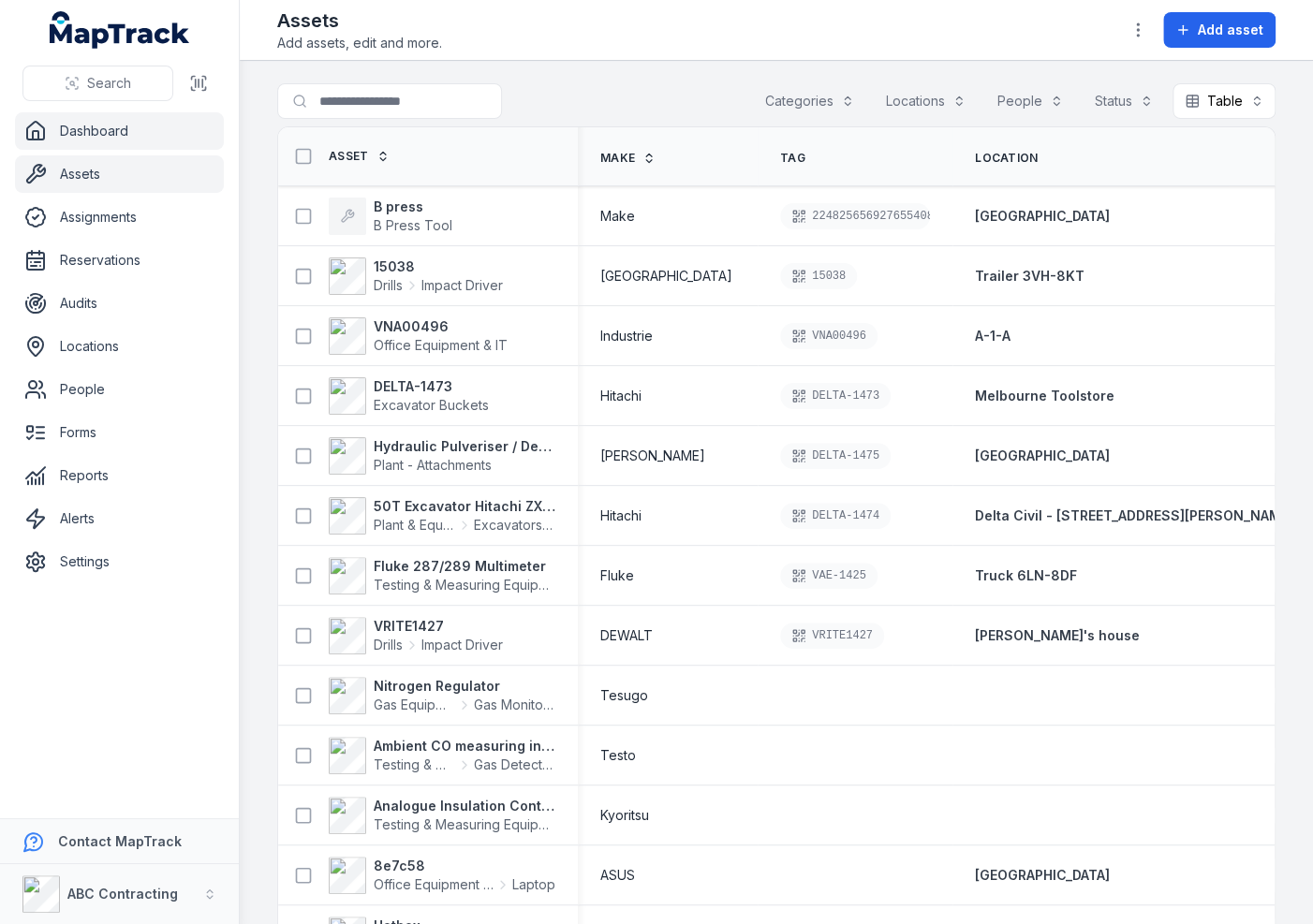
click at [104, 121] on link "Dashboard" at bounding box center [120, 131] width 209 height 38
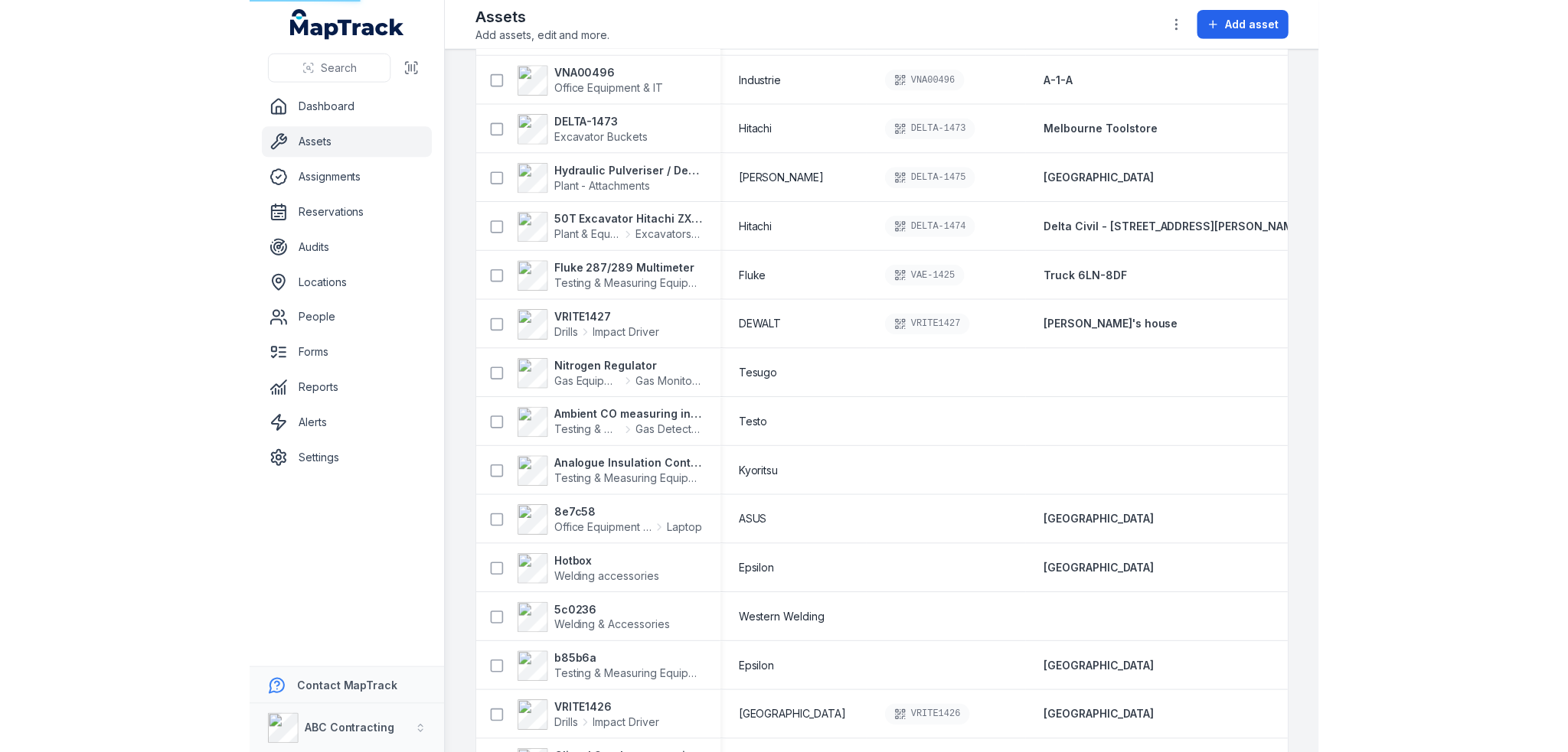
scroll to position [230, 0]
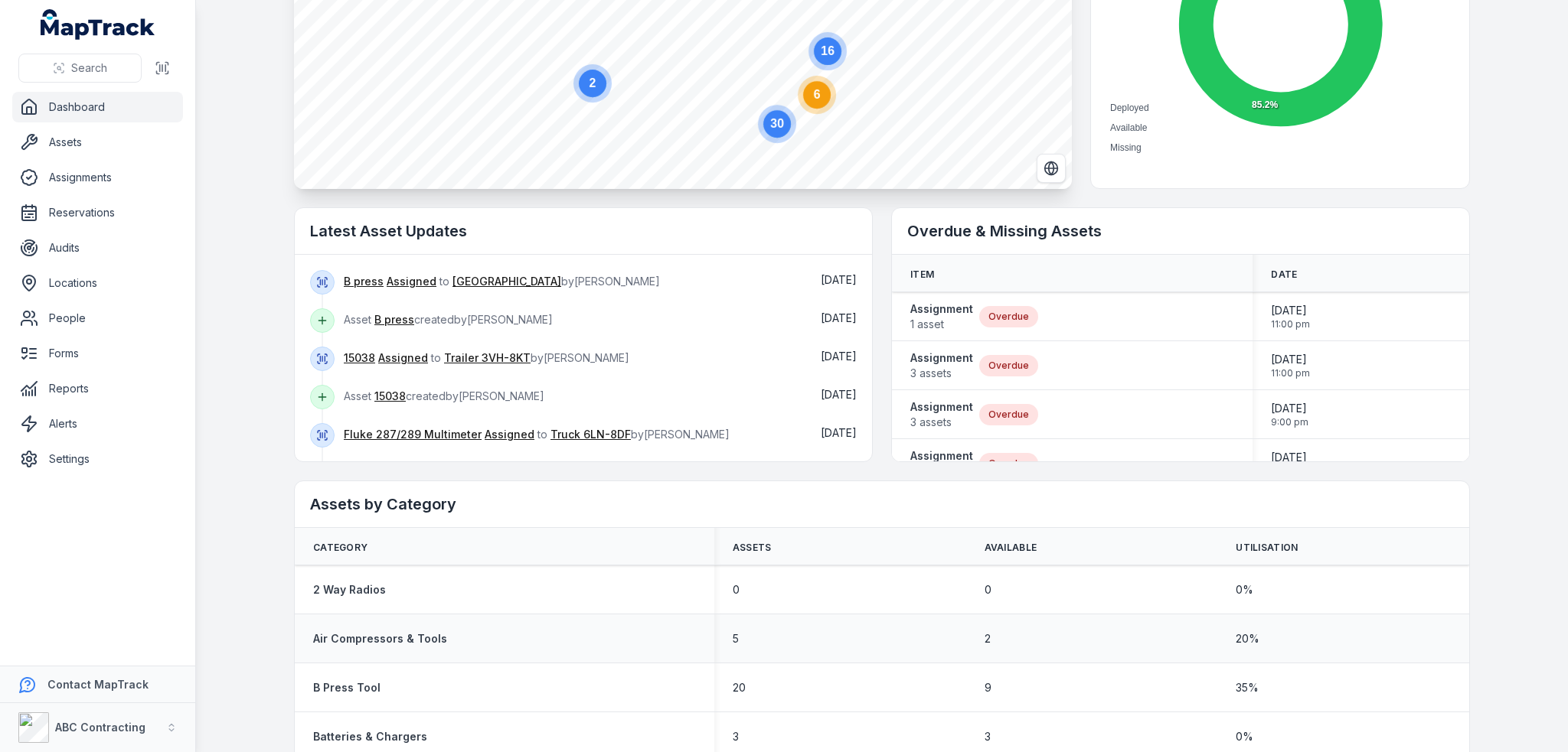
scroll to position [230, 0]
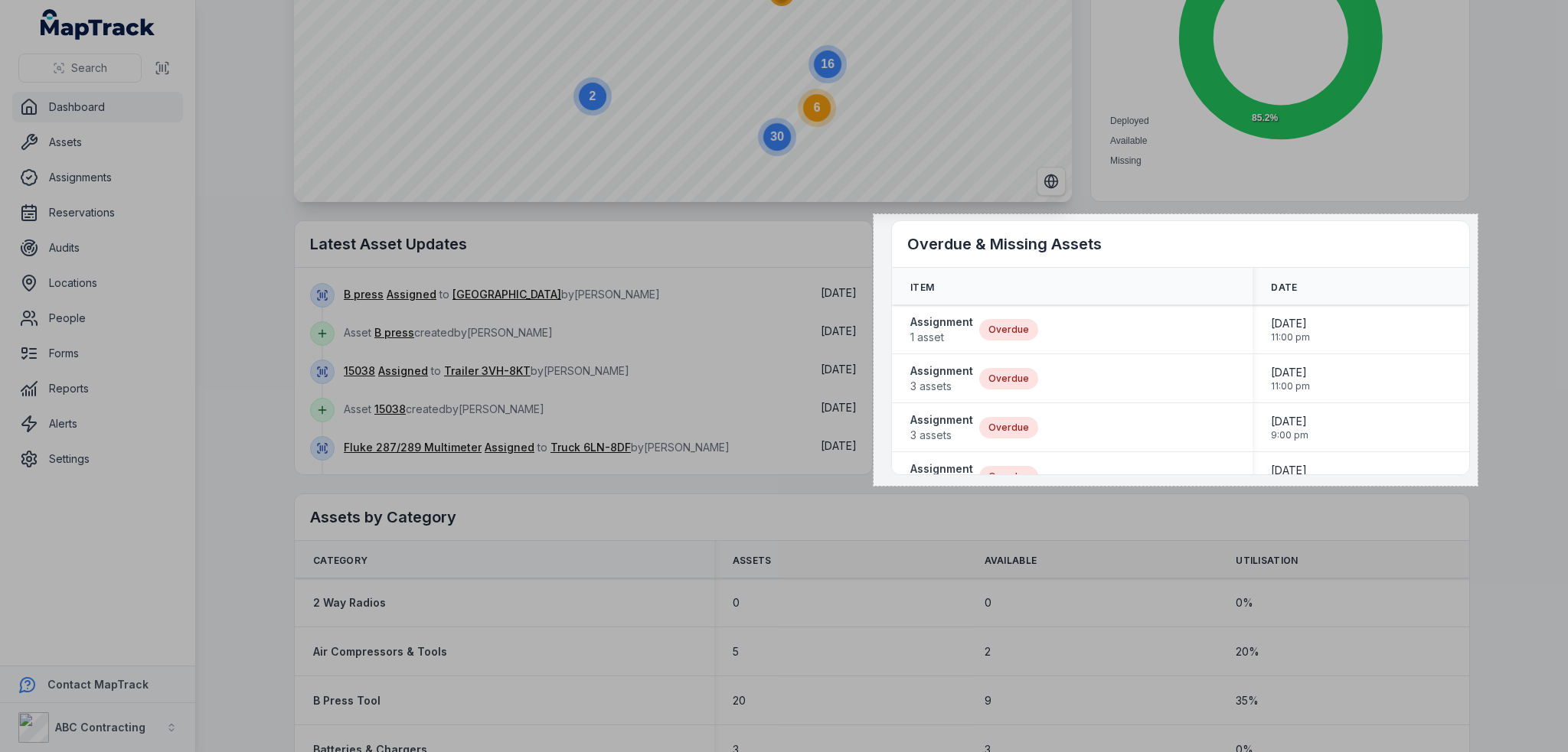
drag, startPoint x: 874, startPoint y: 214, endPoint x: 1478, endPoint y: 486, distance: 662.4
click at [1478, 486] on div "789 X 355" at bounding box center [784, 376] width 1568 height 752
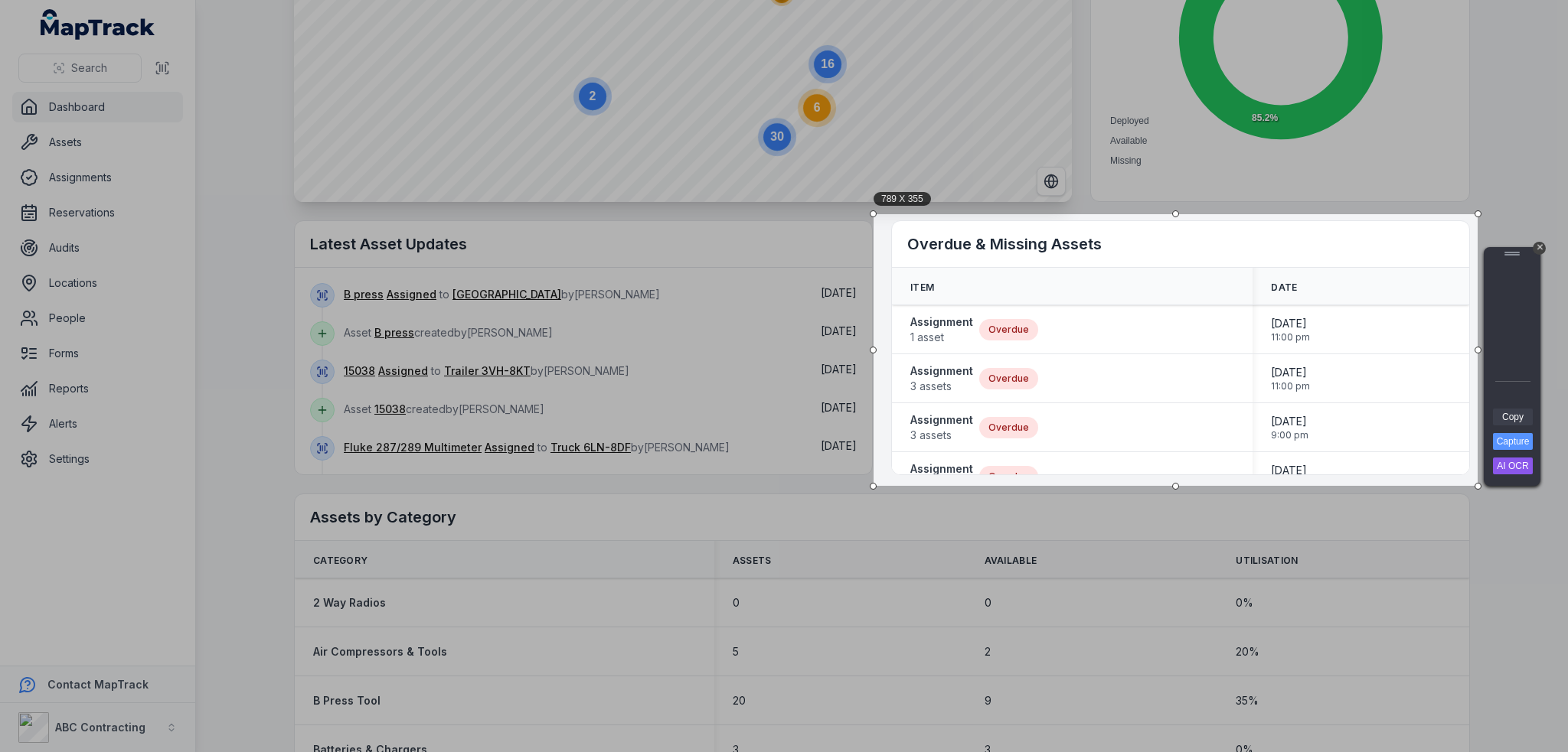
click at [1518, 422] on link "Copy" at bounding box center [1513, 417] width 40 height 17
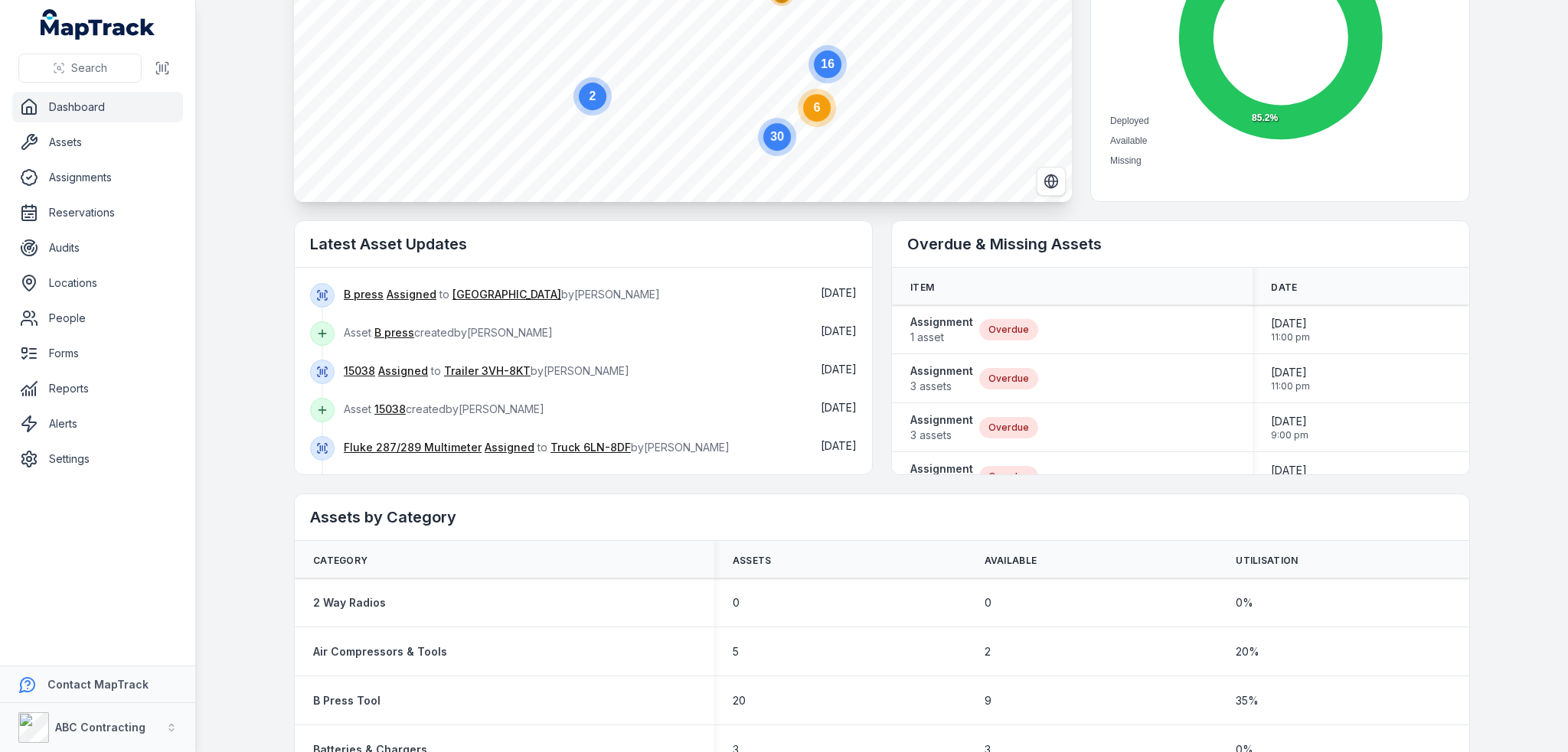
scroll to position [0, 0]
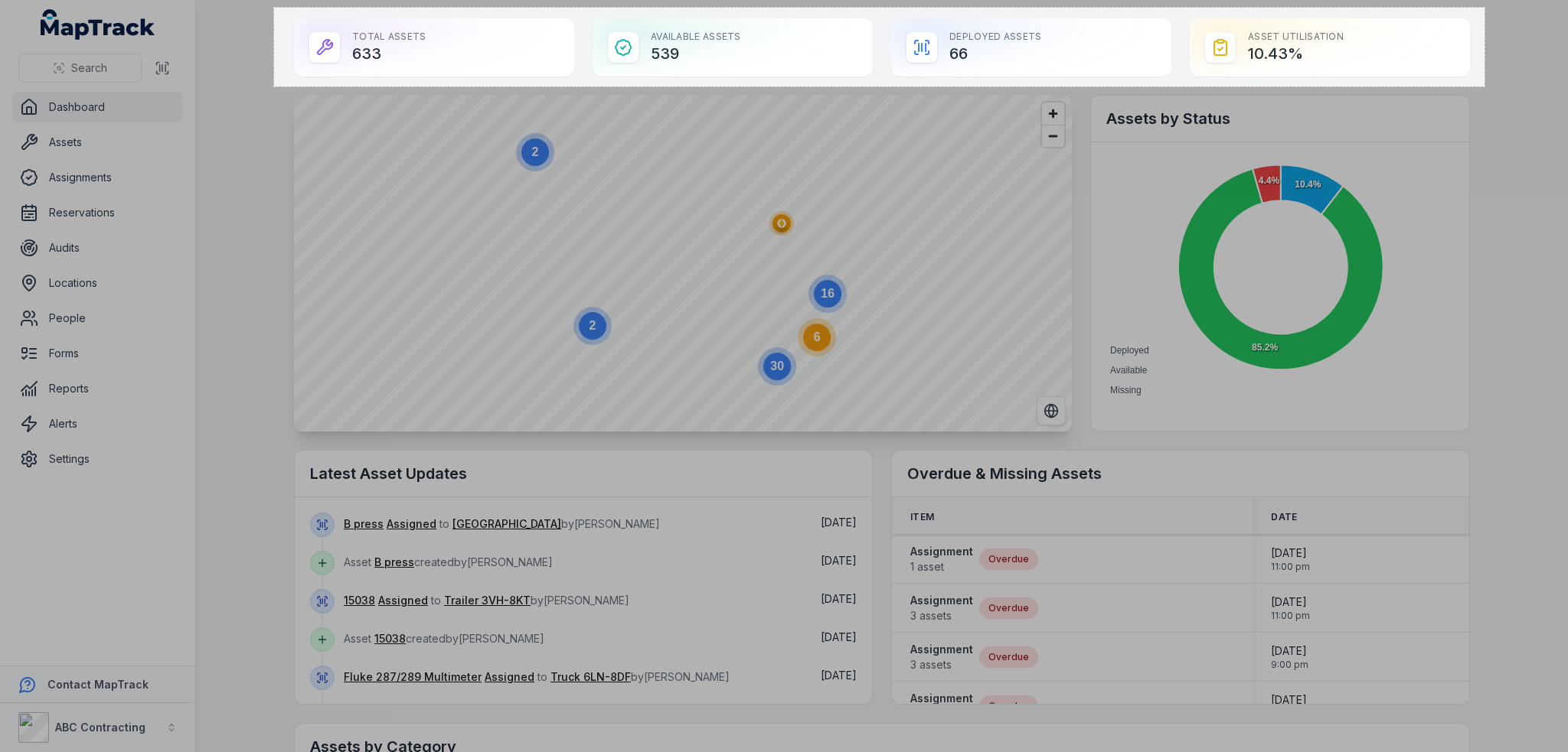
drag, startPoint x: 274, startPoint y: 7, endPoint x: 1484, endPoint y: 86, distance: 1212.6
click at [1484, 86] on div "1581 X 103" at bounding box center [784, 376] width 1568 height 752
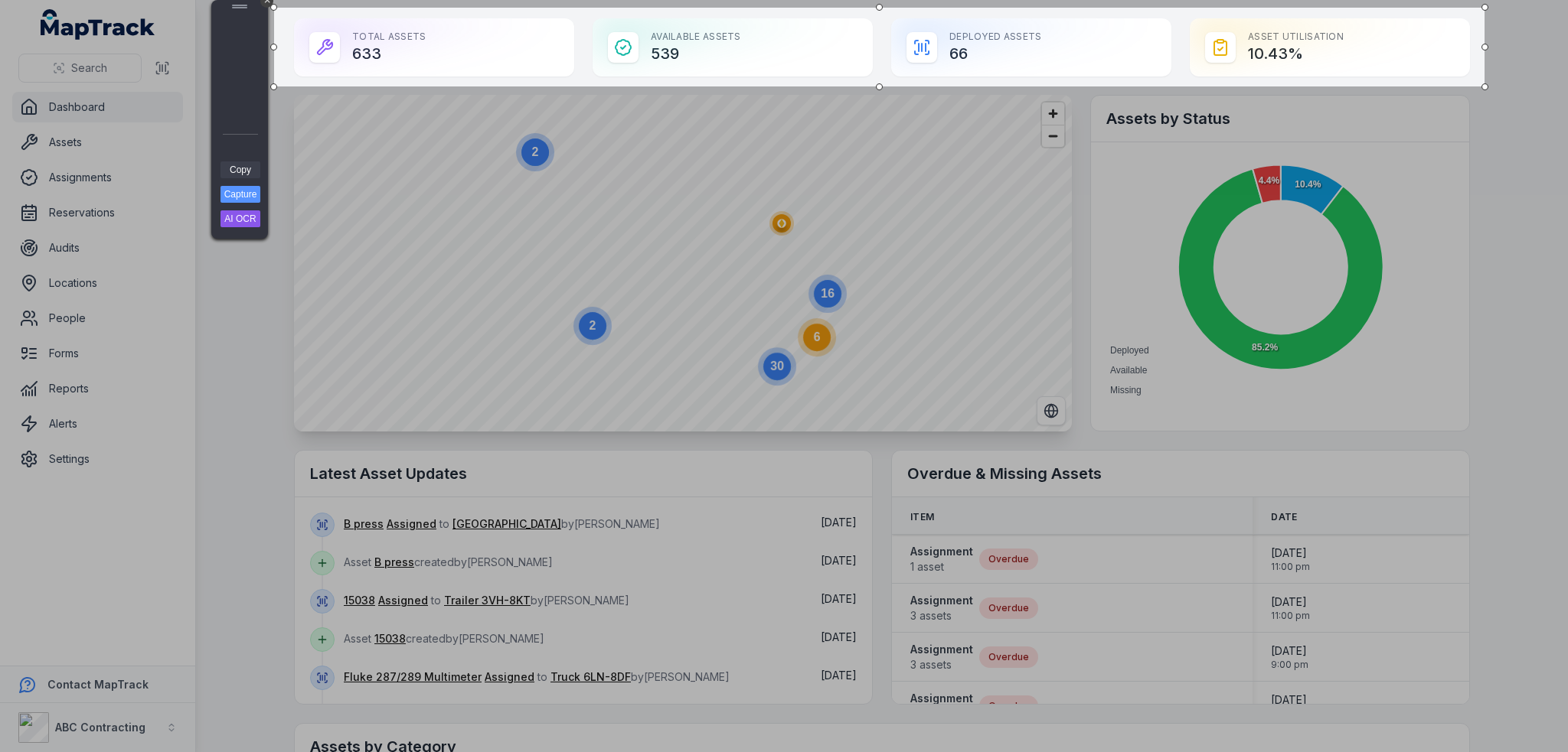
click at [234, 173] on link "Copy" at bounding box center [240, 169] width 40 height 17
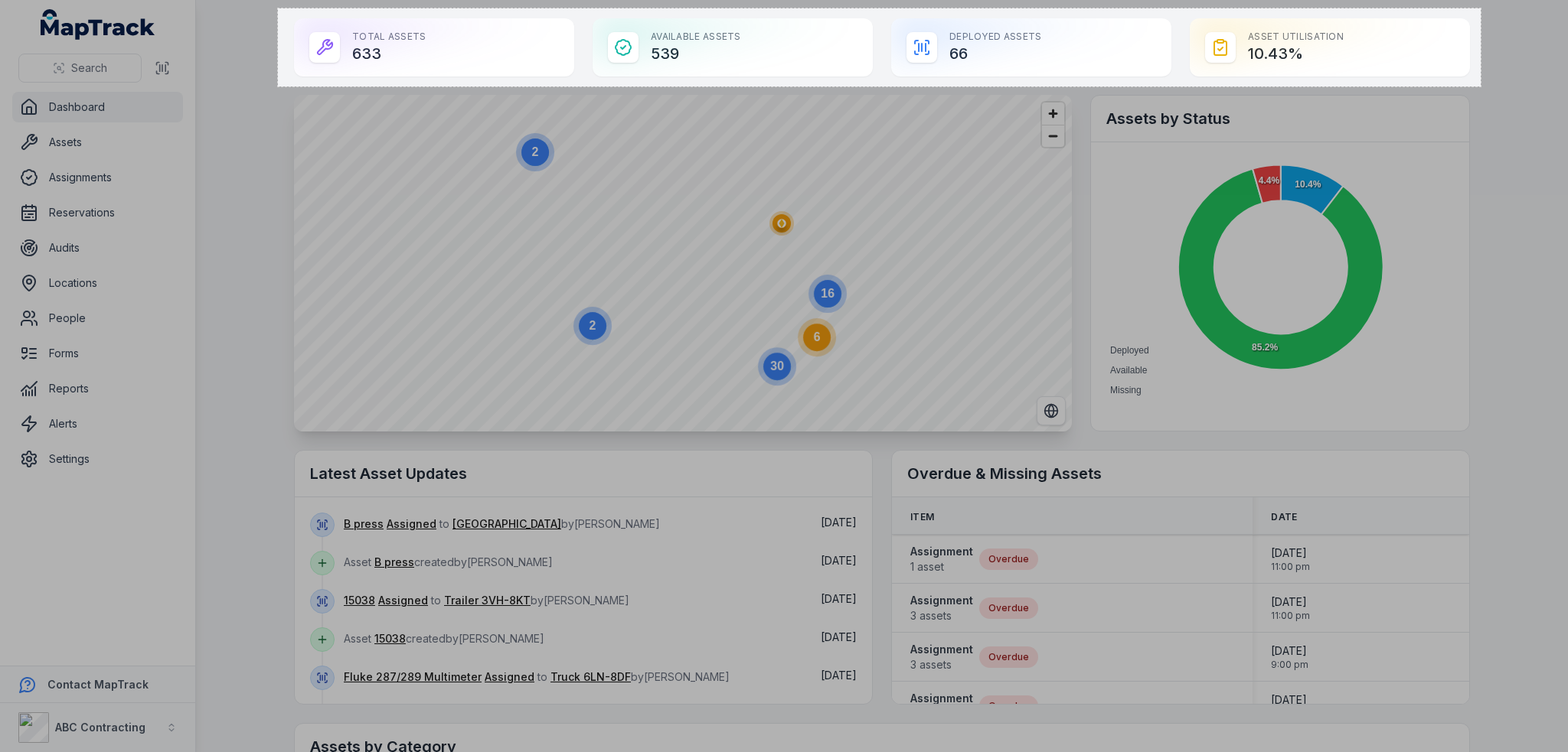
drag, startPoint x: 278, startPoint y: 8, endPoint x: 1481, endPoint y: 86, distance: 1205.5
click at [1481, 86] on div "1571 X 102" at bounding box center [784, 376] width 1568 height 752
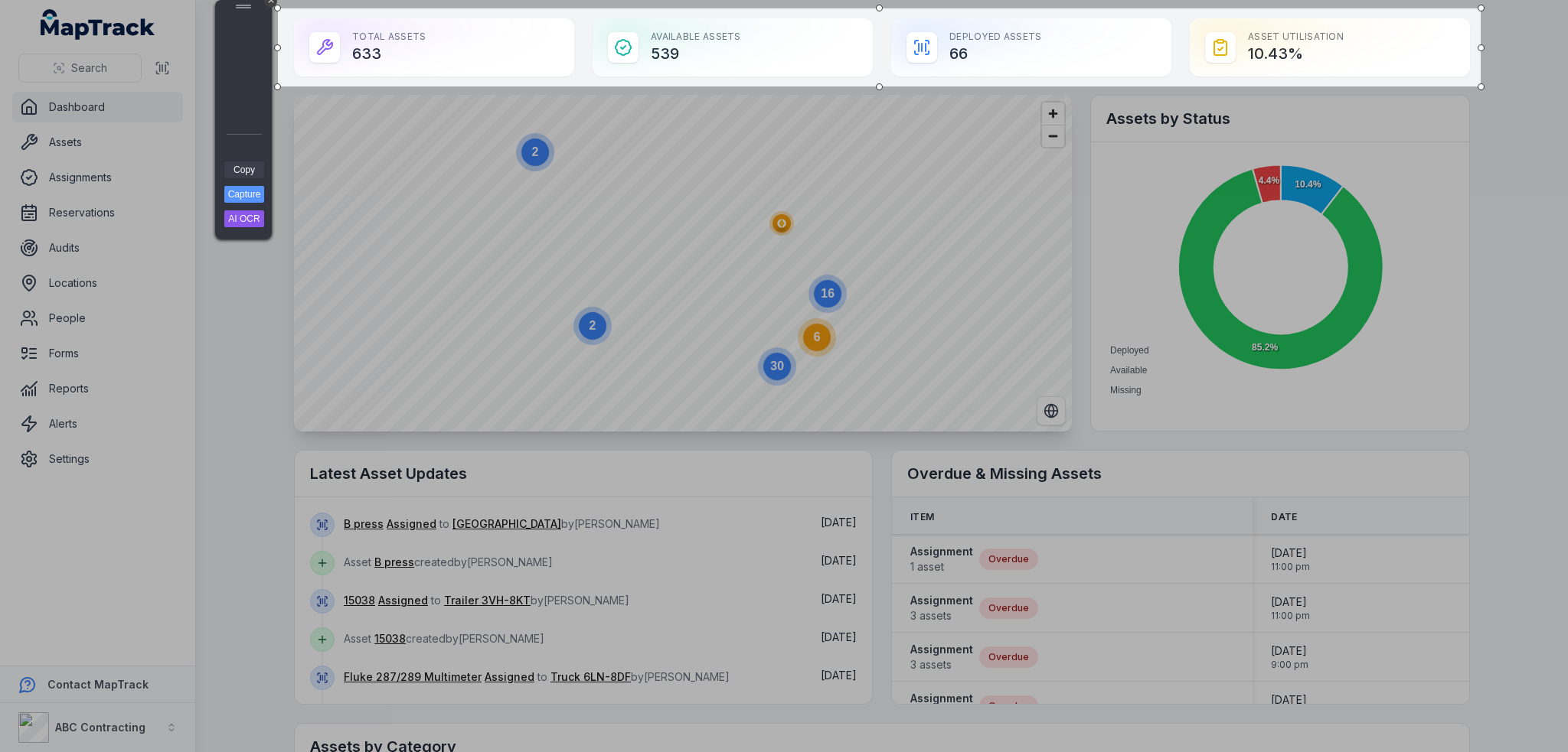
click at [252, 176] on link "Copy" at bounding box center [244, 169] width 40 height 17
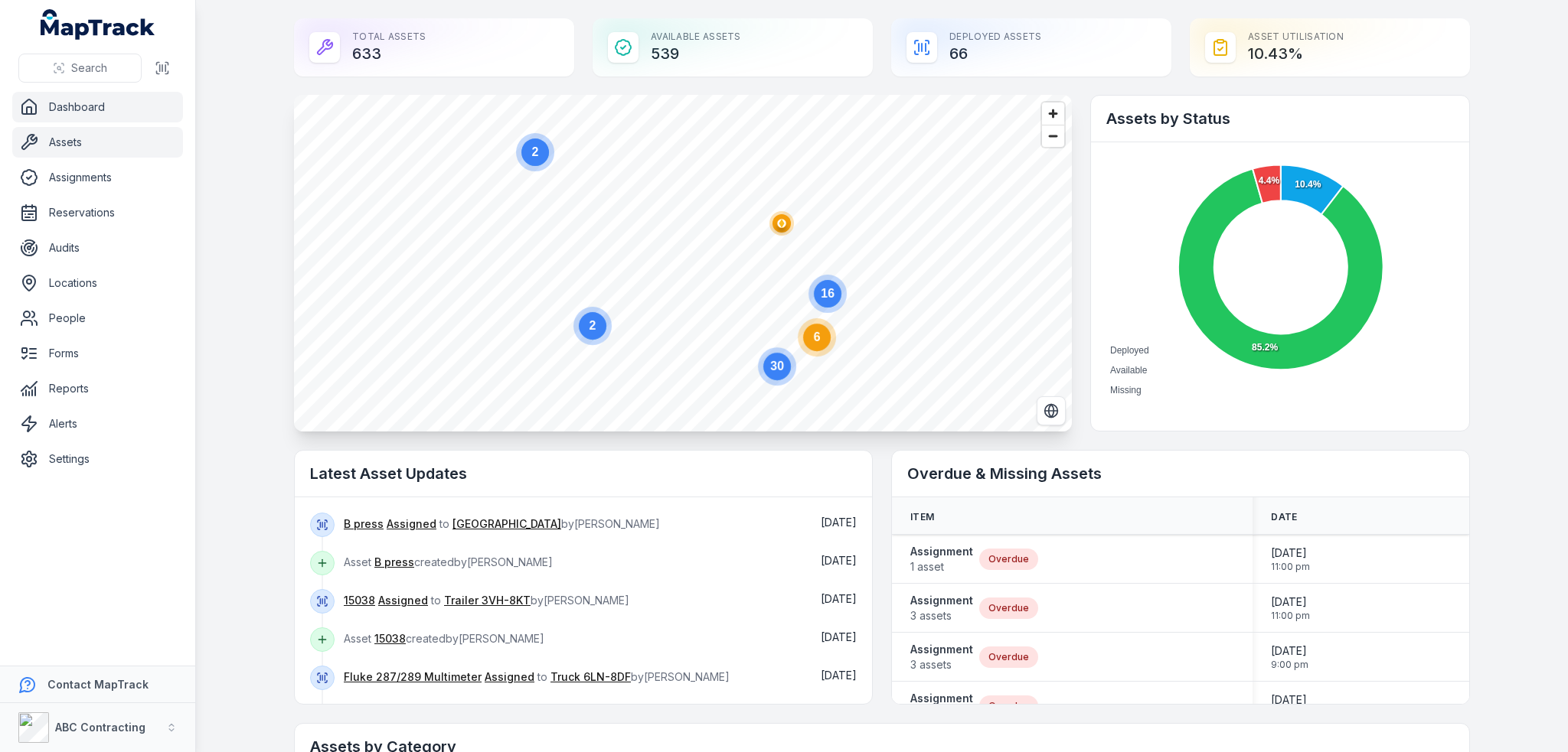
click at [77, 144] on link "Assets" at bounding box center [98, 142] width 171 height 31
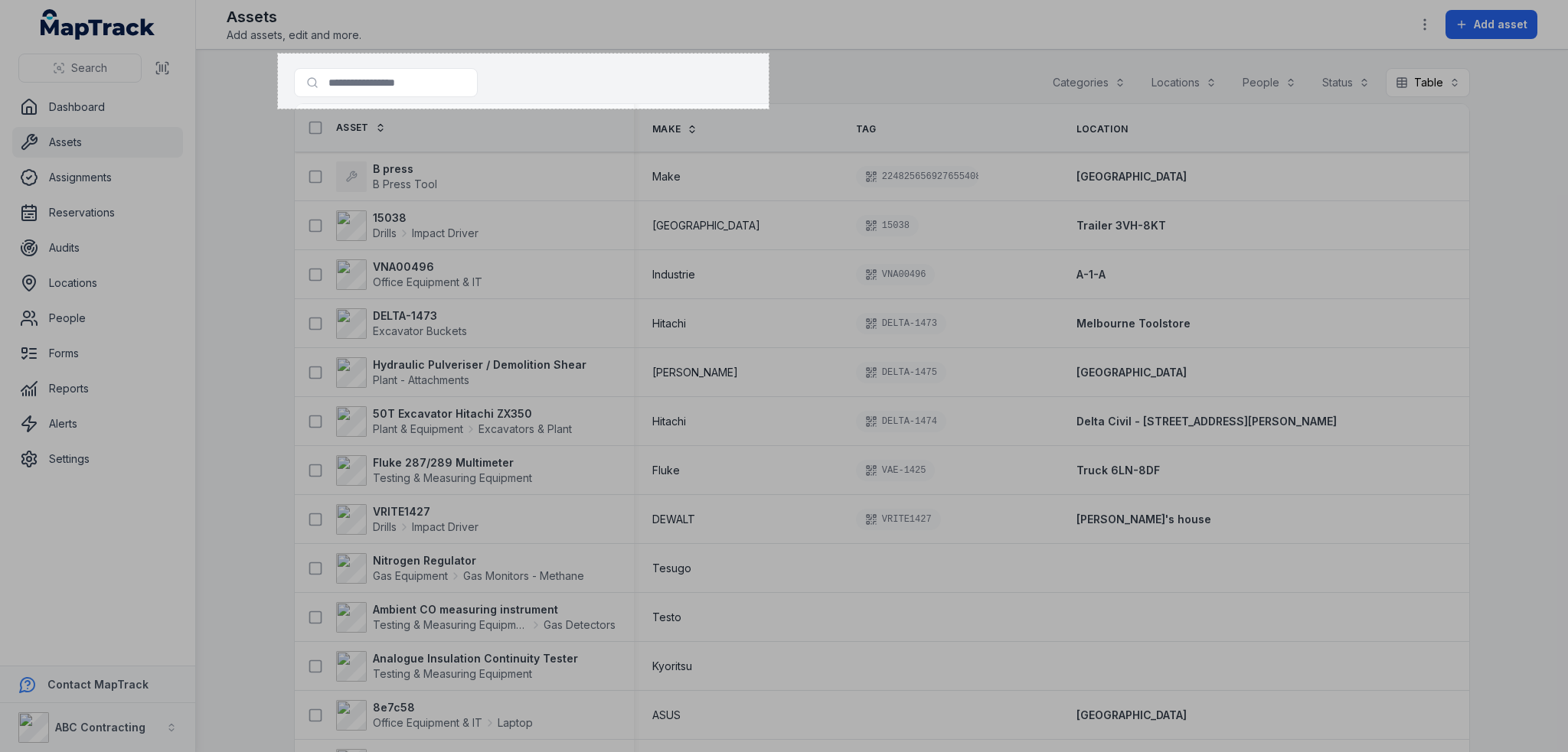
drag, startPoint x: 340, startPoint y: 86, endPoint x: 769, endPoint y: 109, distance: 429.6
click at [769, 109] on div "641 X 72" at bounding box center [784, 376] width 1568 height 752
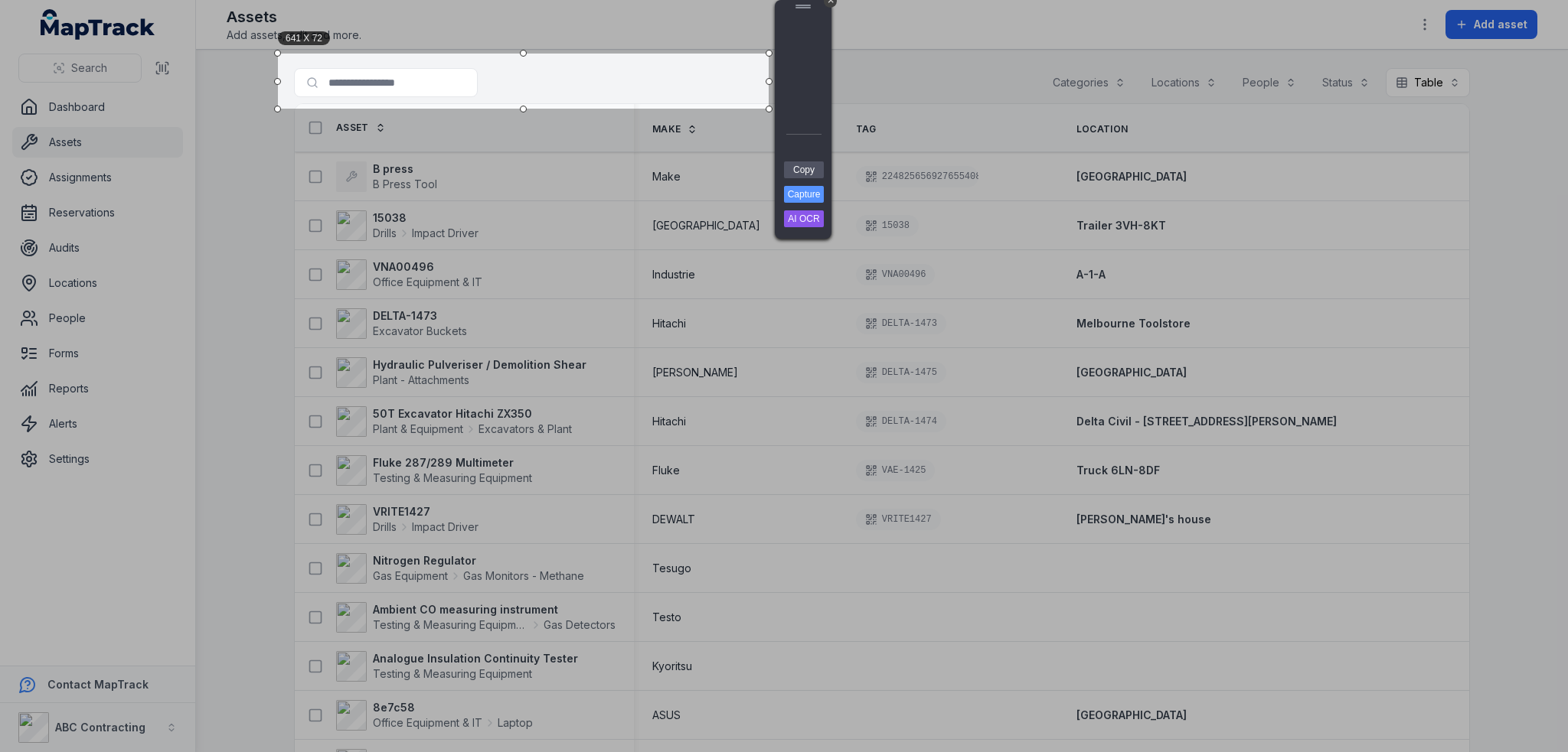
click at [804, 179] on div "Copy Capture AI OCR + Transform Images to Editable Text in Seconds! Instantly e…" at bounding box center [803, 199] width 46 height 78
click at [805, 170] on link "Copy" at bounding box center [804, 169] width 40 height 17
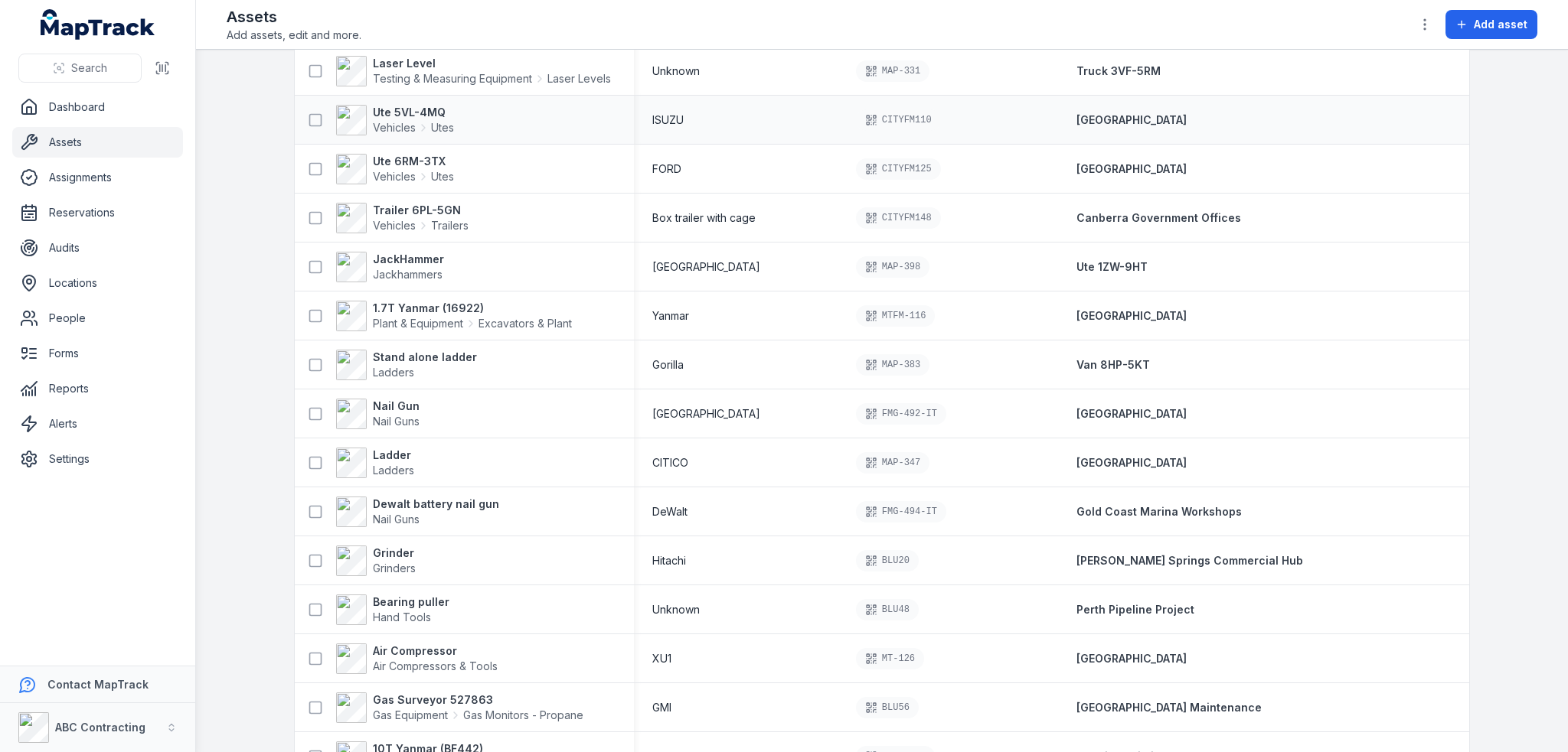
scroll to position [4316, 0]
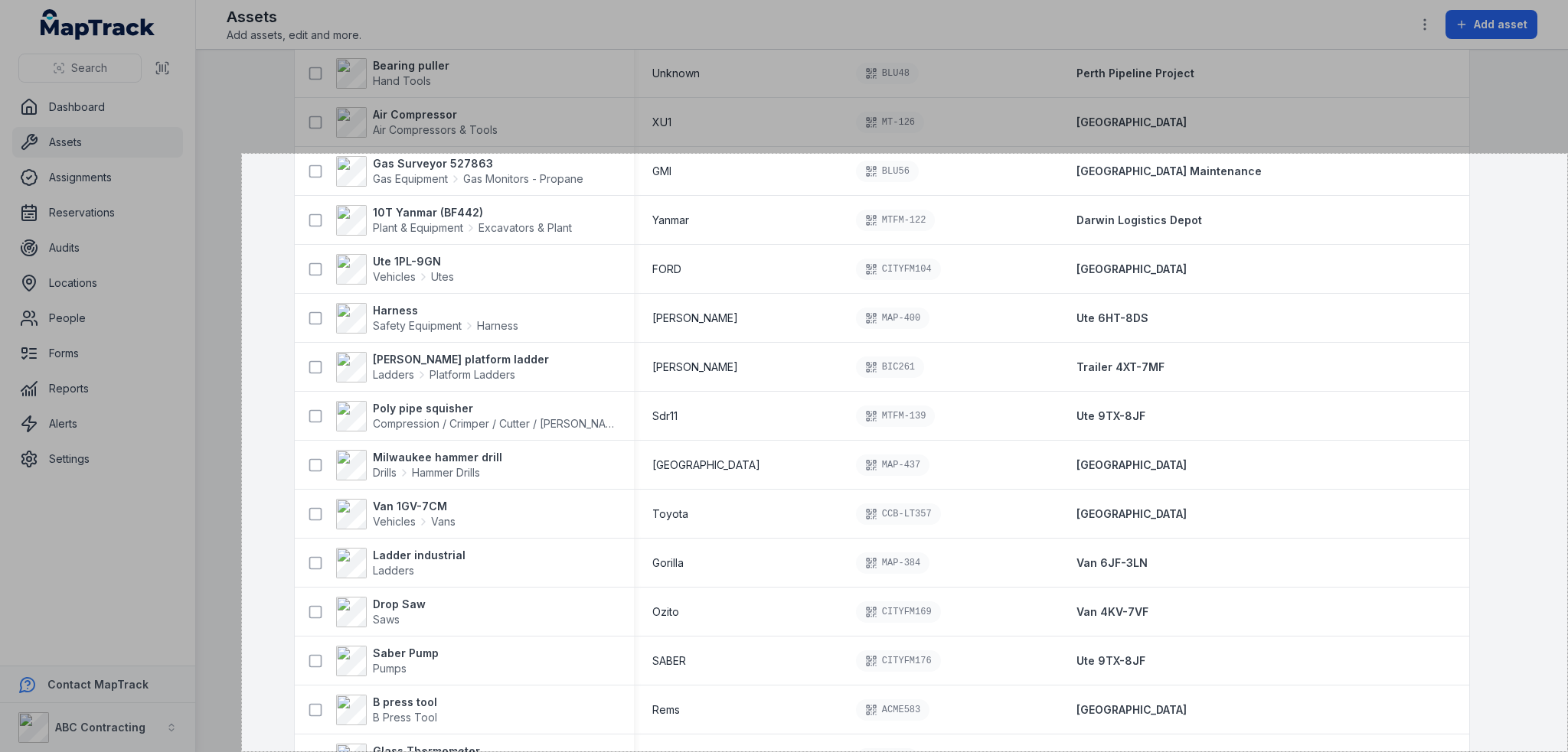
drag, startPoint x: 242, startPoint y: 154, endPoint x: 1567, endPoint y: 760, distance: 1457.0
click at [1567, 751] on html "Search Dashboard Assets Assignments Reservations Audits Locations People Forms …" at bounding box center [784, 376] width 1568 height 752
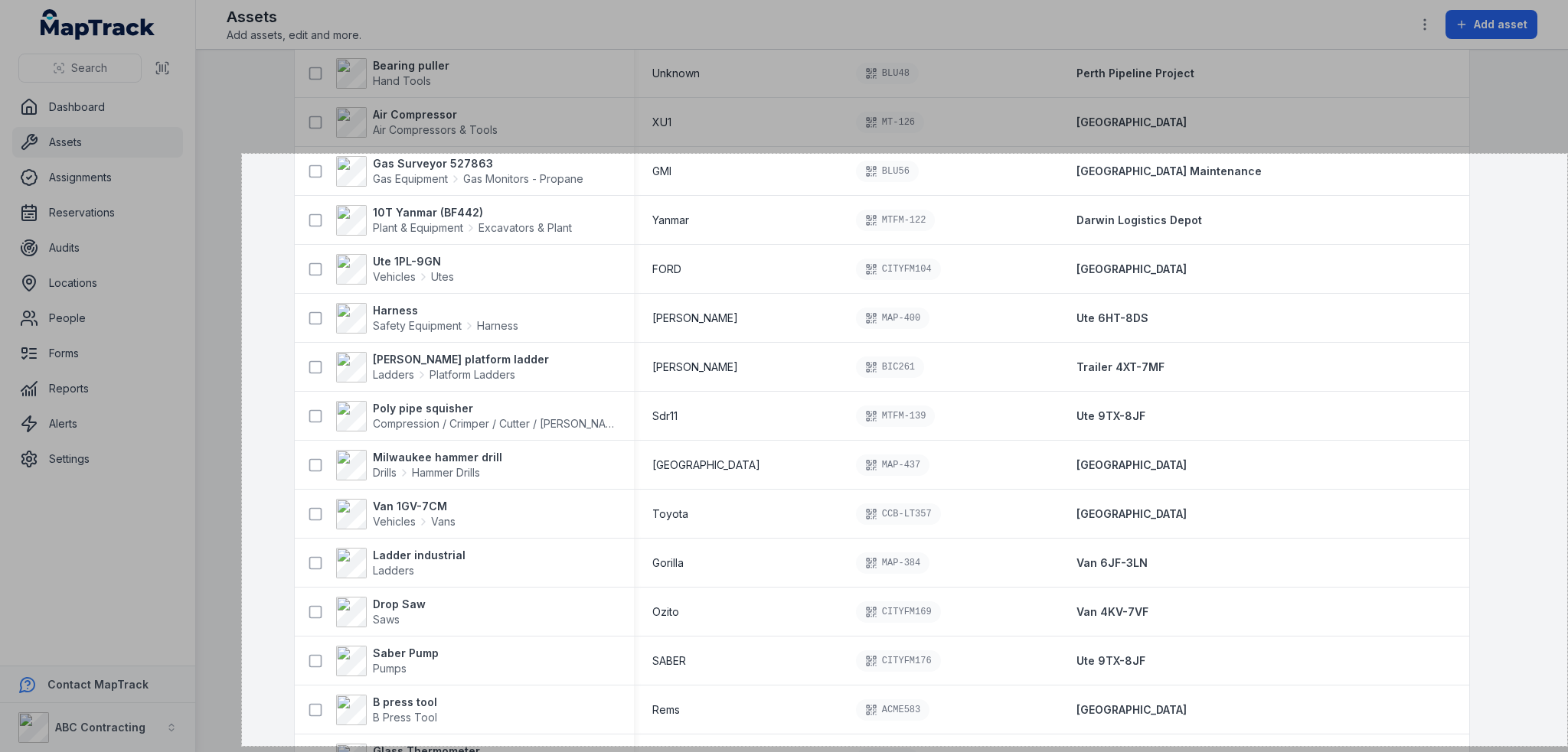
click at [1567, 746] on div at bounding box center [904, 750] width 1326 height 7
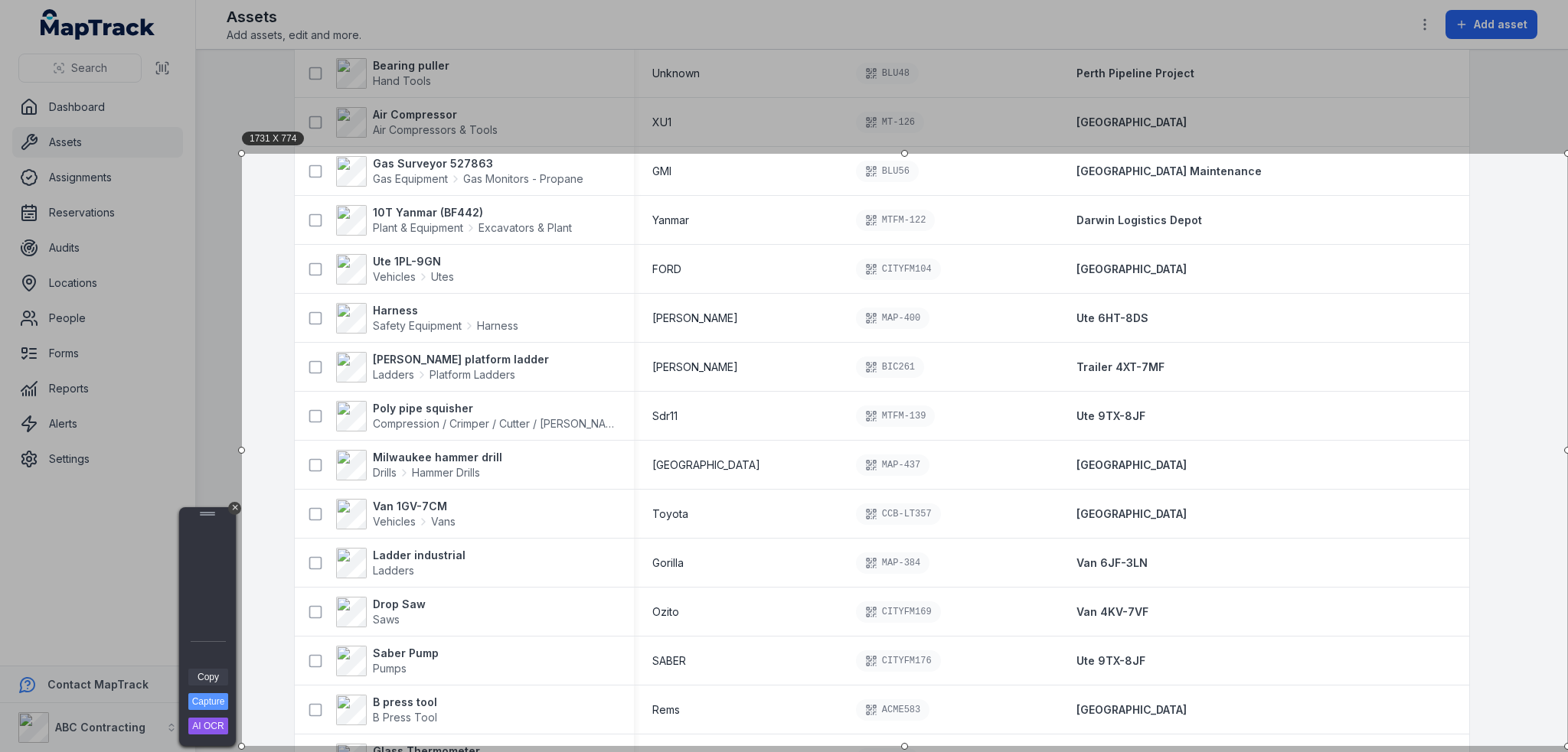
click at [211, 679] on link "Copy" at bounding box center [208, 677] width 40 height 17
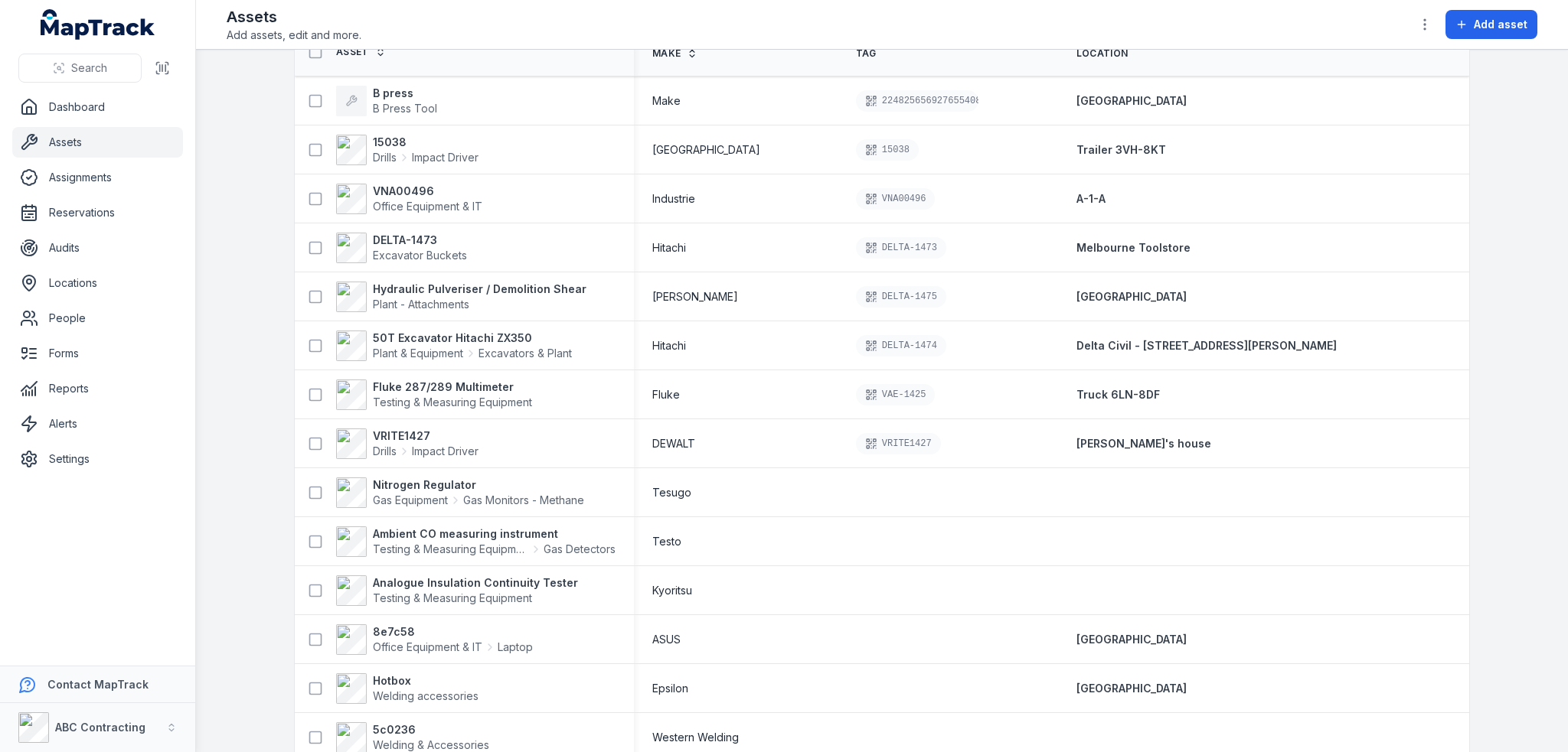
scroll to position [77, 0]
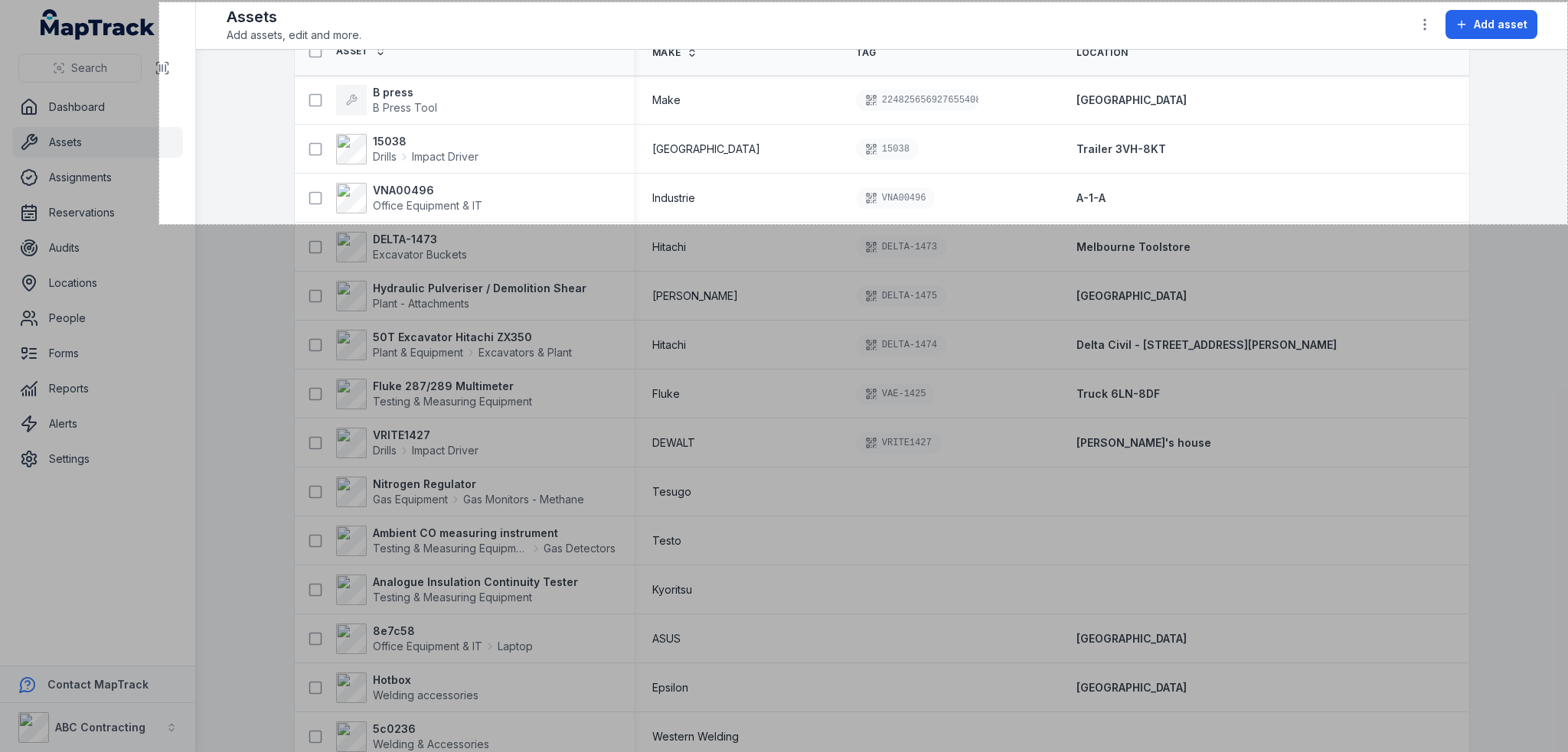
drag, startPoint x: 160, startPoint y: 2, endPoint x: 1567, endPoint y: 225, distance: 1424.6
click at [1567, 225] on div "1839 X 290" at bounding box center [784, 376] width 1568 height 752
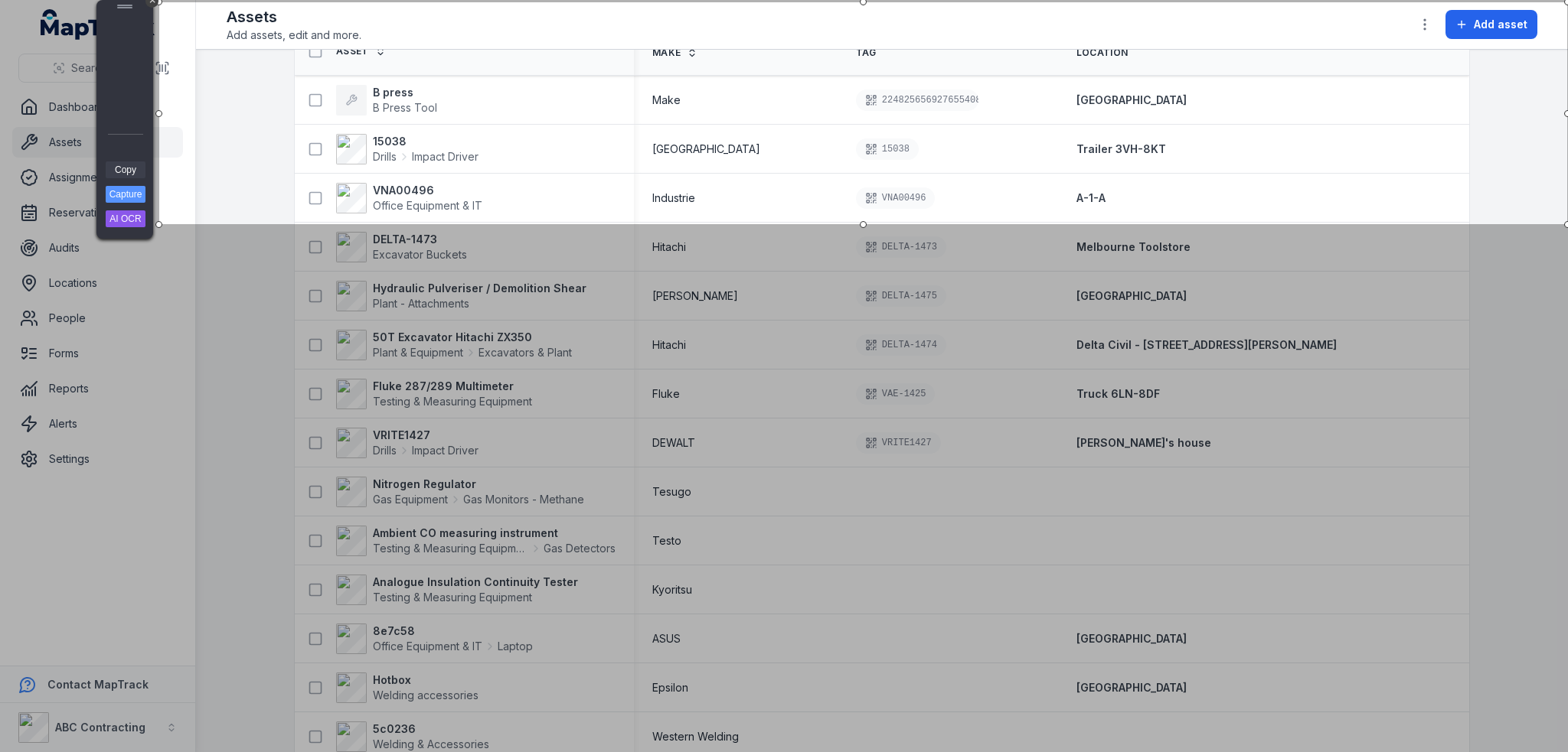
click at [142, 170] on link "Copy" at bounding box center [125, 169] width 40 height 17
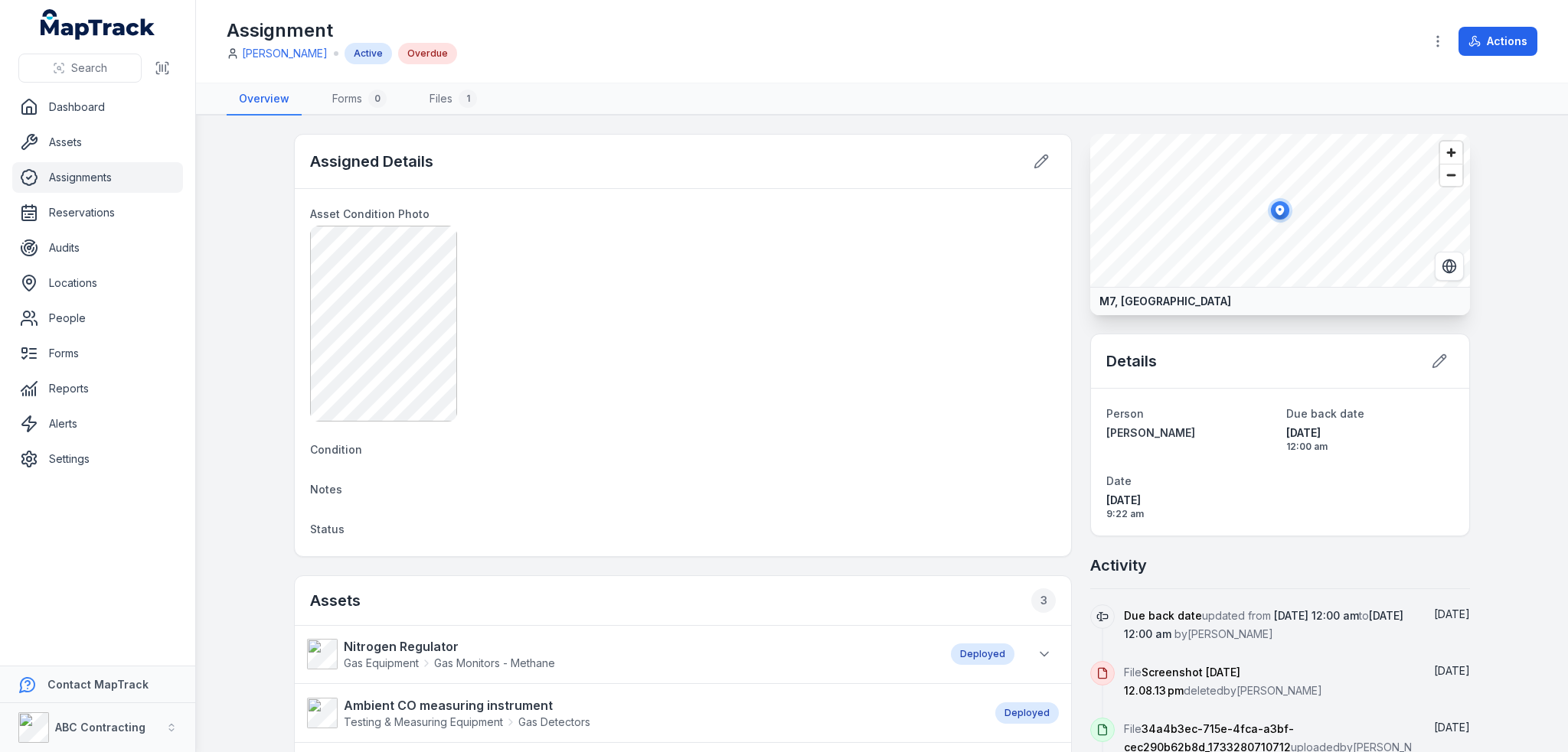
scroll to position [306, 0]
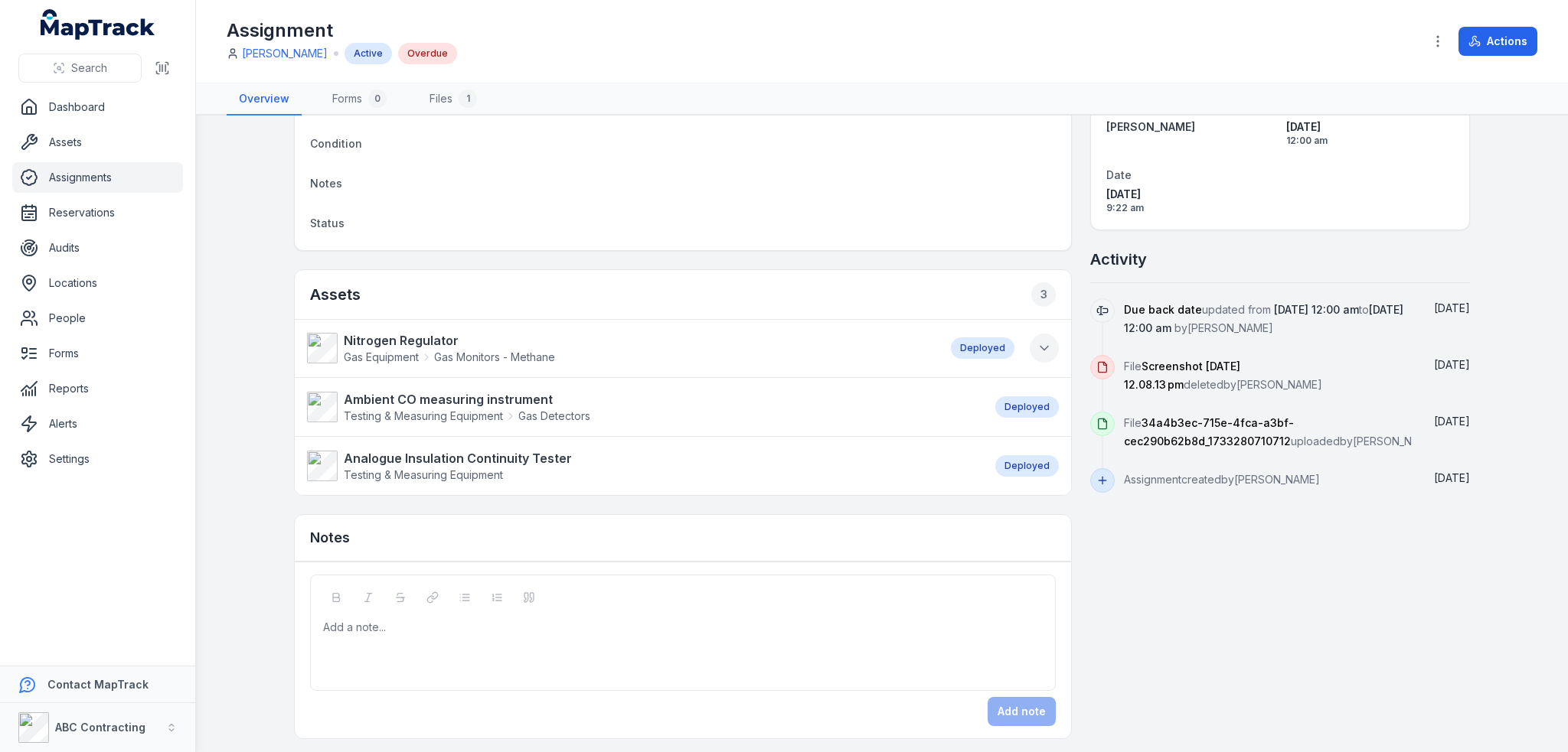
click at [1037, 342] on icon at bounding box center [1044, 348] width 15 height 15
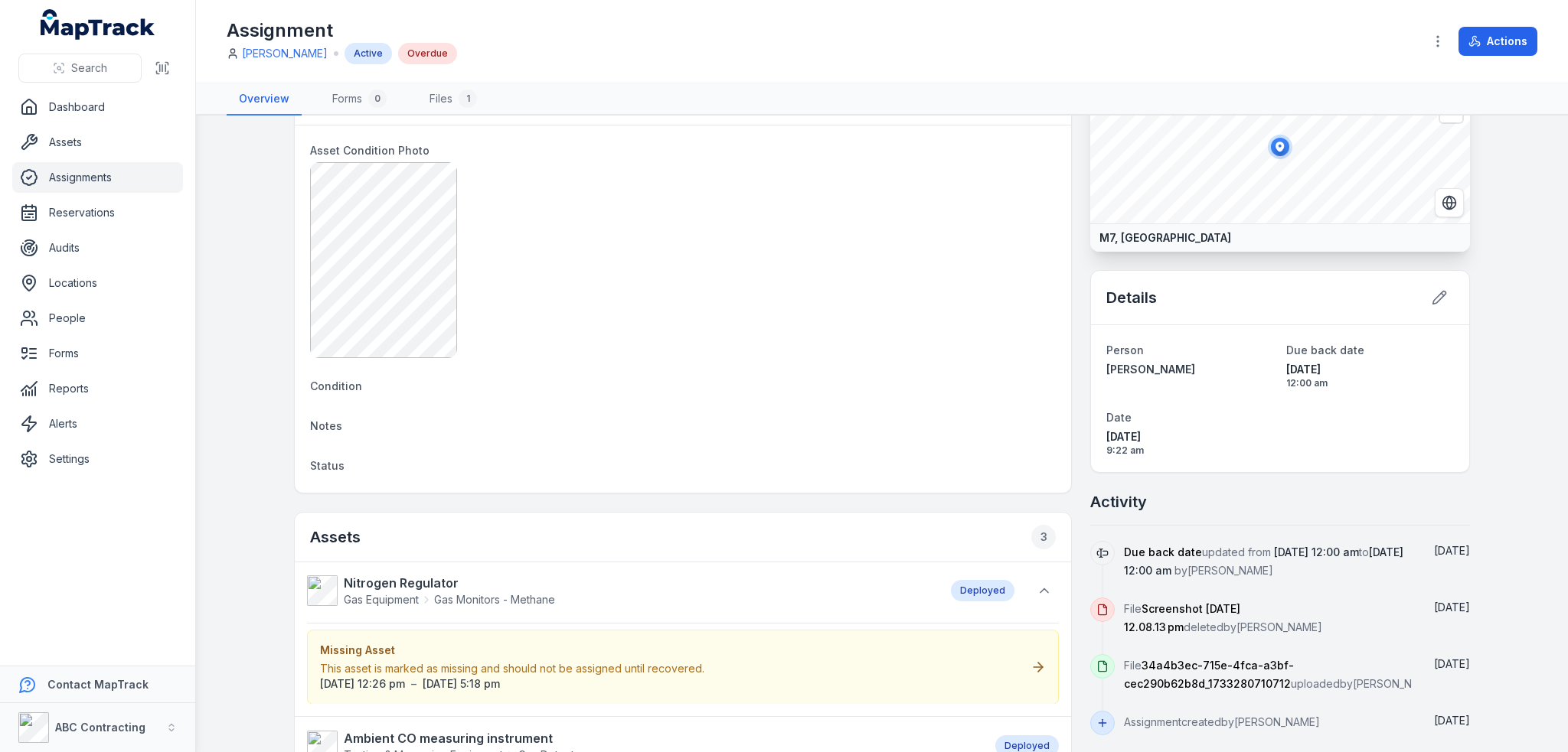
scroll to position [0, 0]
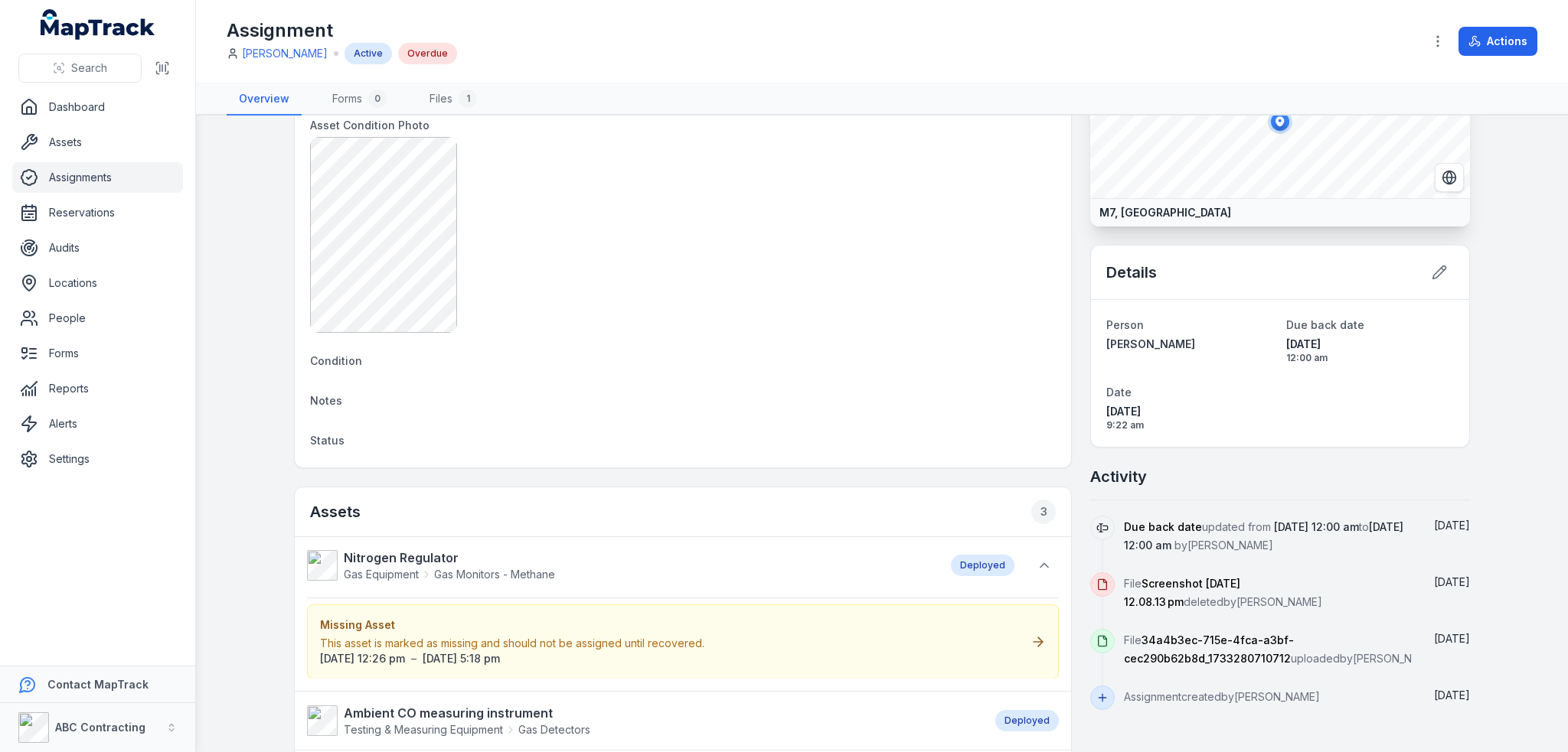
scroll to position [230, 0]
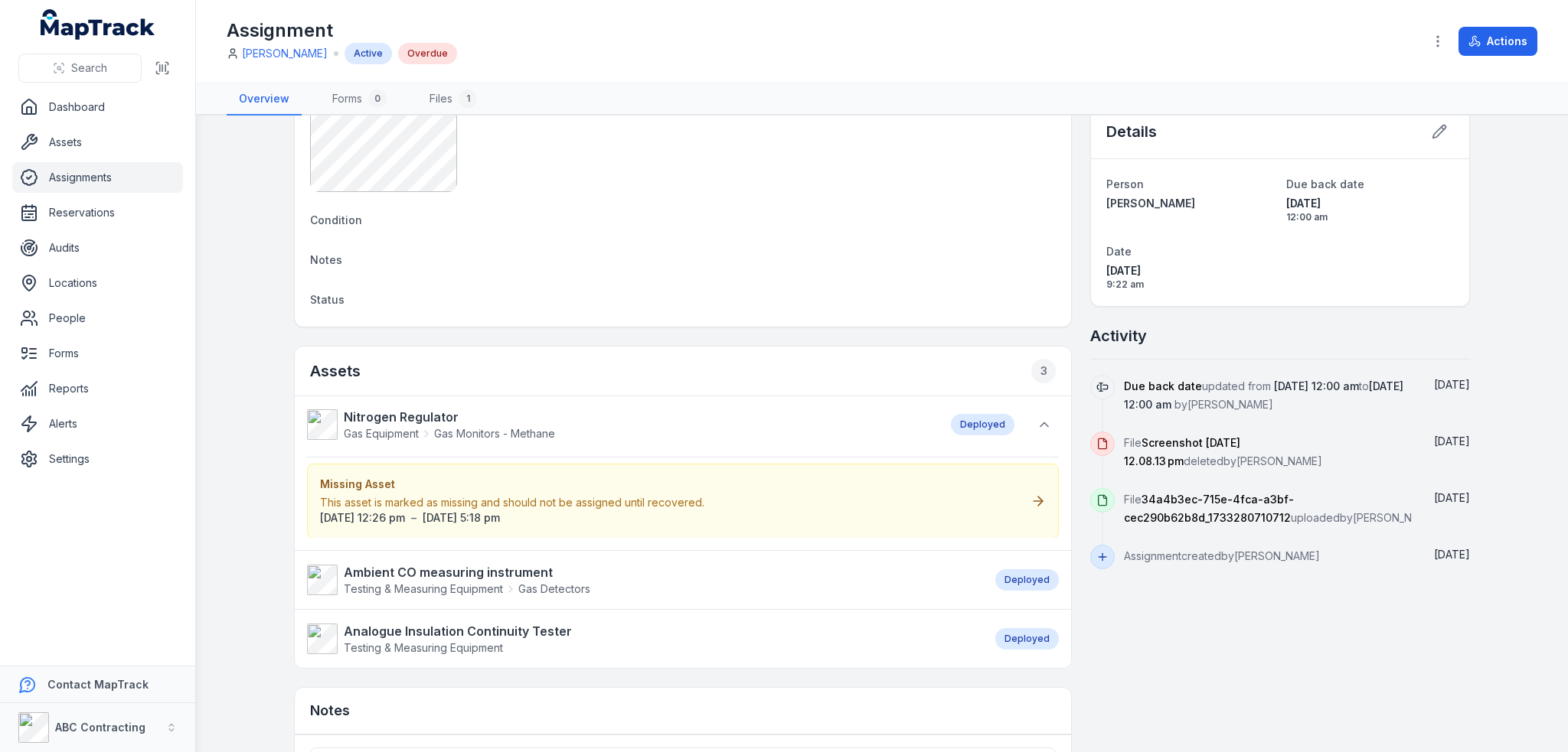
click at [1020, 496] on div "Missing Asset This asset is marked as missing and should not be assigned until …" at bounding box center [682, 501] width 751 height 75
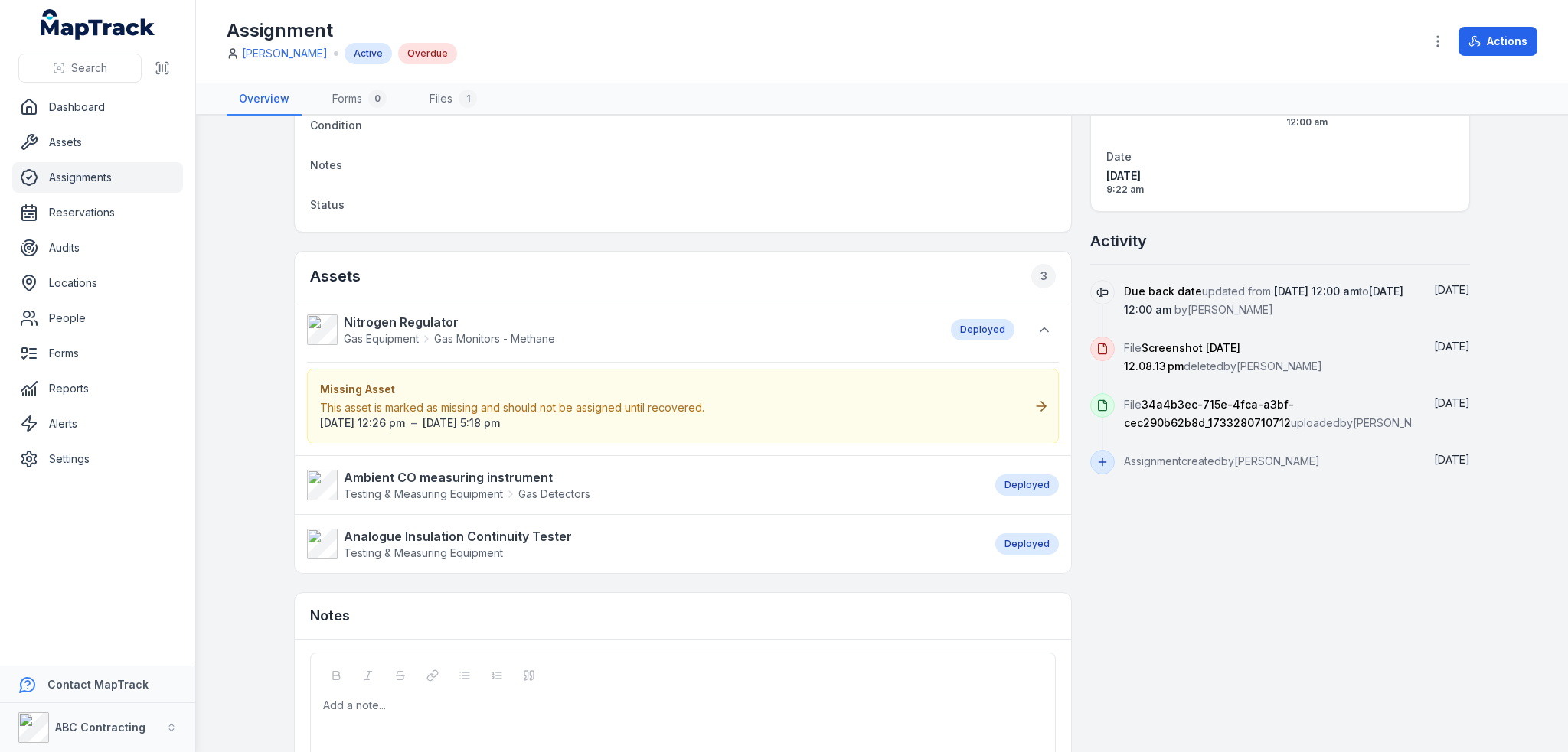
click at [1019, 407] on div "Missing Asset This asset is marked as missing and should not be assigned until …" at bounding box center [682, 406] width 751 height 75
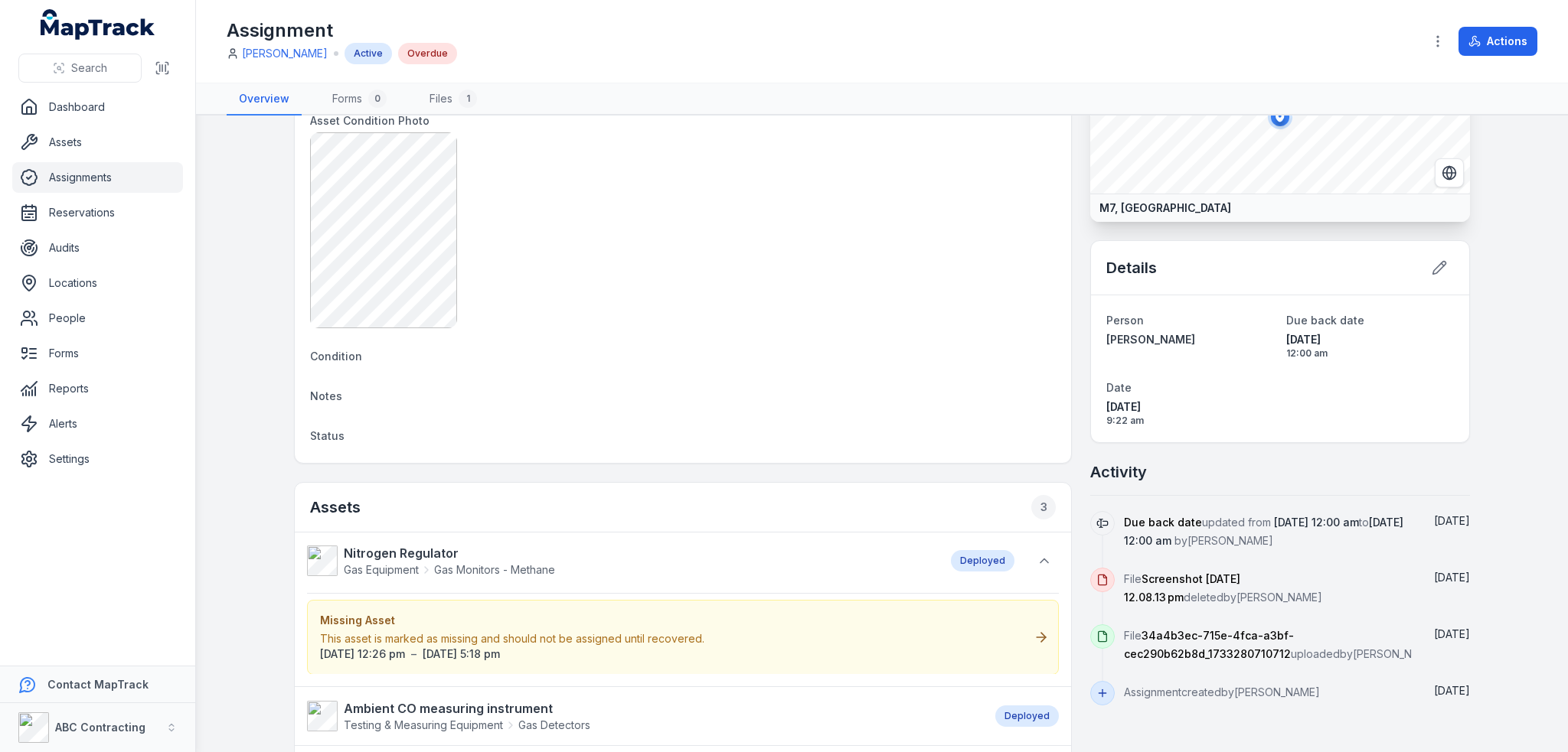
scroll to position [230, 0]
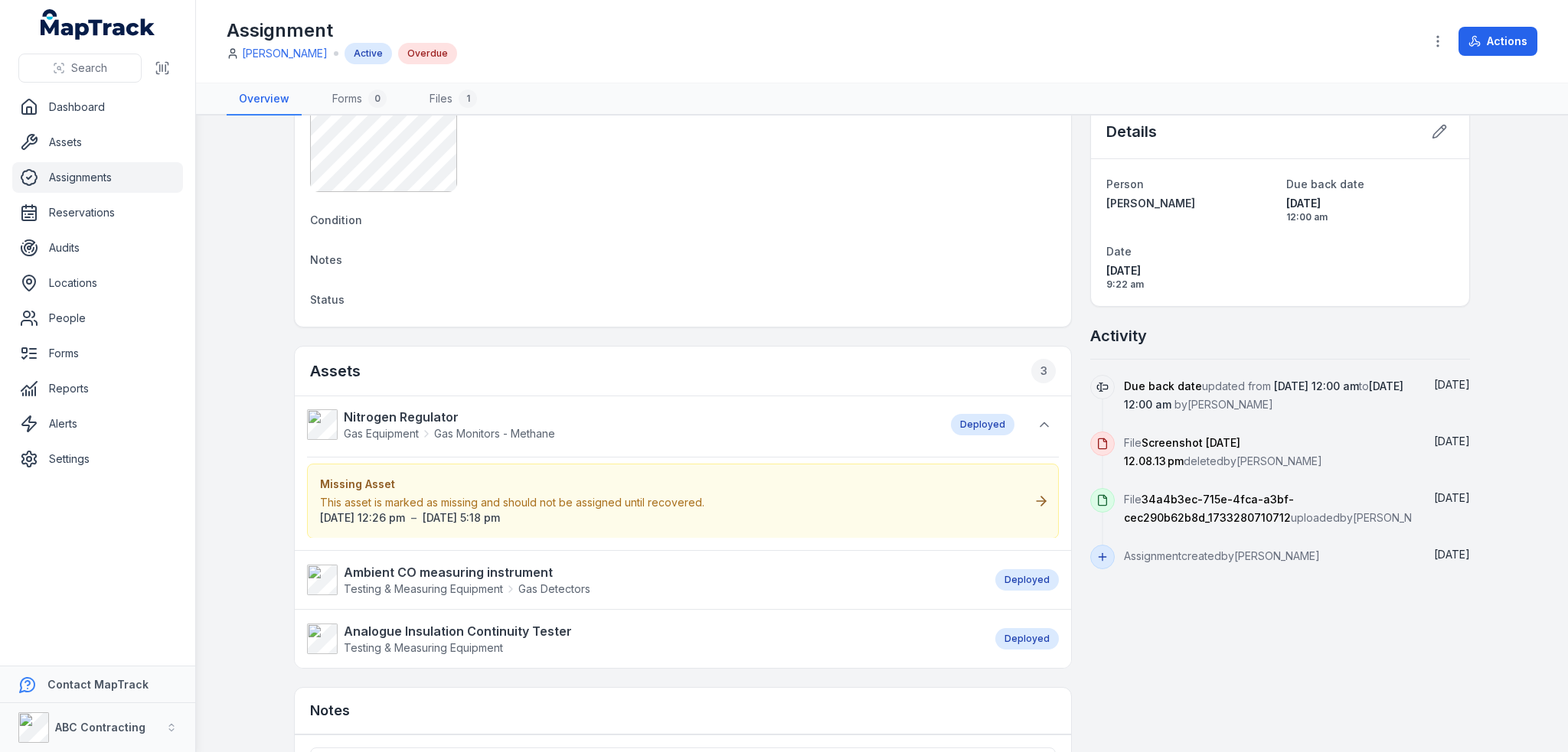
click at [1036, 501] on icon at bounding box center [1040, 501] width 9 height 0
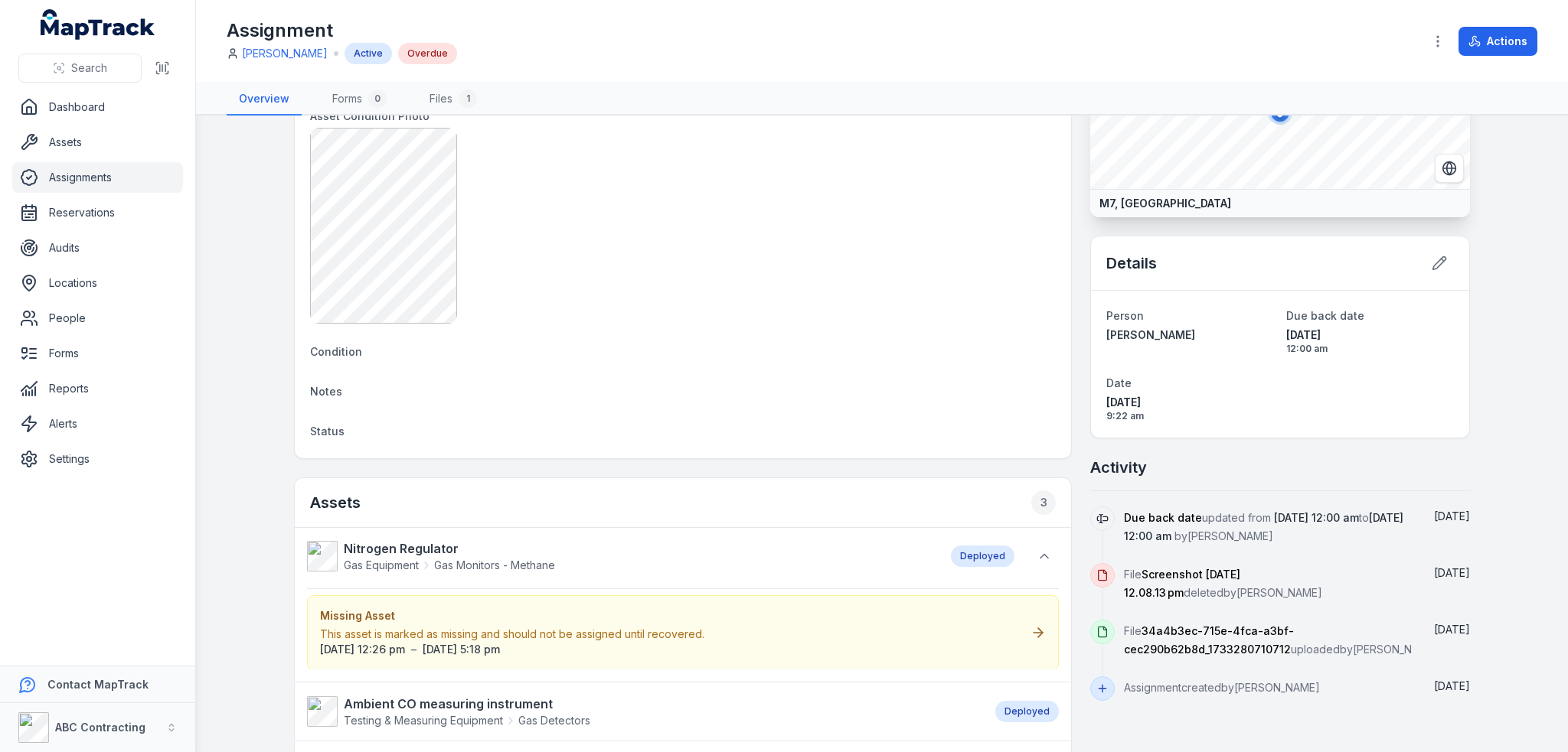
scroll to position [306, 0]
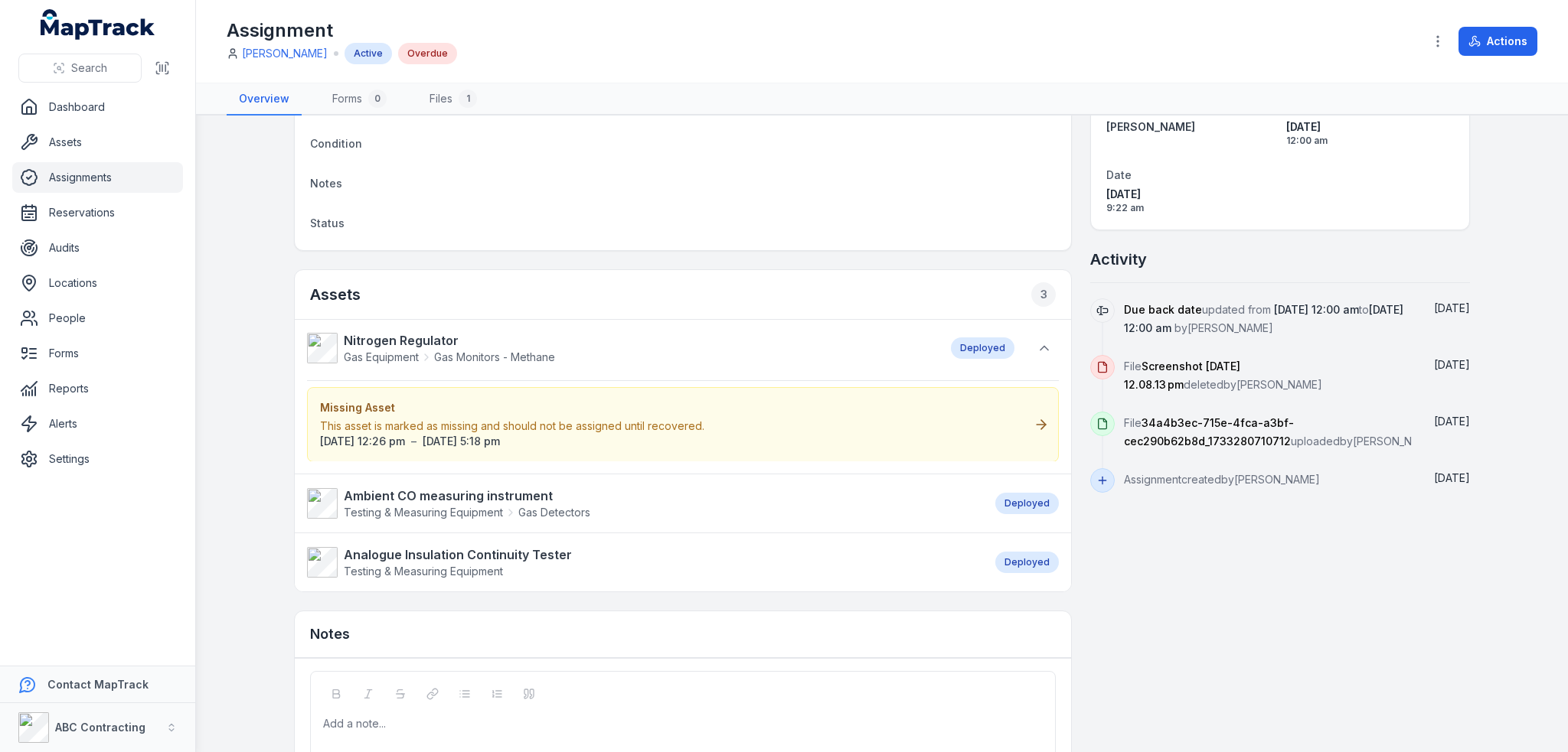
click at [992, 426] on div "Missing Asset This asset is marked as missing and should not be assigned until …" at bounding box center [682, 425] width 751 height 75
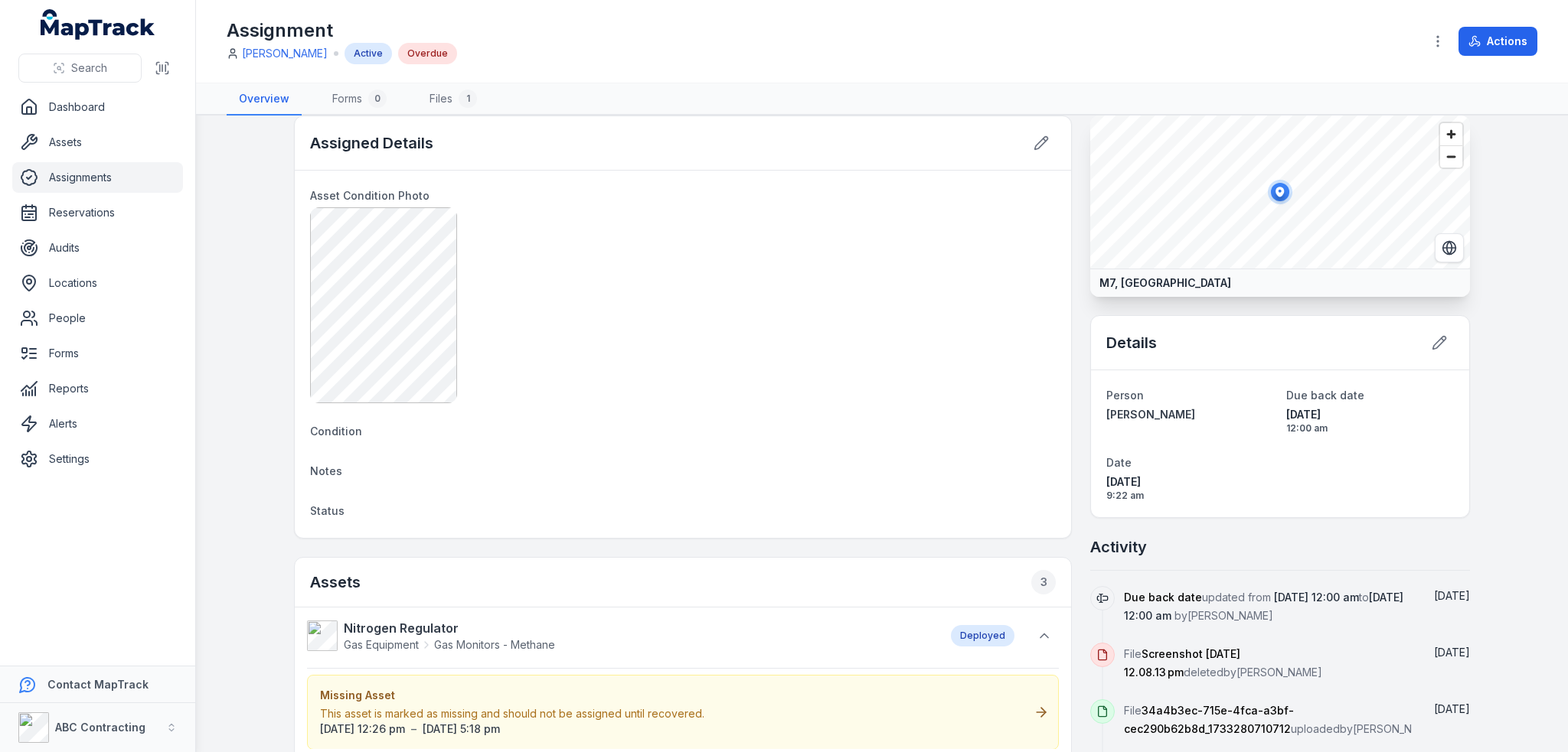
scroll to position [0, 0]
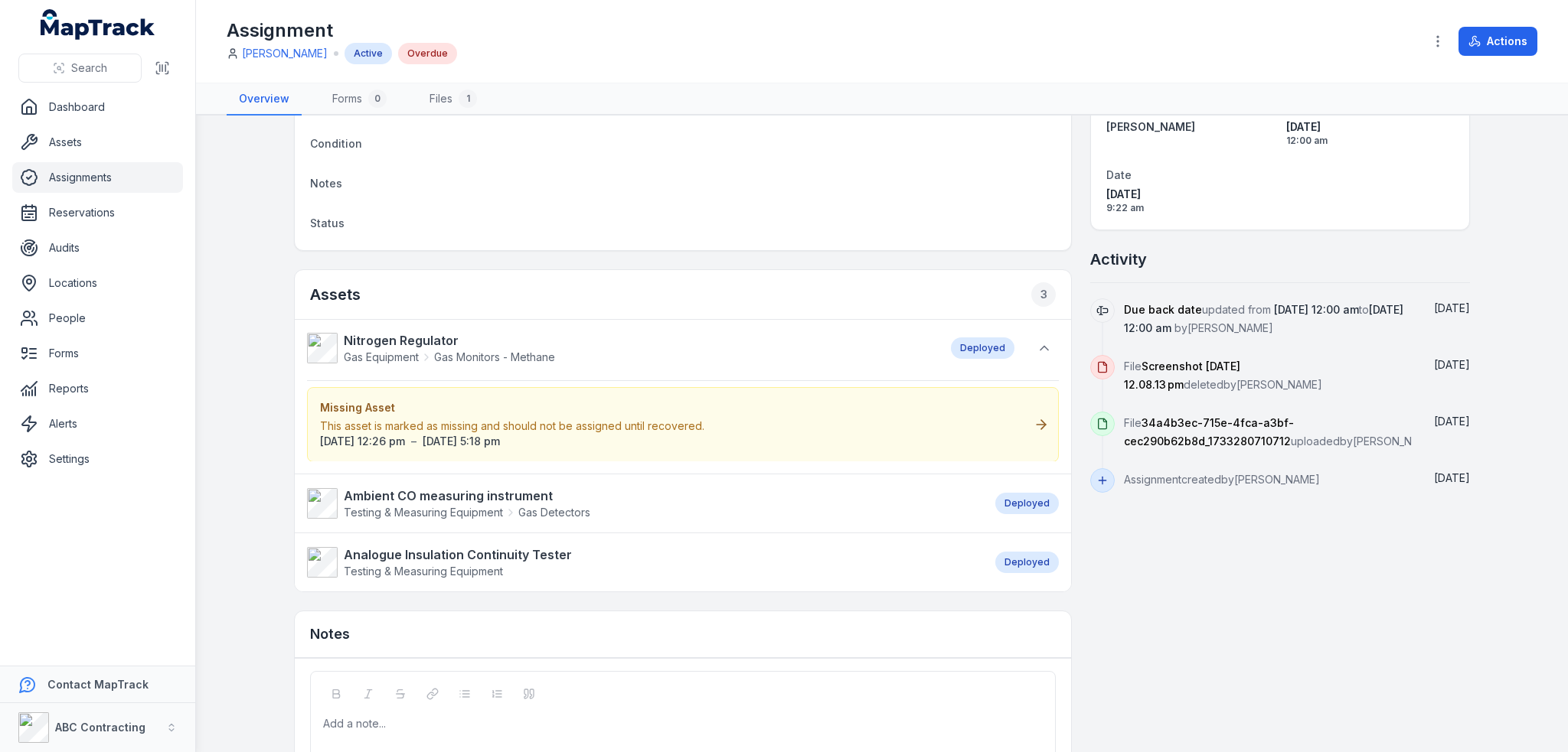
click at [1023, 430] on div "Missing Asset This asset is marked as missing and should not be assigned until …" at bounding box center [682, 425] width 751 height 75
